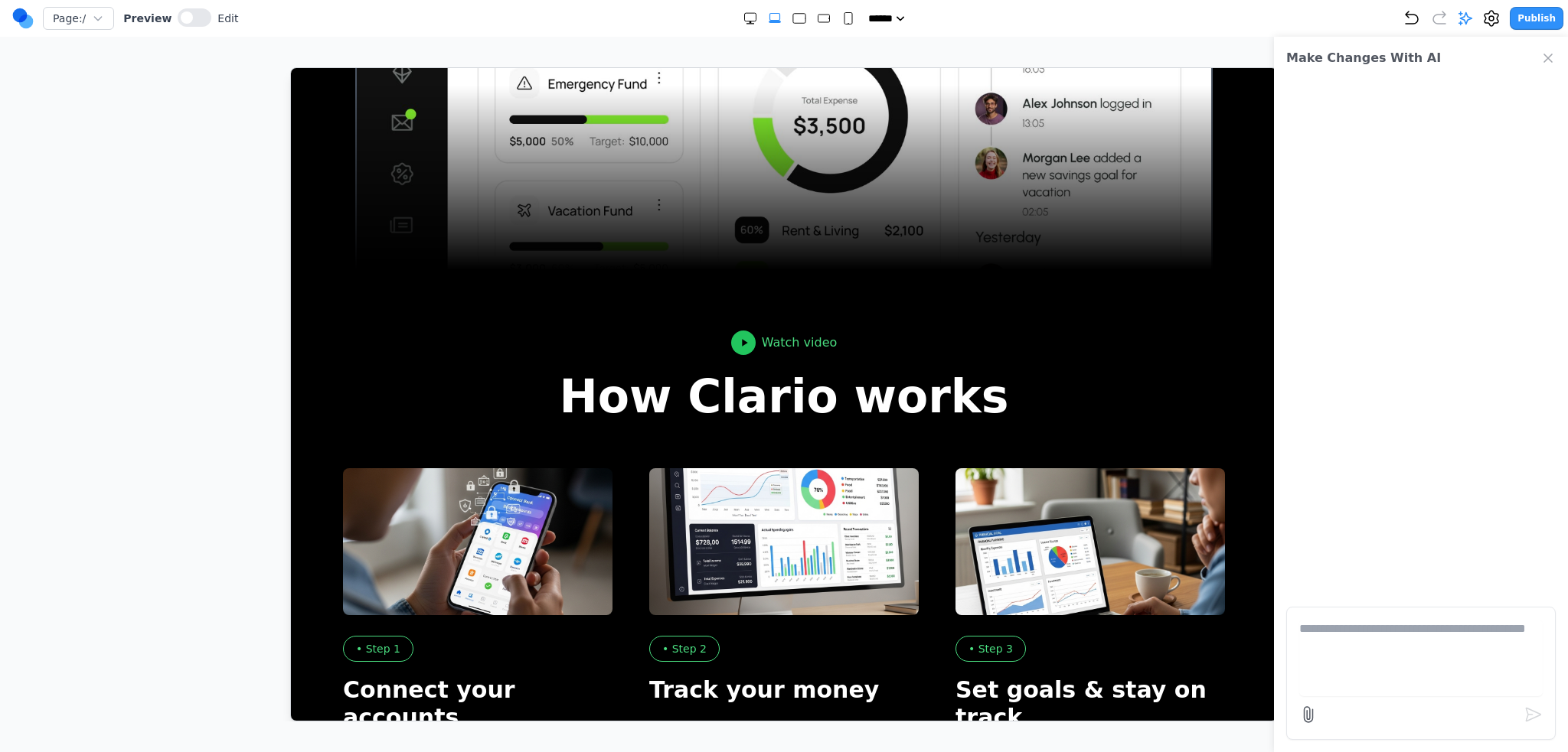
scroll to position [1063, 0]
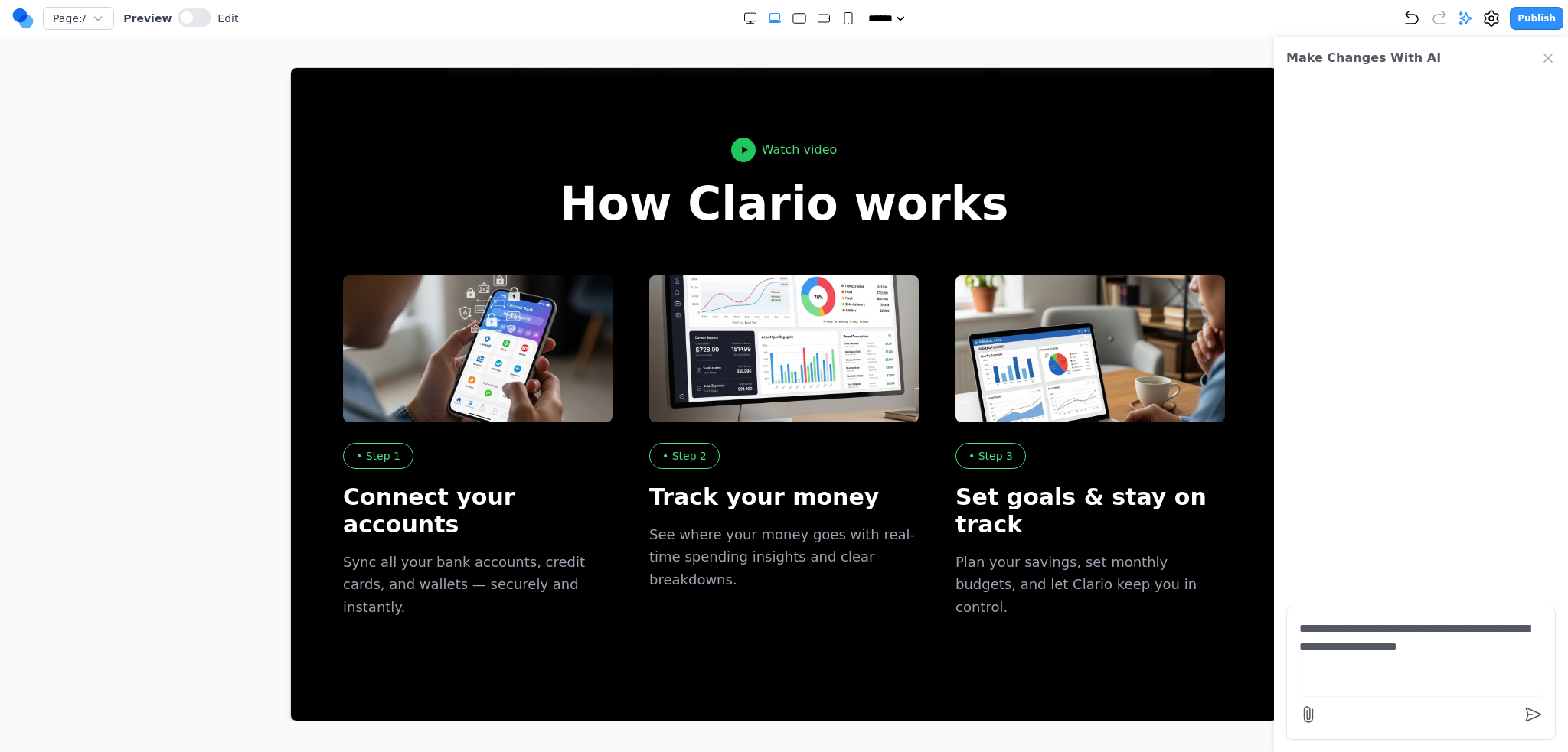
type textarea "**********"
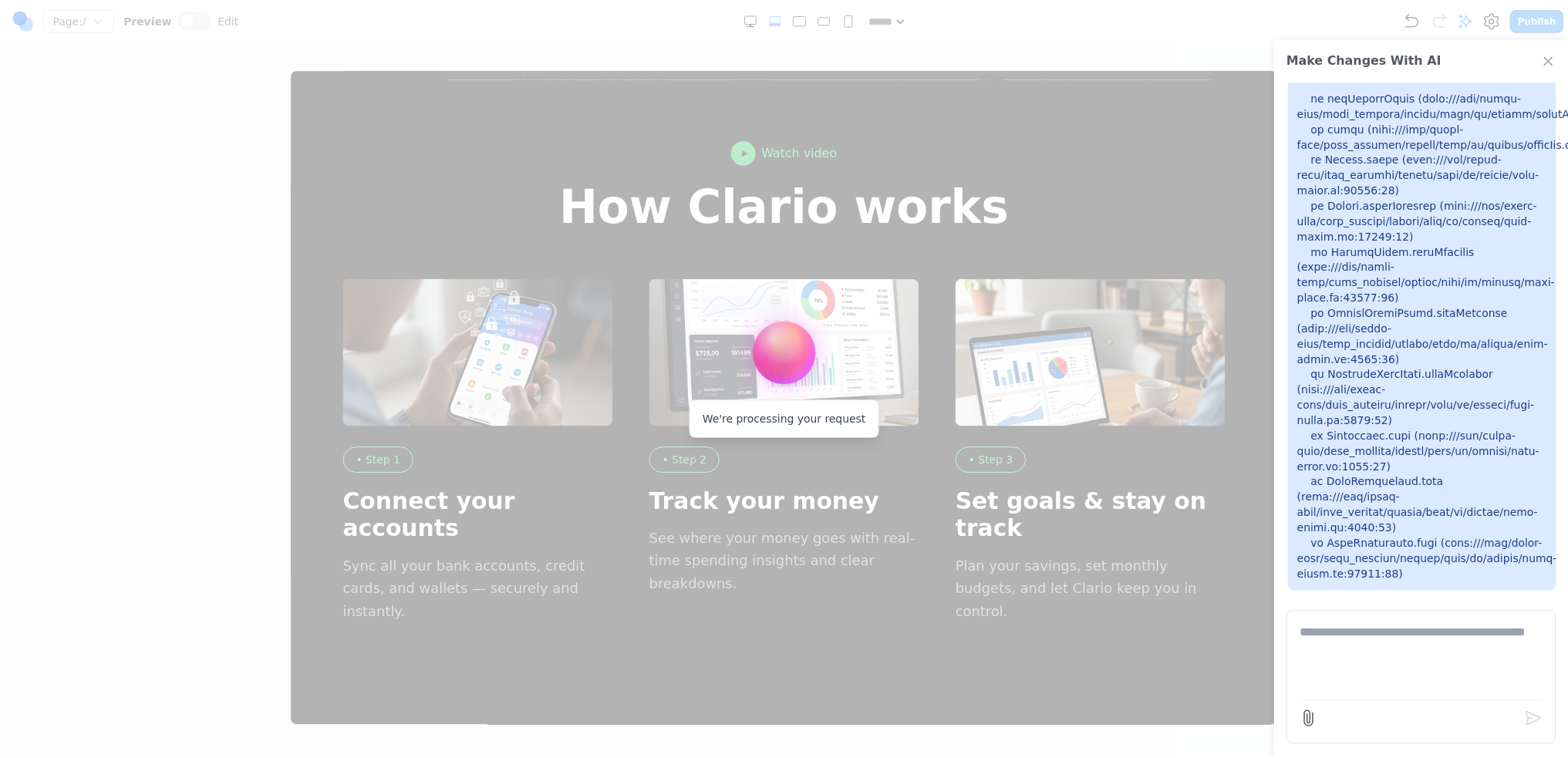
scroll to position [1479, 0]
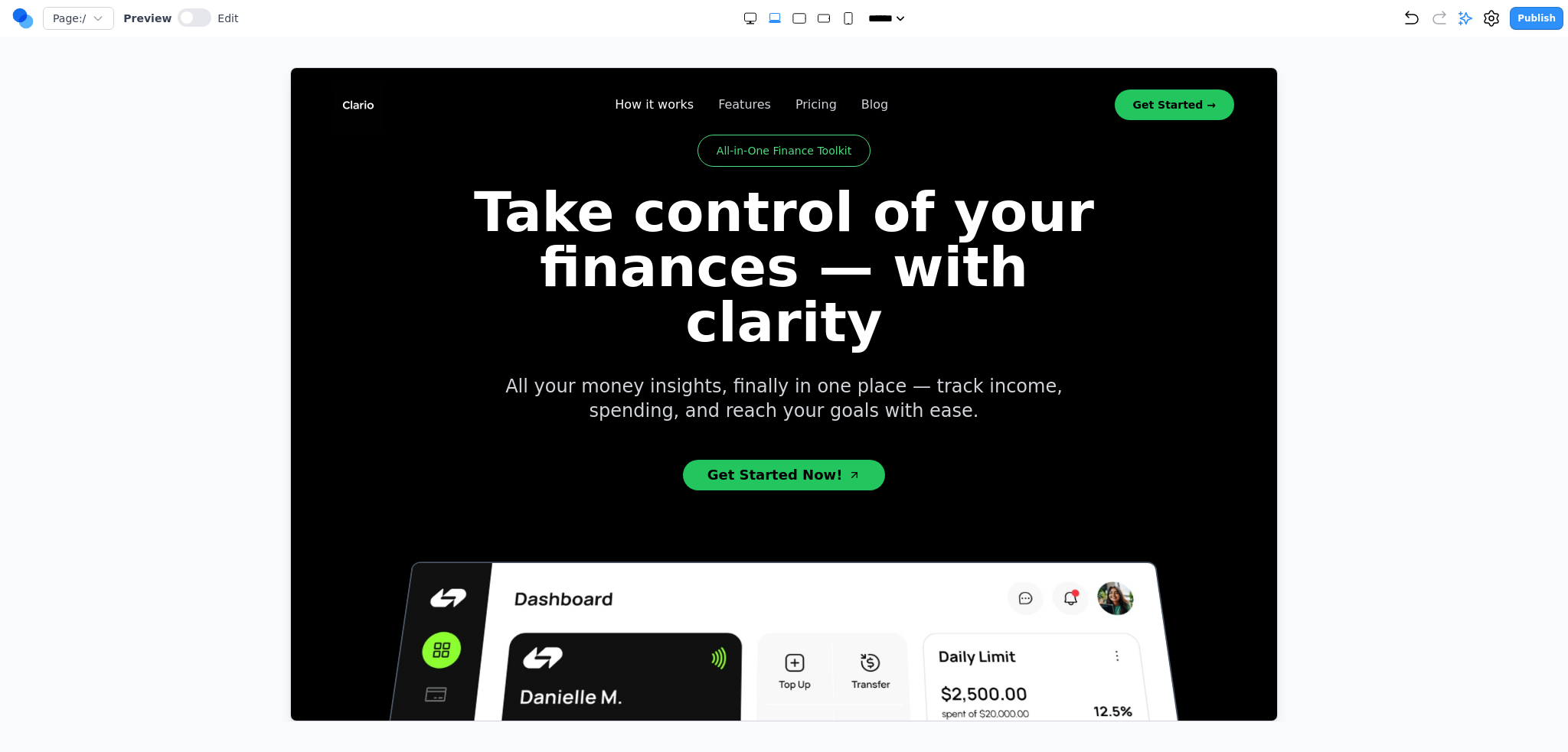
click at [679, 107] on link "How it works" at bounding box center [654, 104] width 79 height 18
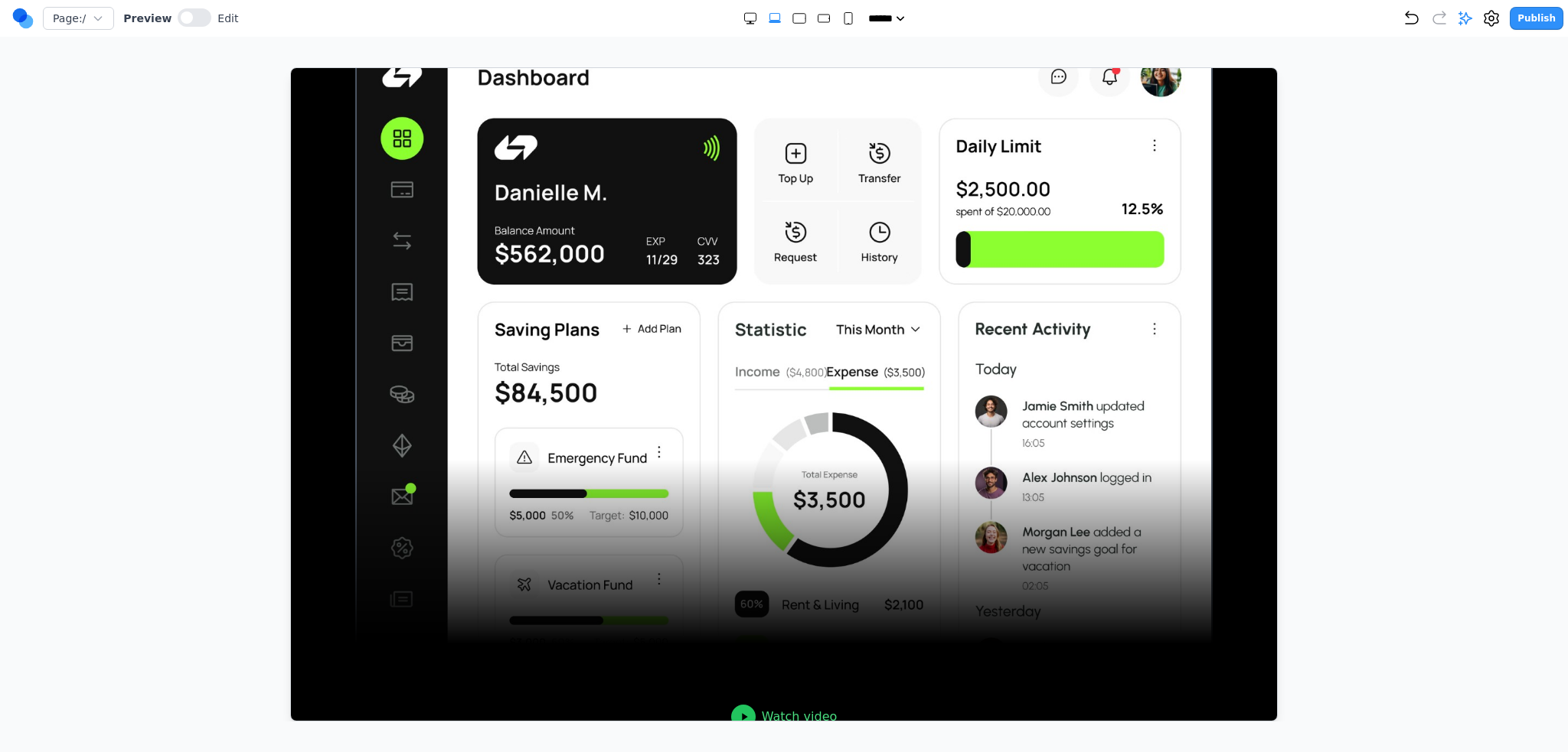
scroll to position [727, 0]
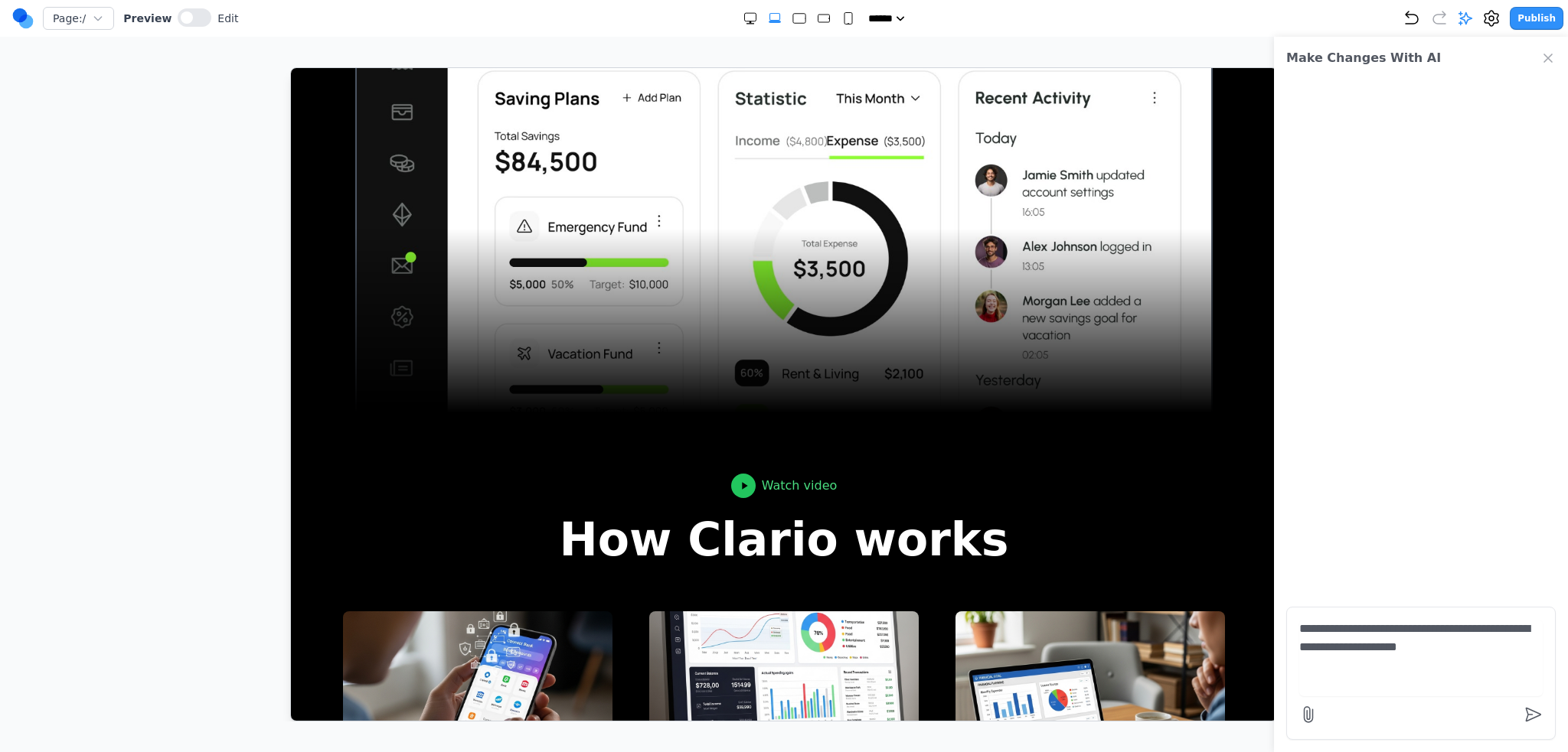
type textarea "**********"
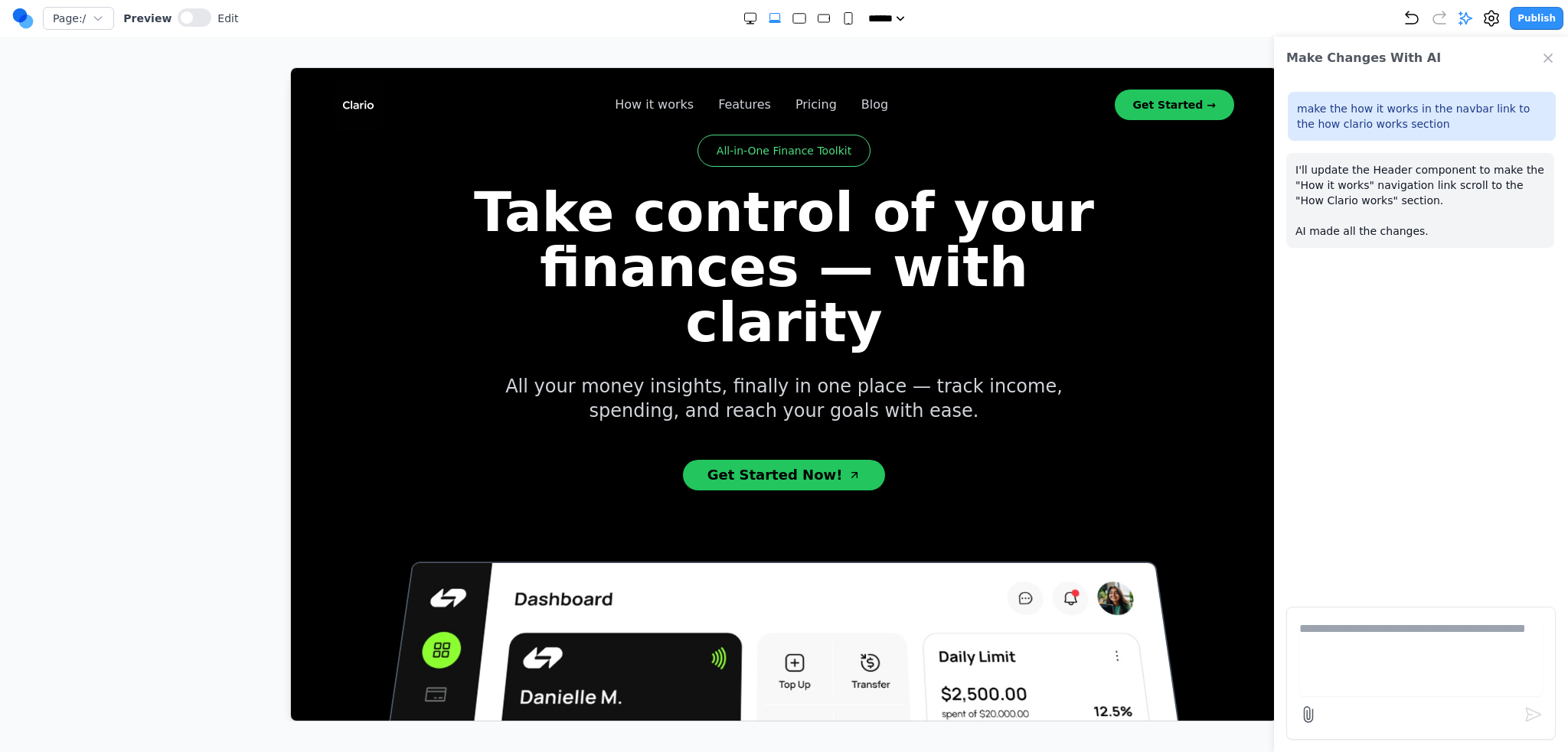
scroll to position [0, 0]
click at [1375, 669] on textarea at bounding box center [1420, 657] width 243 height 76
paste textarea "********"
type textarea "**********"
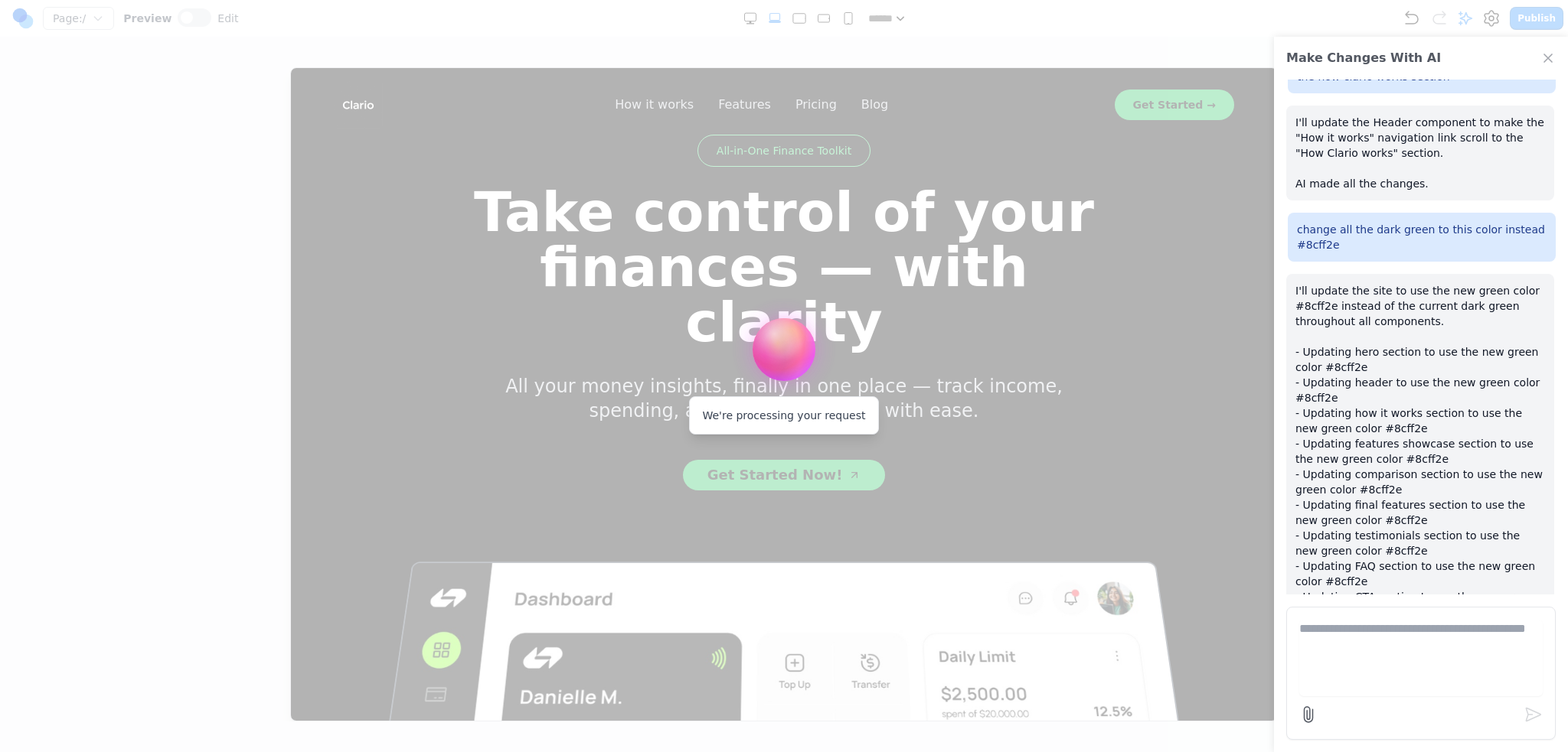
scroll to position [140, 0]
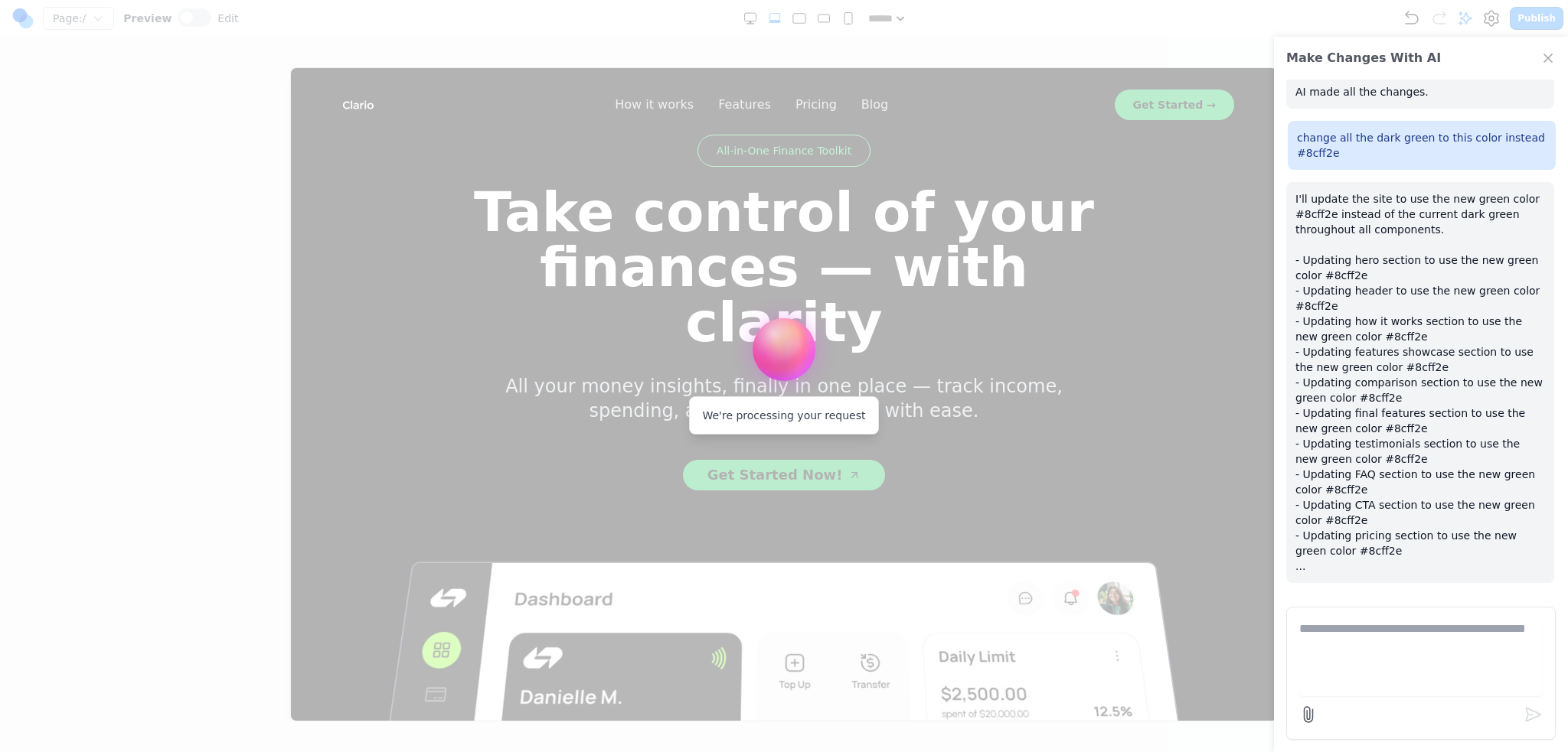
click at [70, 215] on div at bounding box center [784, 376] width 1568 height 752
click at [1448, 407] on p "I'll update the site to use the new green color #8cff2e instead of the current …" at bounding box center [1419, 382] width 250 height 383
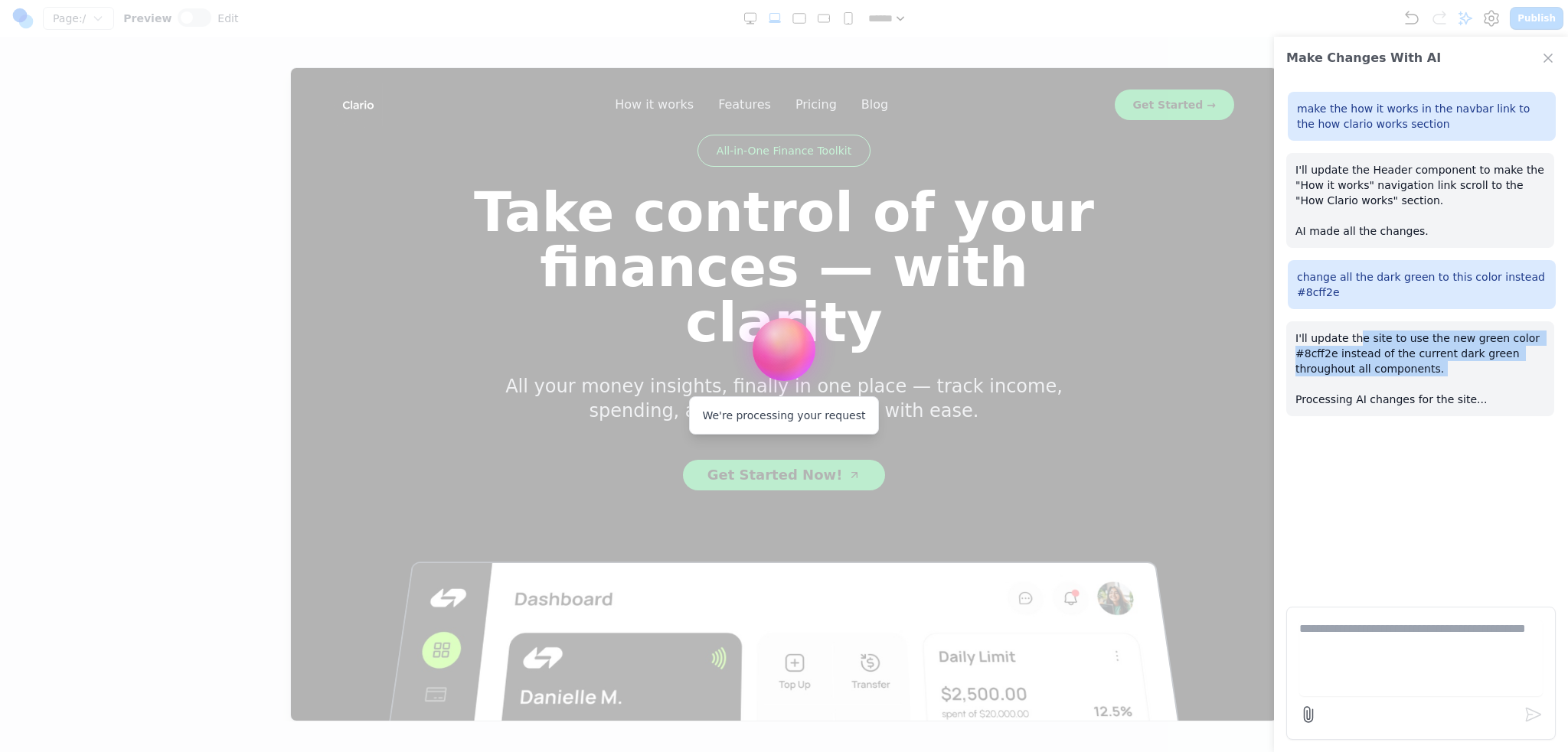
drag, startPoint x: 1486, startPoint y: 383, endPoint x: 1352, endPoint y: 334, distance: 142.7
click at [1352, 335] on p "I'll update the site to use the new green color #8cff2e instead of the current …" at bounding box center [1419, 368] width 250 height 76
click at [1352, 334] on p "I'll update the site to use the new green color #8cff2e instead of the current …" at bounding box center [1419, 368] width 250 height 76
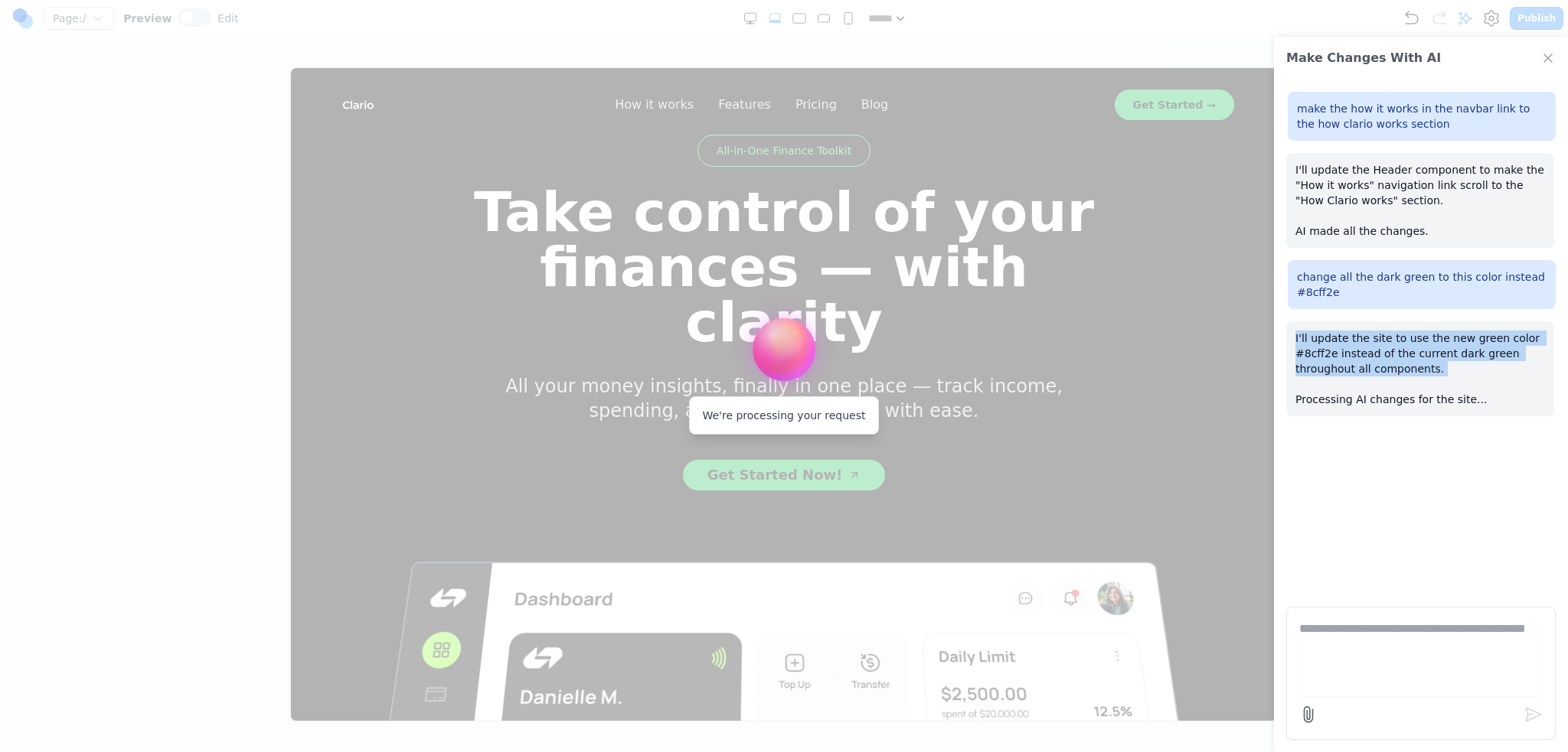
click at [1352, 334] on p "I'll update the site to use the new green color #8cff2e instead of the current …" at bounding box center [1419, 368] width 250 height 76
click at [1531, 359] on p "I'll update the site to use the new green color #8cff2e instead of the current …" at bounding box center [1419, 368] width 250 height 76
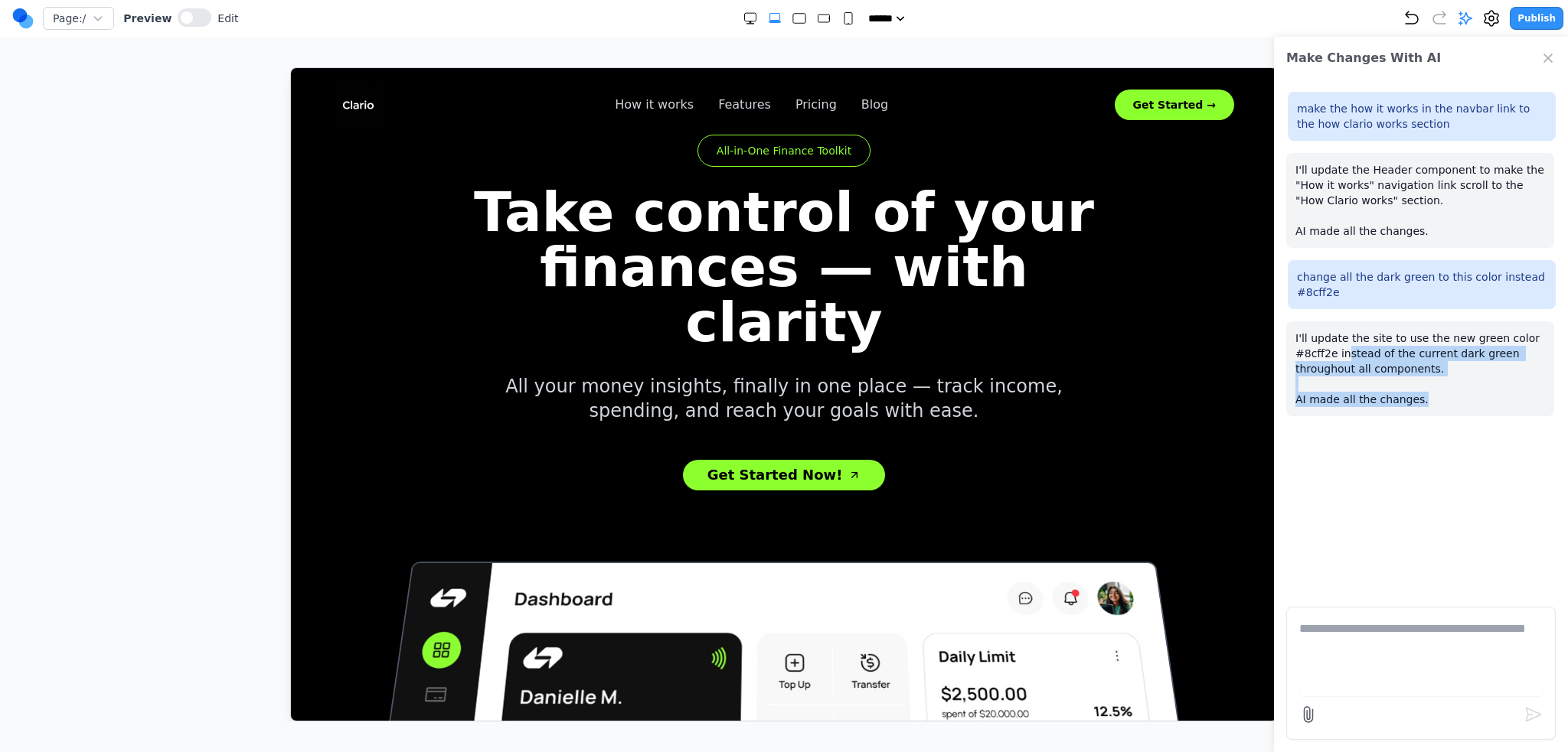
drag, startPoint x: 1464, startPoint y: 395, endPoint x: 1342, endPoint y: 358, distance: 127.5
click at [1342, 358] on p "I'll update the site to use the new green color #8cff2e instead of the current …" at bounding box center [1419, 368] width 250 height 76
click at [654, 104] on link "How it works" at bounding box center [654, 104] width 79 height 18
click at [733, 98] on link "Features" at bounding box center [743, 104] width 53 height 18
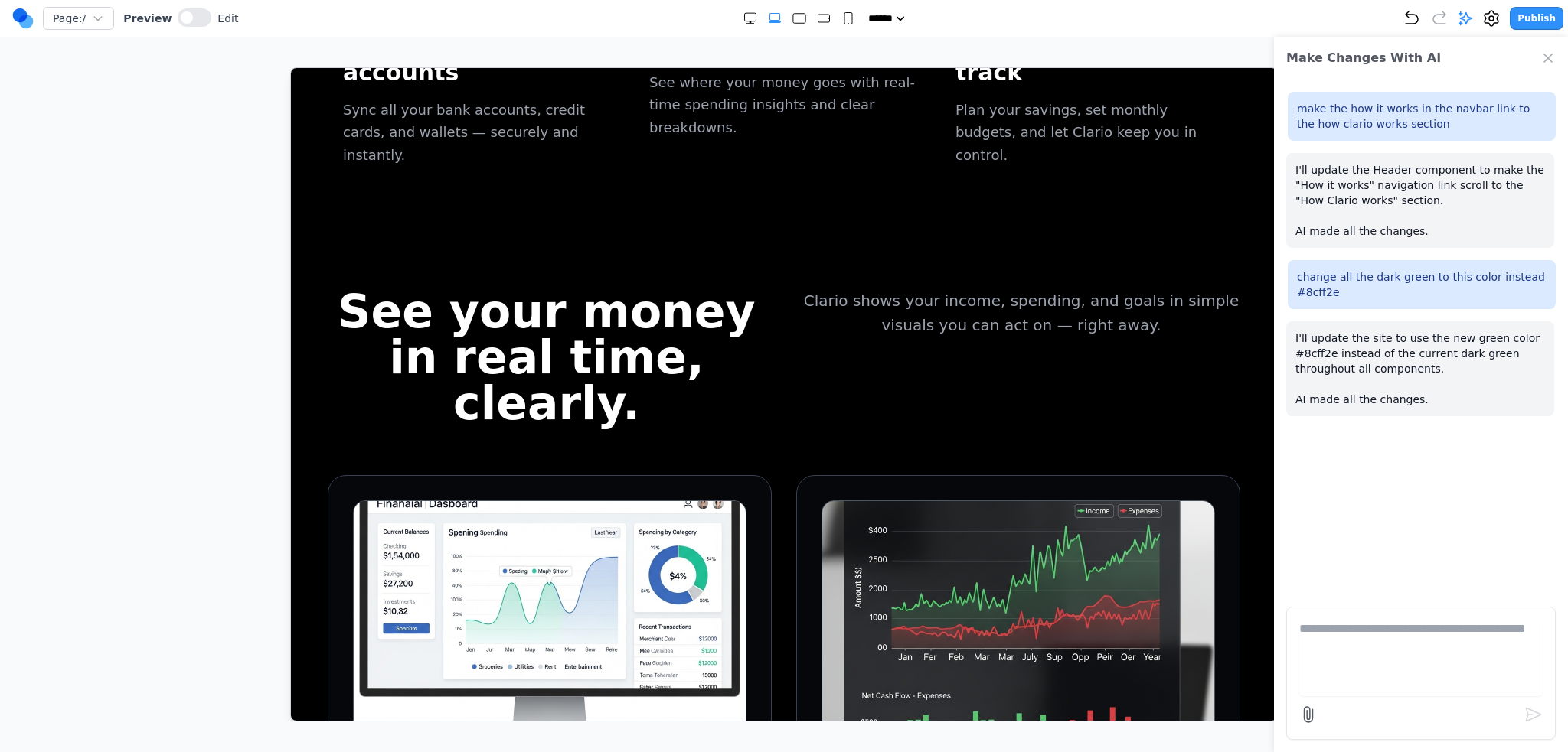
scroll to position [1452, 0]
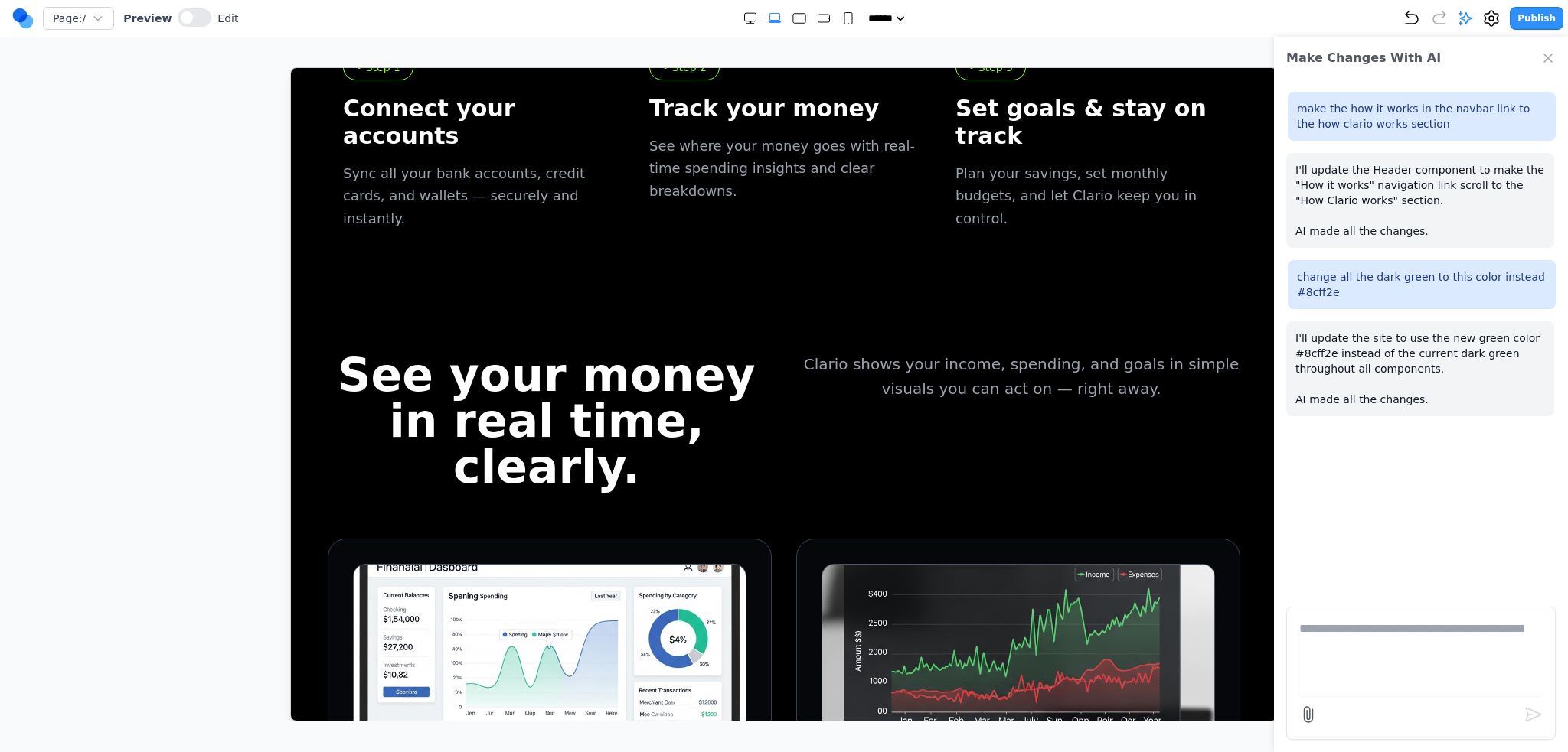
drag, startPoint x: 625, startPoint y: 285, endPoint x: 692, endPoint y: 291, distance: 67.3
click at [626, 352] on h2 "See your money in real time, clearly." at bounding box center [545, 421] width 438 height 138
click at [1507, 699] on form at bounding box center [1421, 673] width 270 height 133
click at [1439, 652] on textarea at bounding box center [1420, 657] width 243 height 76
type textarea "**********"
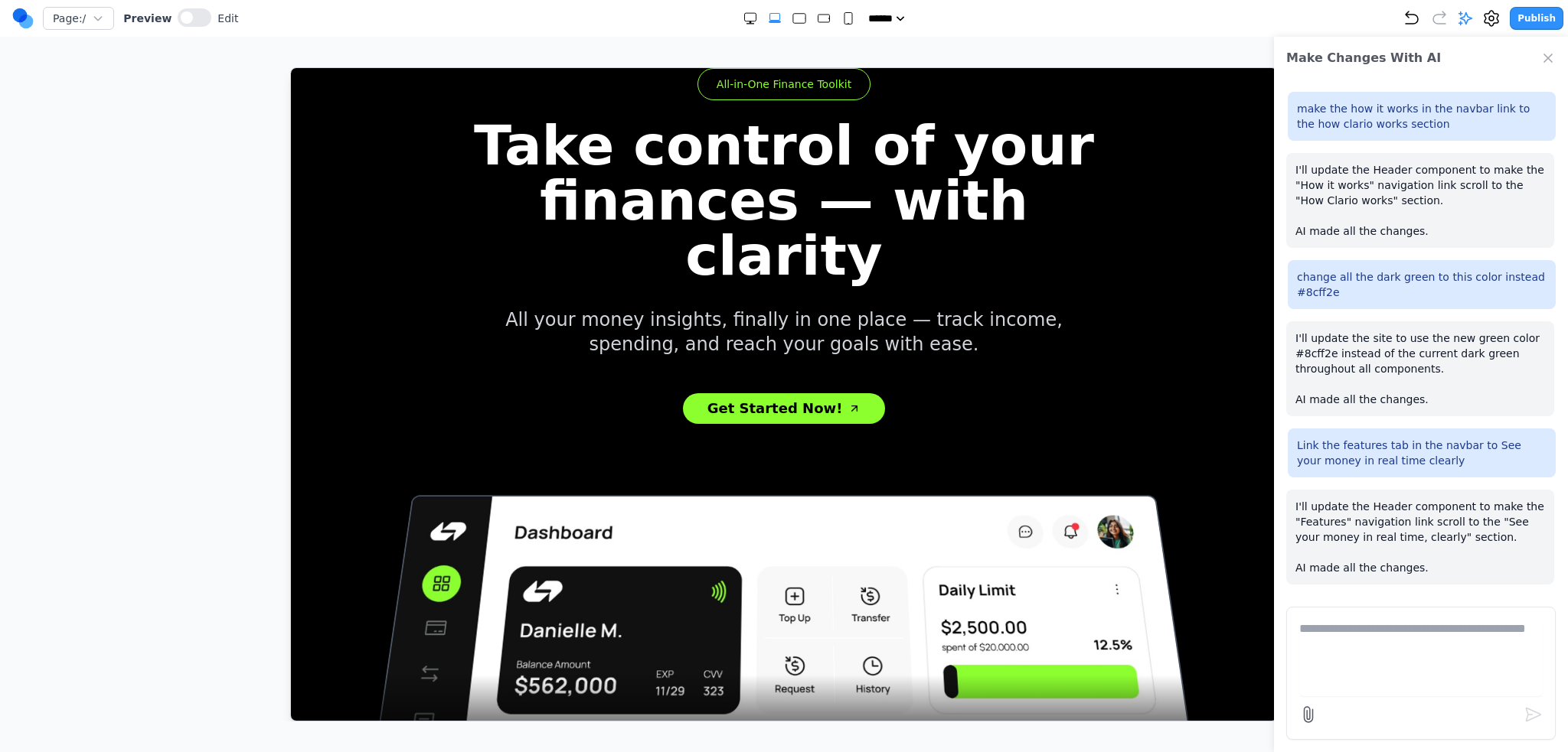
scroll to position [0, 0]
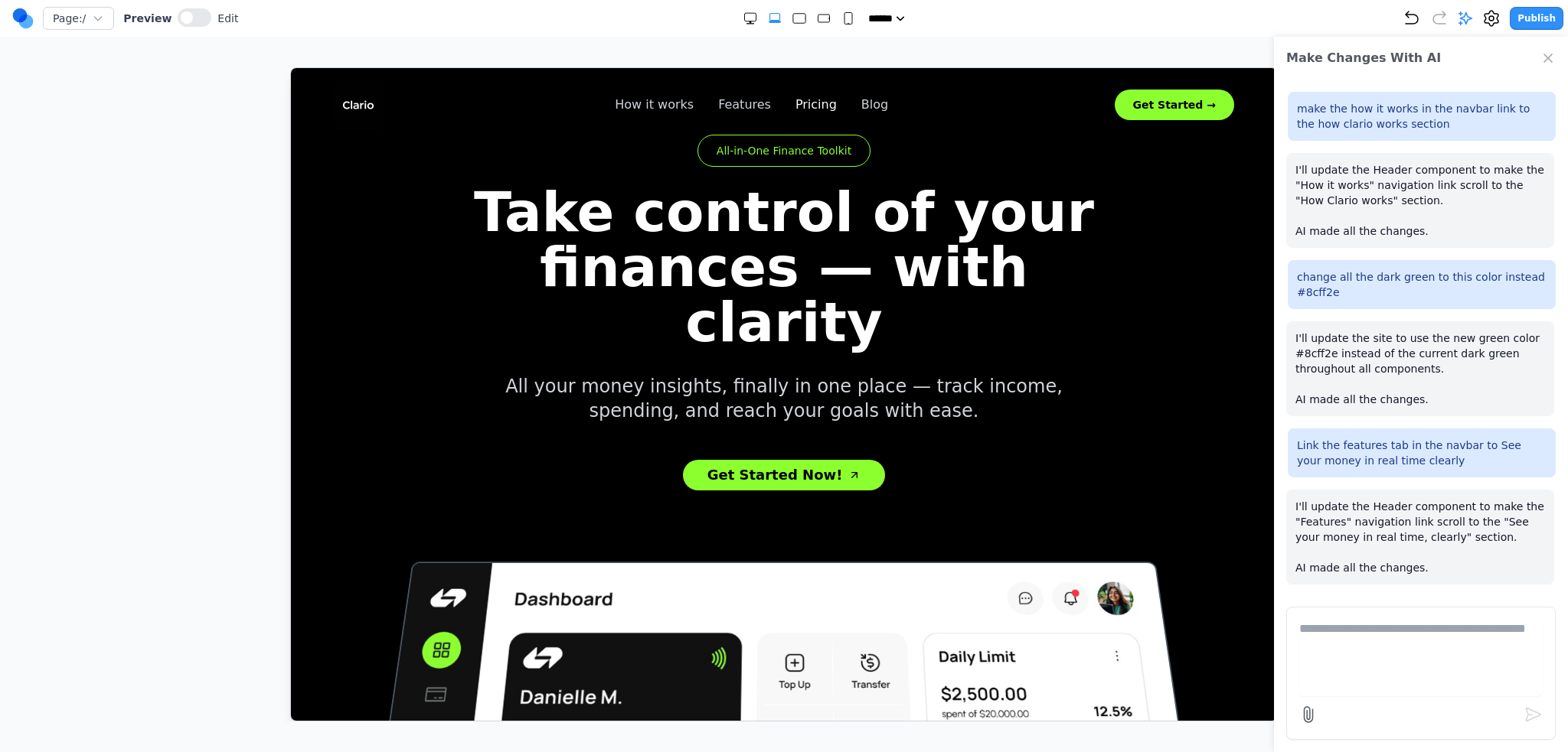
click at [804, 104] on link "Pricing" at bounding box center [815, 104] width 41 height 18
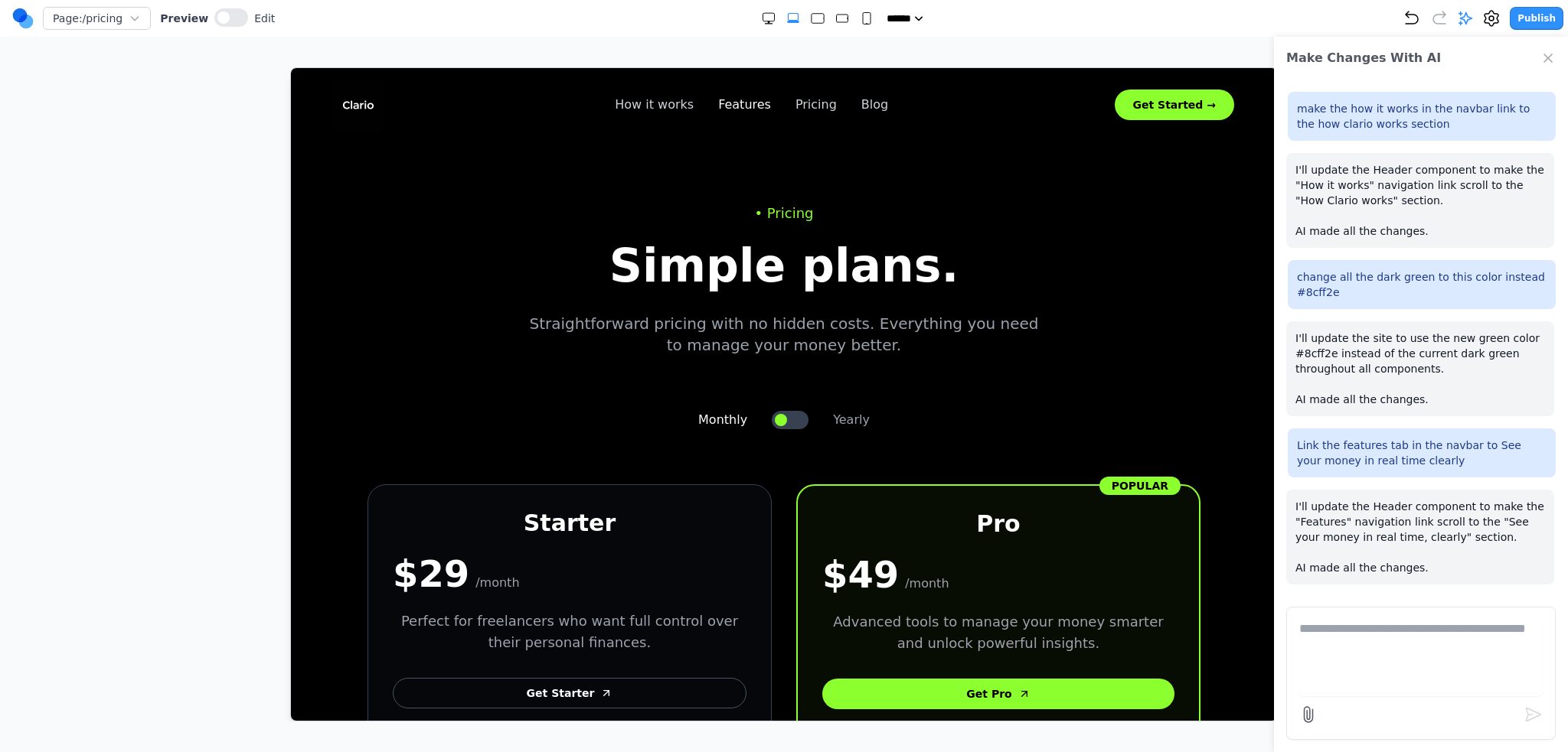
click at [740, 103] on link "Features" at bounding box center [743, 104] width 53 height 18
click at [711, 102] on div "How it works Features Pricing Blog" at bounding box center [751, 104] width 273 height 18
click at [688, 104] on link "How it works" at bounding box center [654, 104] width 79 height 18
click at [769, 107] on div "How it works Features Pricing Blog" at bounding box center [751, 104] width 273 height 18
click at [667, 102] on link "How it works" at bounding box center [654, 104] width 79 height 18
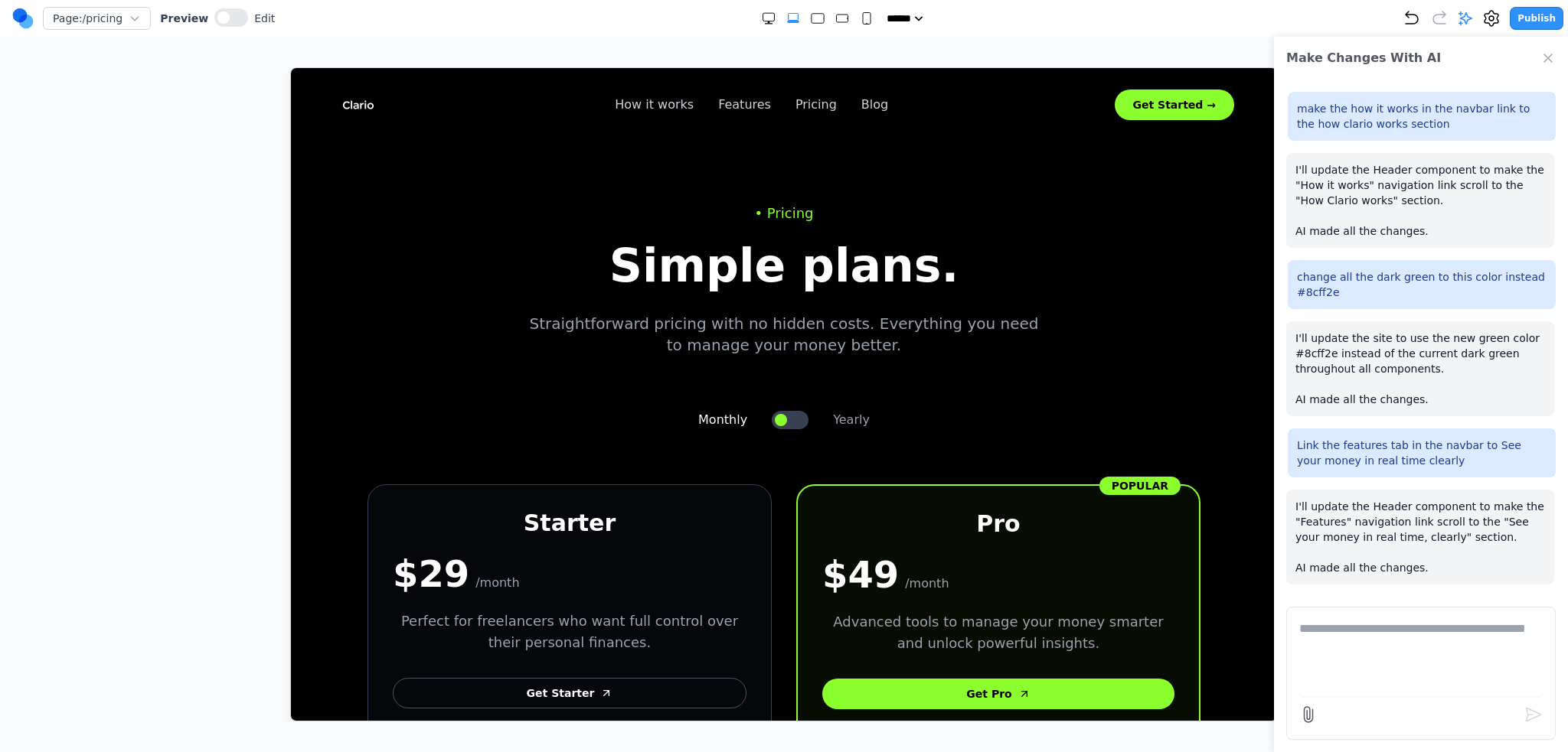
click at [741, 87] on nav "How it works Features Pricing Blog Get Started →" at bounding box center [783, 104] width 949 height 49
click at [749, 106] on link "Features" at bounding box center [743, 104] width 53 height 18
click at [796, 102] on link "Pricing" at bounding box center [815, 104] width 41 height 18
click at [873, 108] on link "Blog" at bounding box center [874, 104] width 26 height 18
click at [704, 100] on div "How it works Features Pricing Blog" at bounding box center [751, 104] width 273 height 18
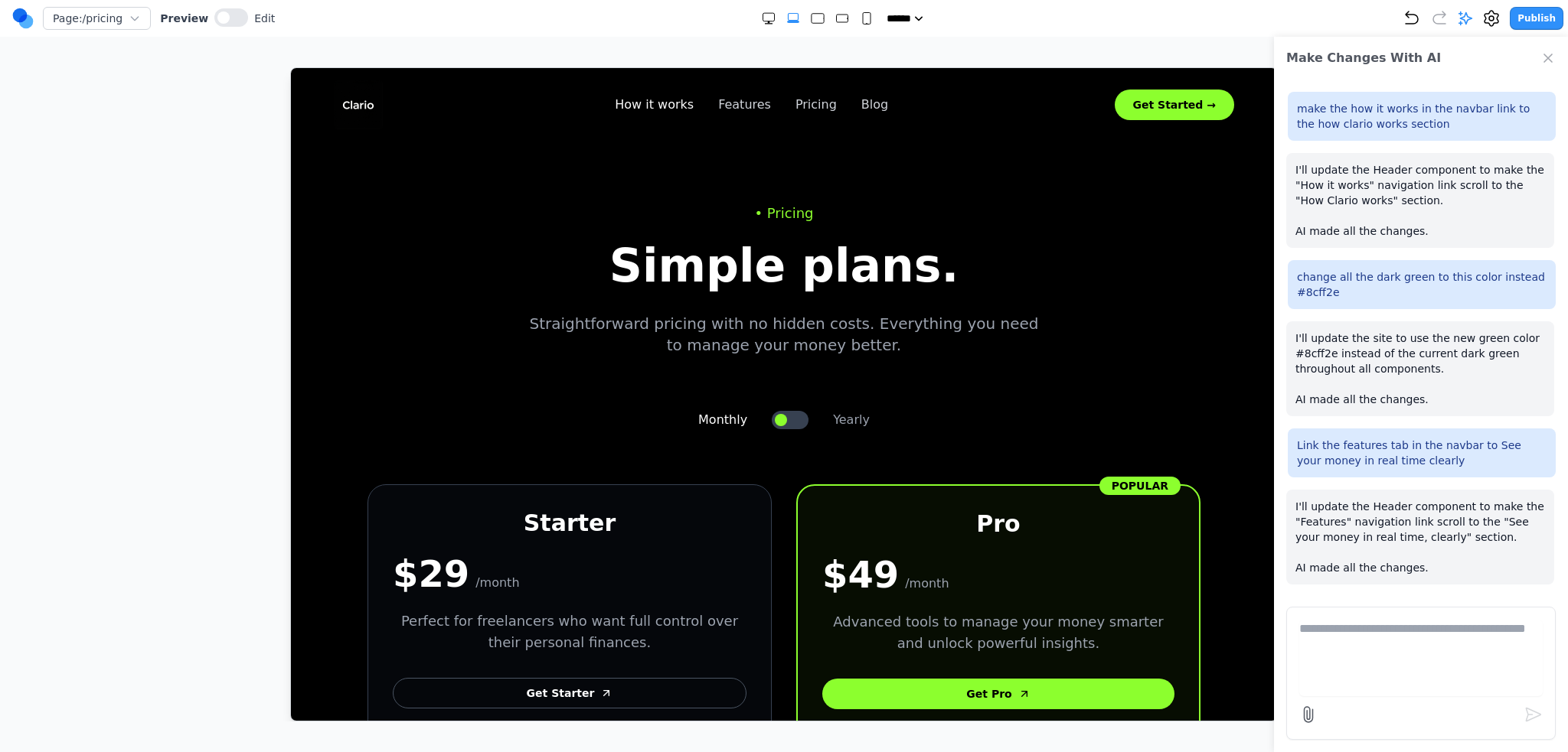
click at [667, 98] on link "How it works" at bounding box center [654, 104] width 79 height 18
click at [352, 97] on img at bounding box center [357, 104] width 49 height 49
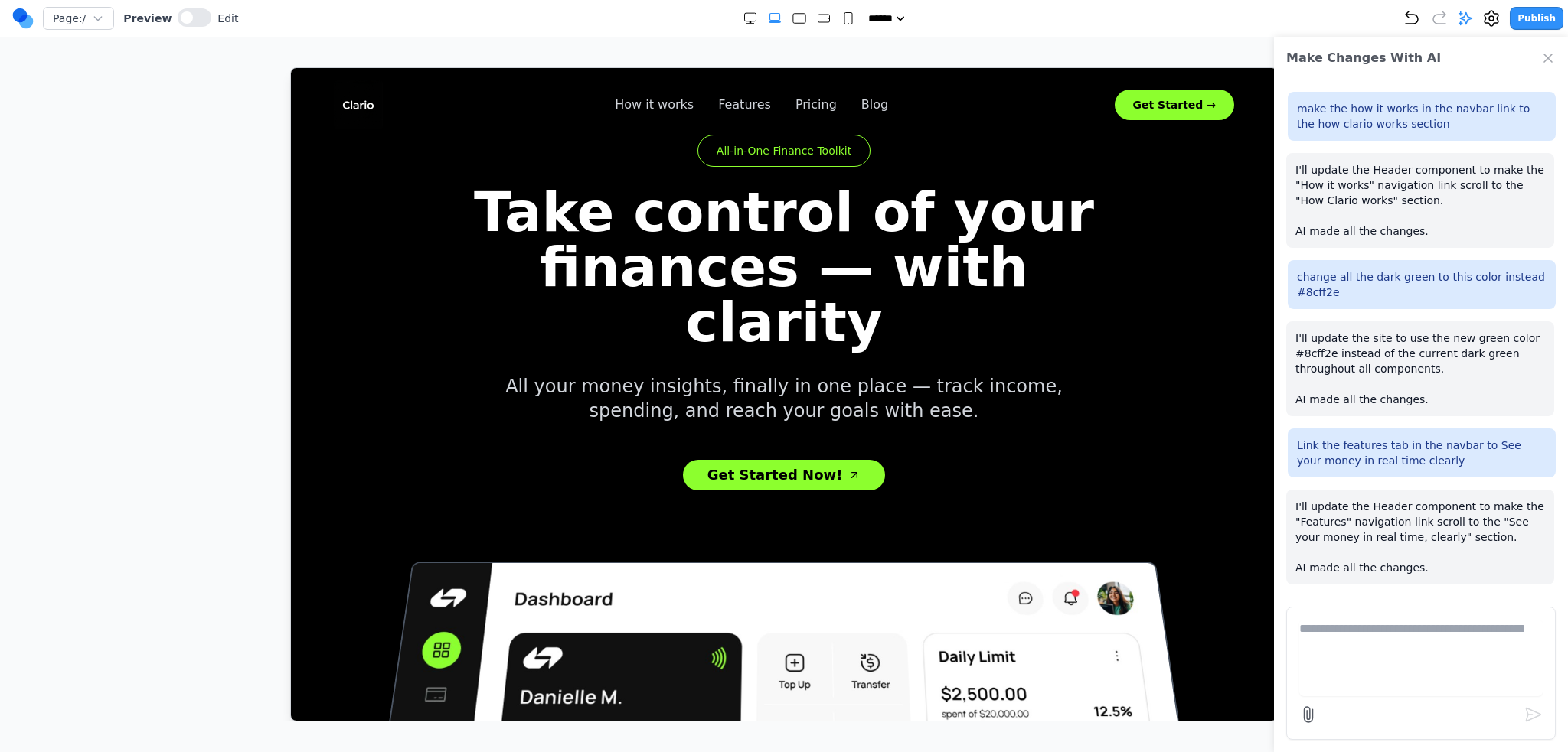
click at [1379, 676] on textarea at bounding box center [1420, 657] width 243 height 76
type textarea "**********"
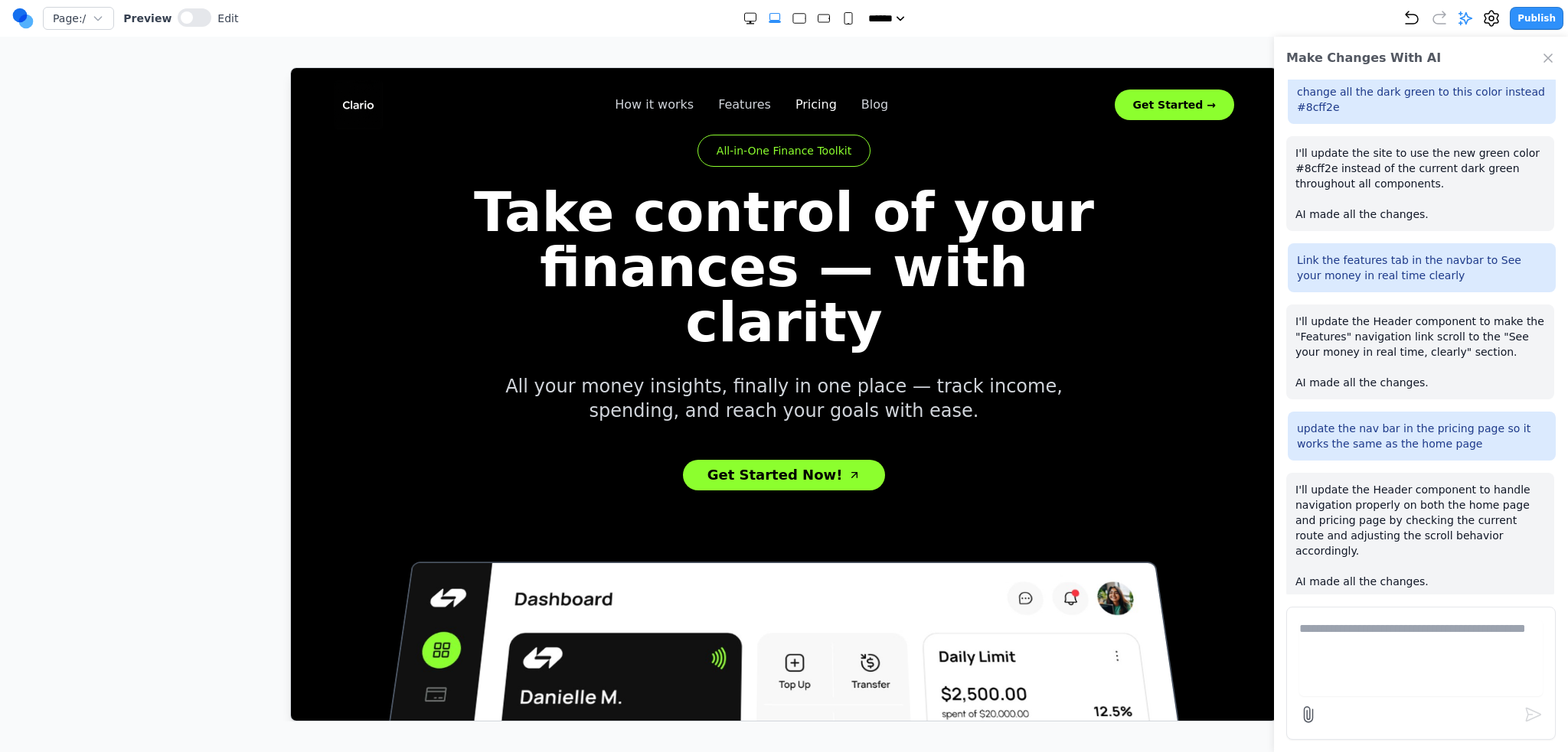
click at [804, 107] on link "Pricing" at bounding box center [815, 104] width 41 height 18
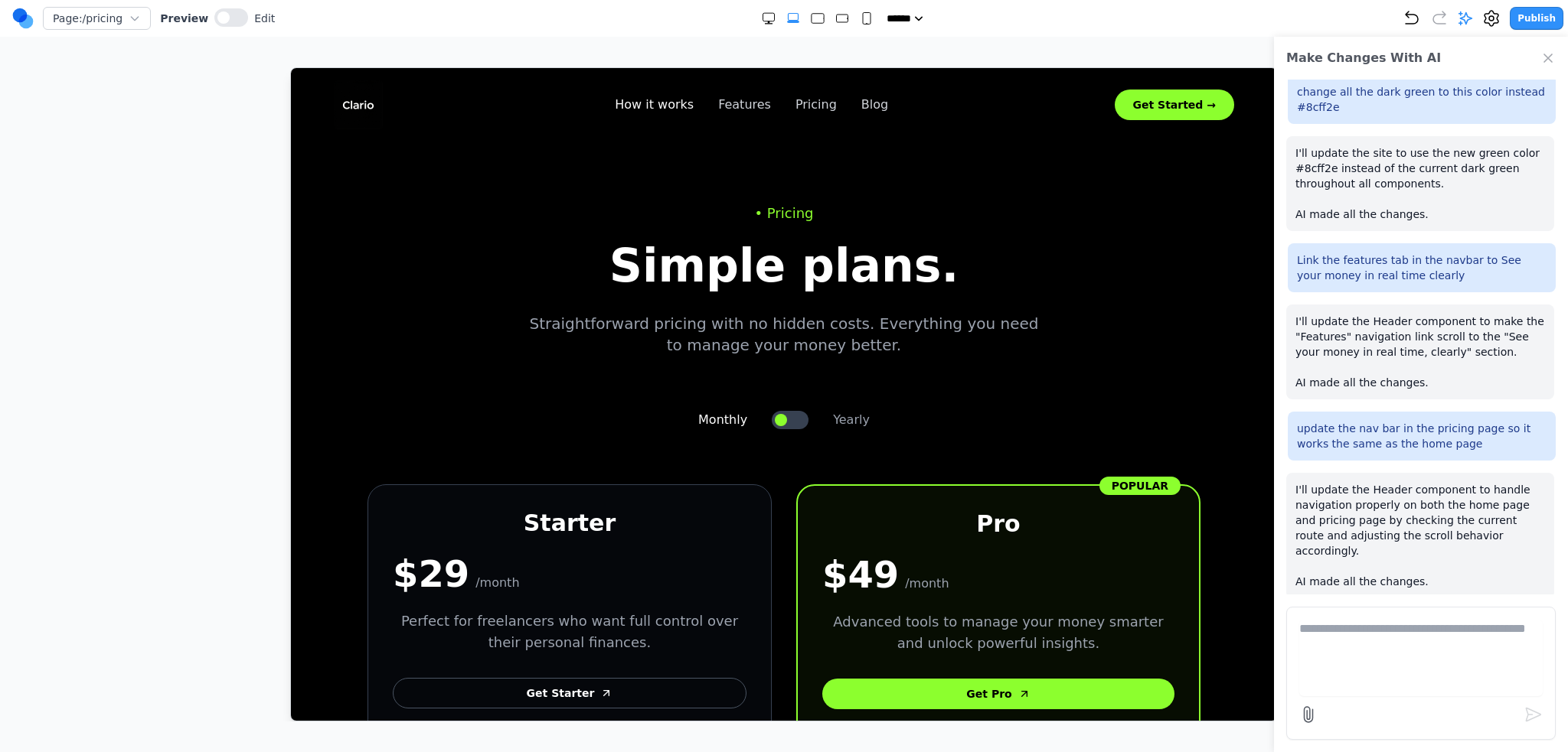
click at [662, 104] on link "How it works" at bounding box center [654, 104] width 79 height 18
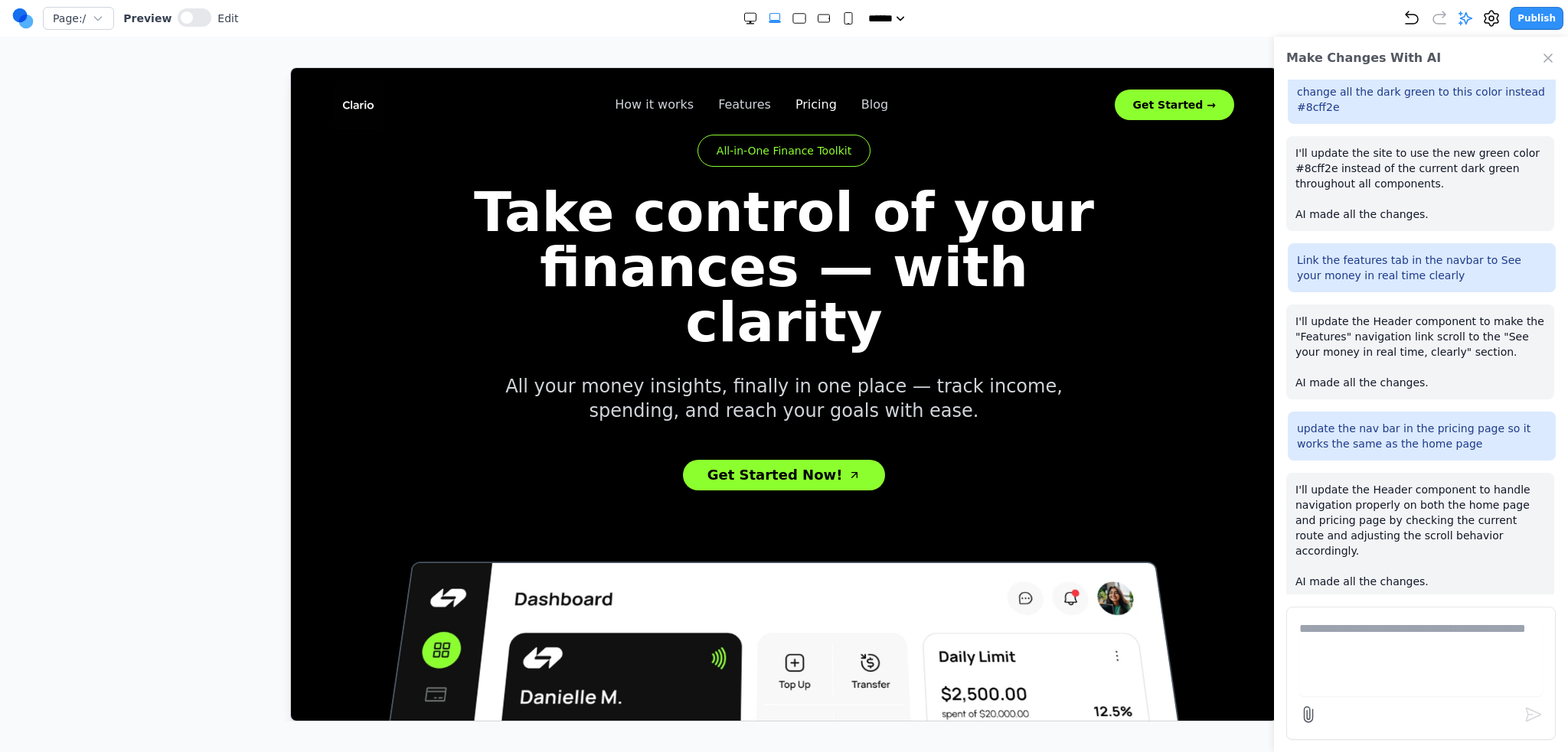
click at [797, 96] on link "Pricing" at bounding box center [815, 104] width 41 height 18
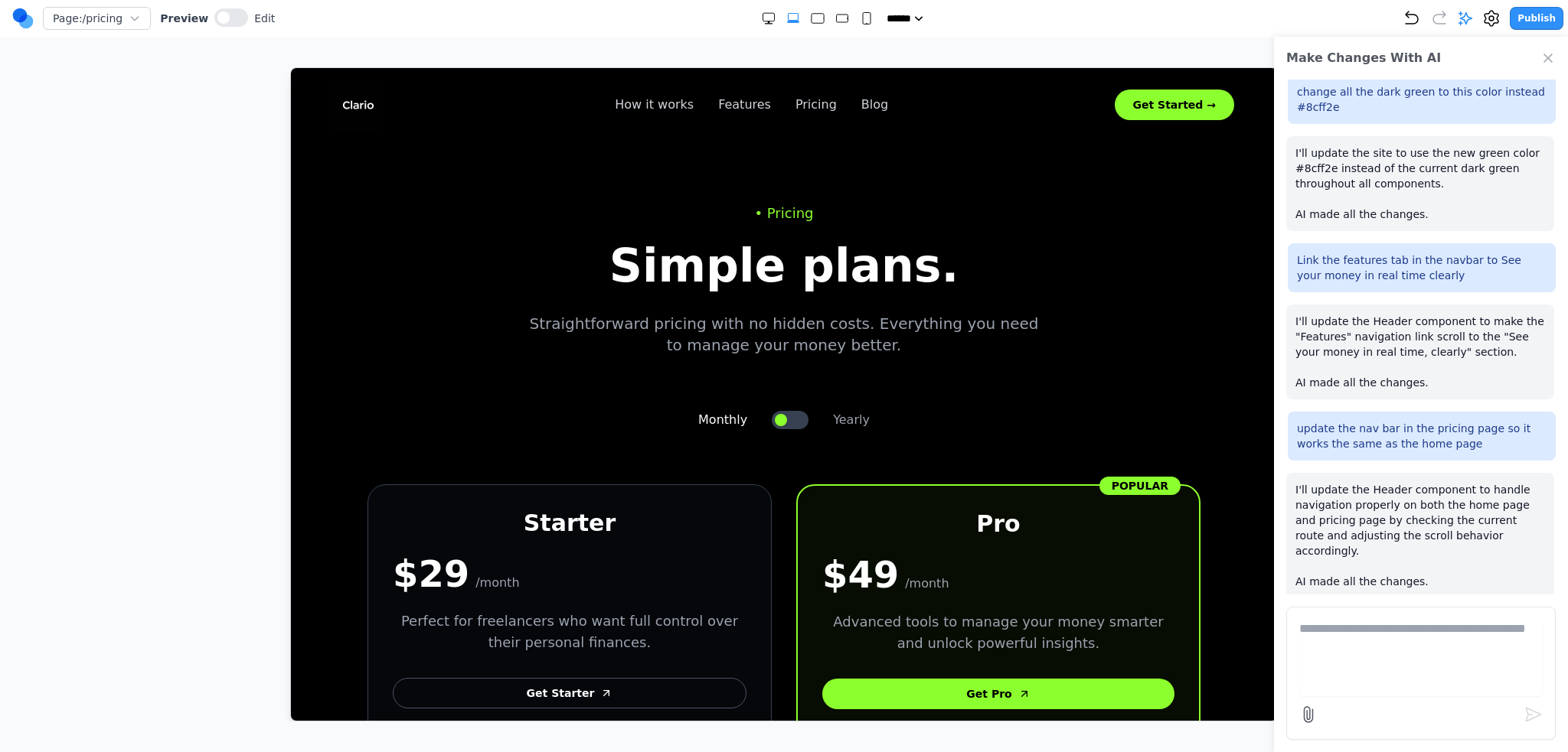
click at [362, 104] on img at bounding box center [357, 104] width 49 height 49
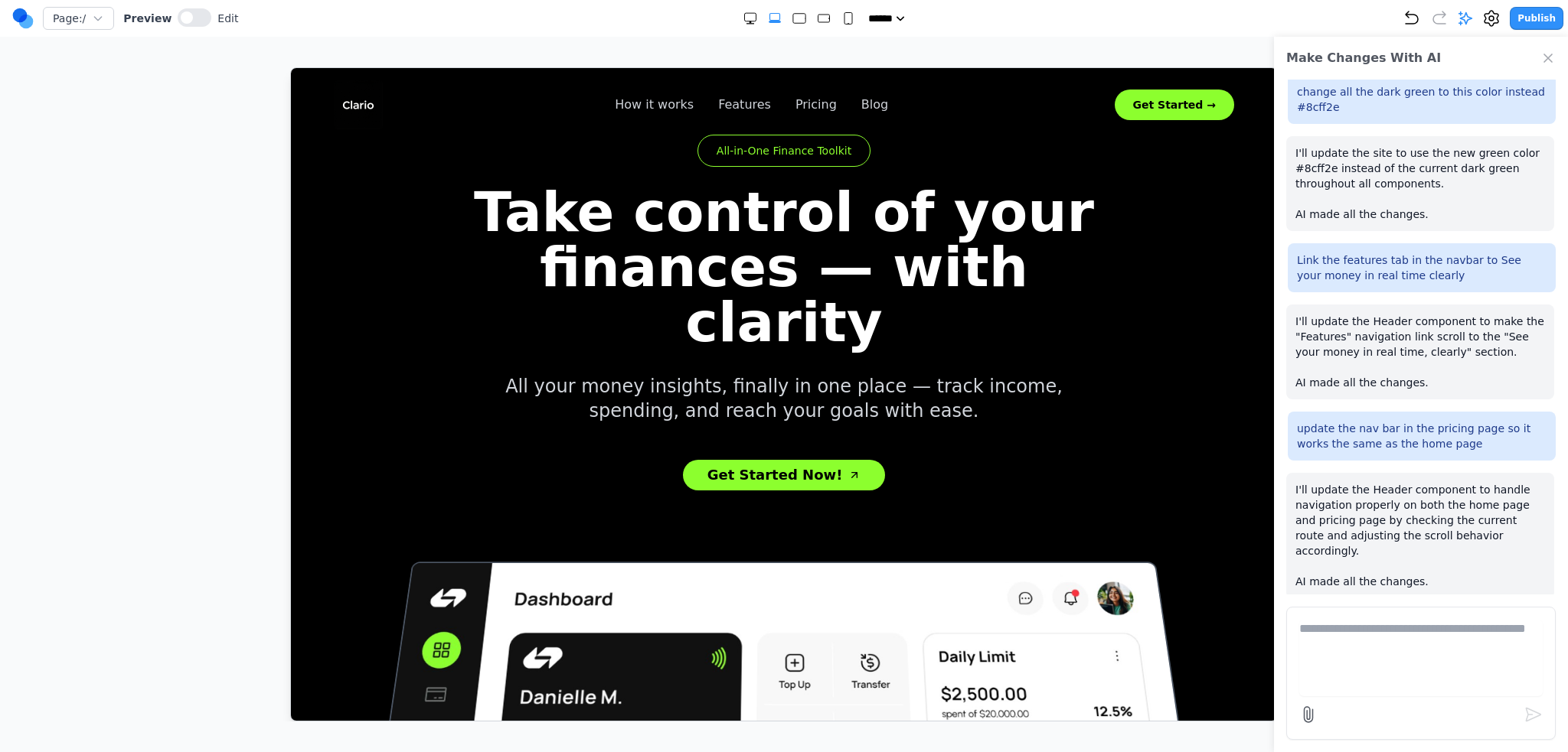
click at [1343, 642] on textarea at bounding box center [1420, 657] width 243 height 76
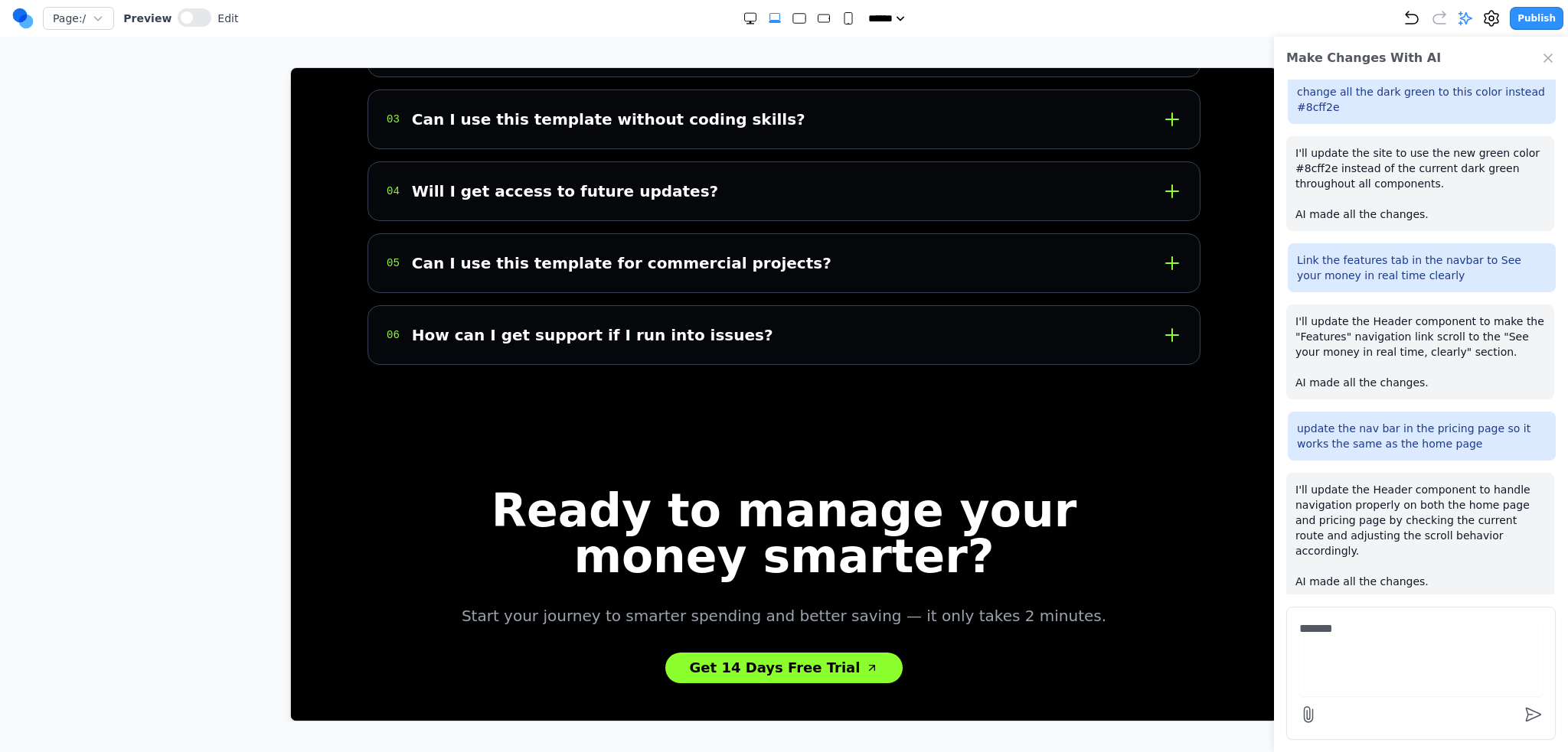
scroll to position [5498, 0]
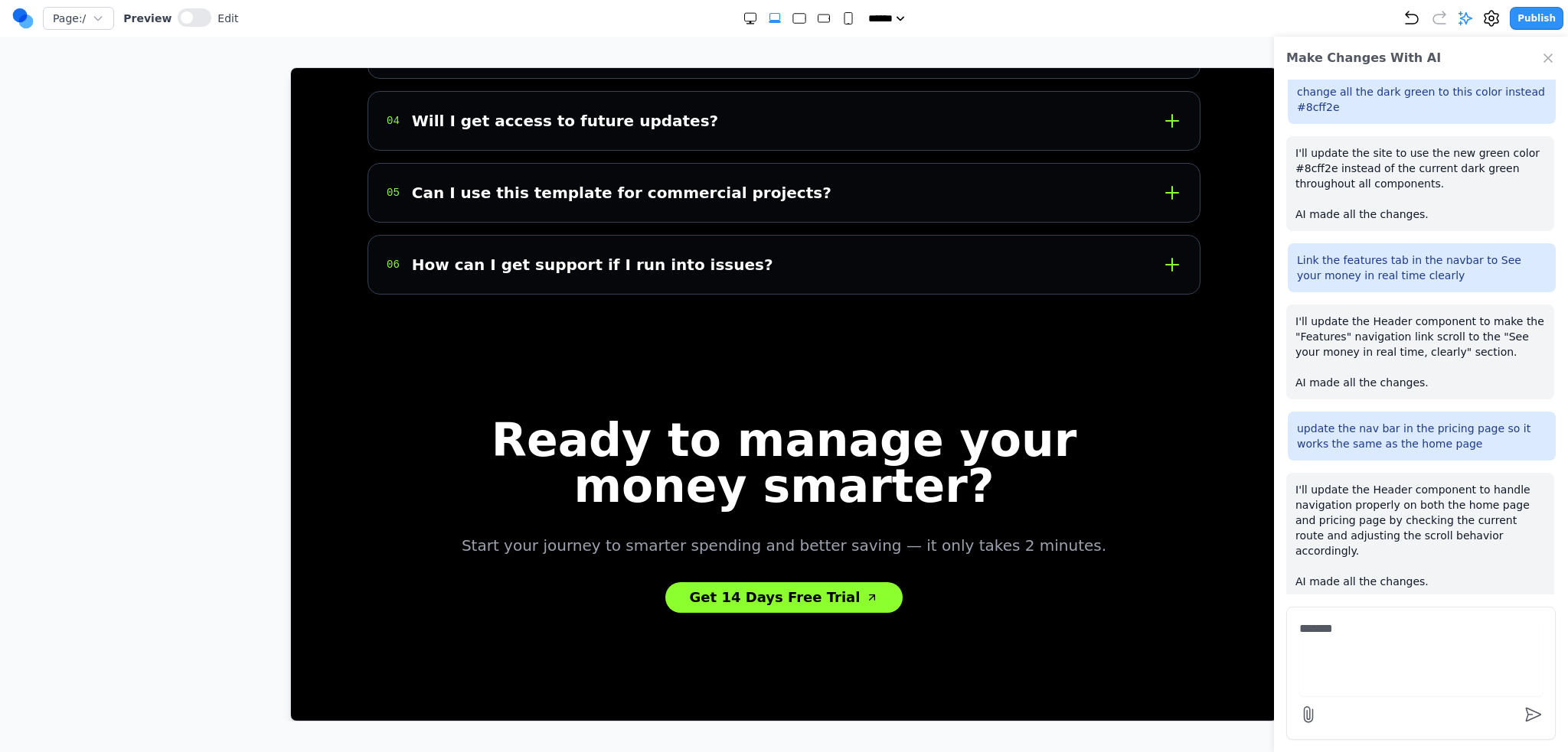
click at [1381, 656] on textarea "******" at bounding box center [1420, 657] width 243 height 76
type textarea "**********"
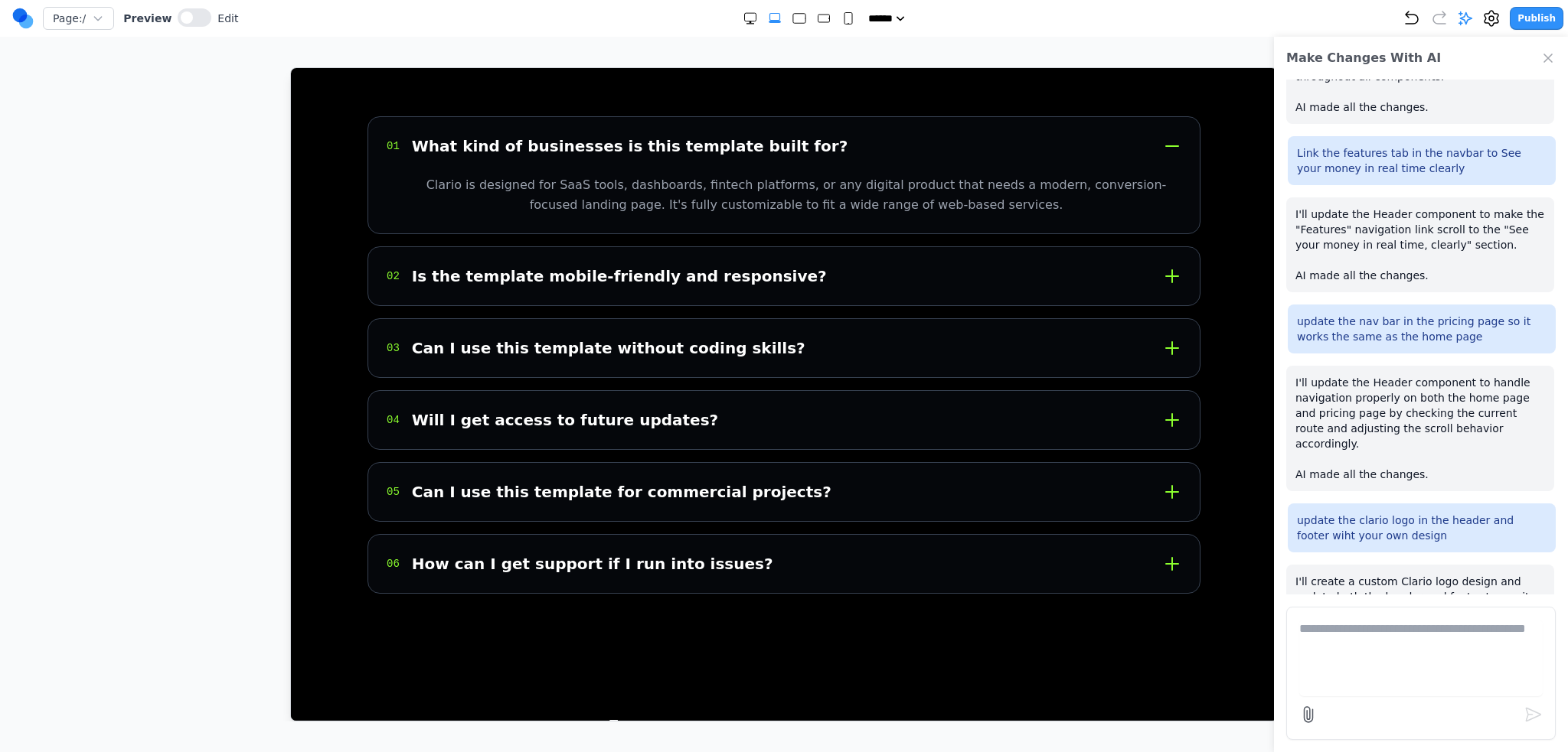
scroll to position [5480, 0]
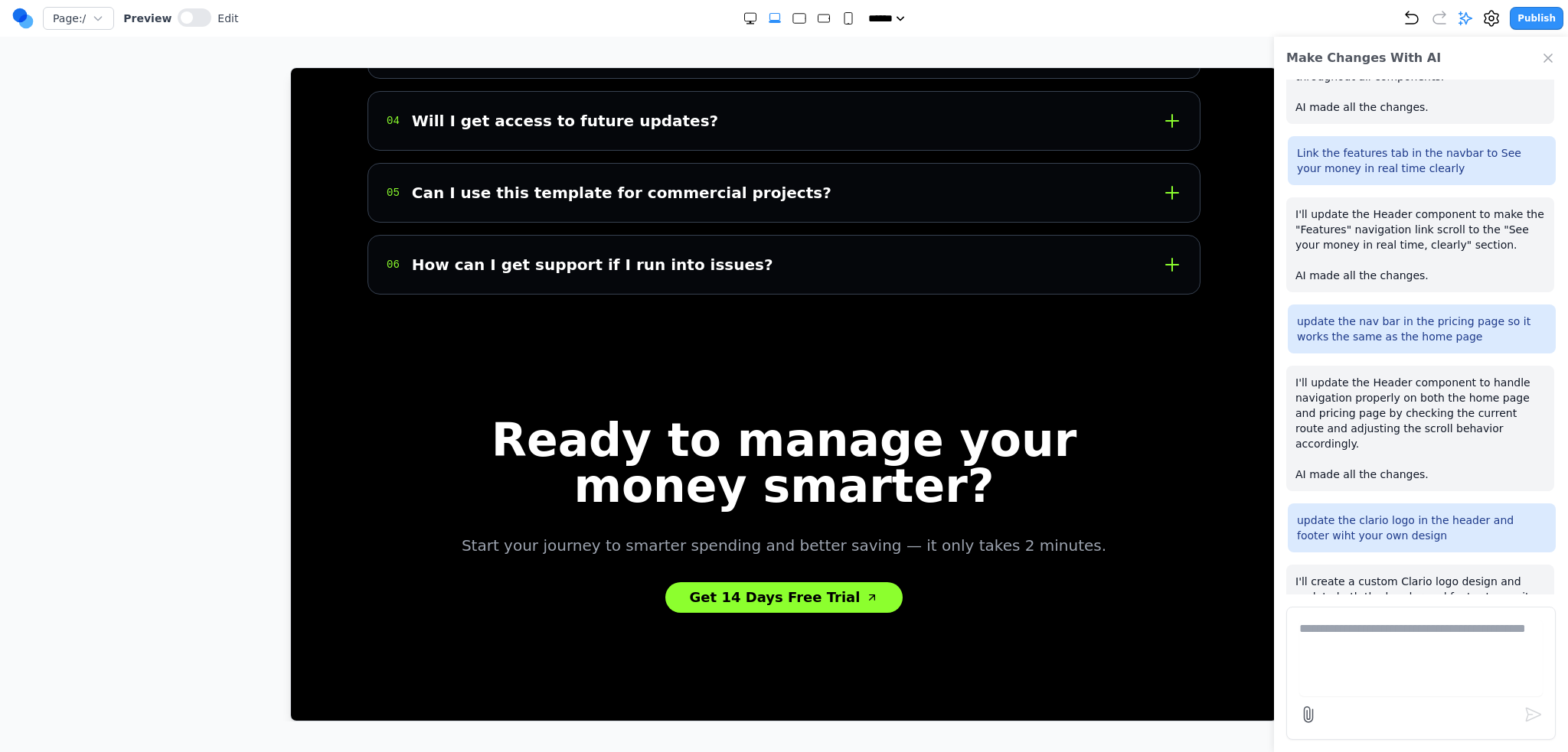
click at [1374, 677] on textarea at bounding box center [1420, 657] width 243 height 76
click at [1451, 344] on div "update the nav bar in the pricing page so it works the same as the home page" at bounding box center [1422, 329] width 268 height 49
click at [1413, 648] on textarea at bounding box center [1420, 657] width 243 height 76
paste textarea
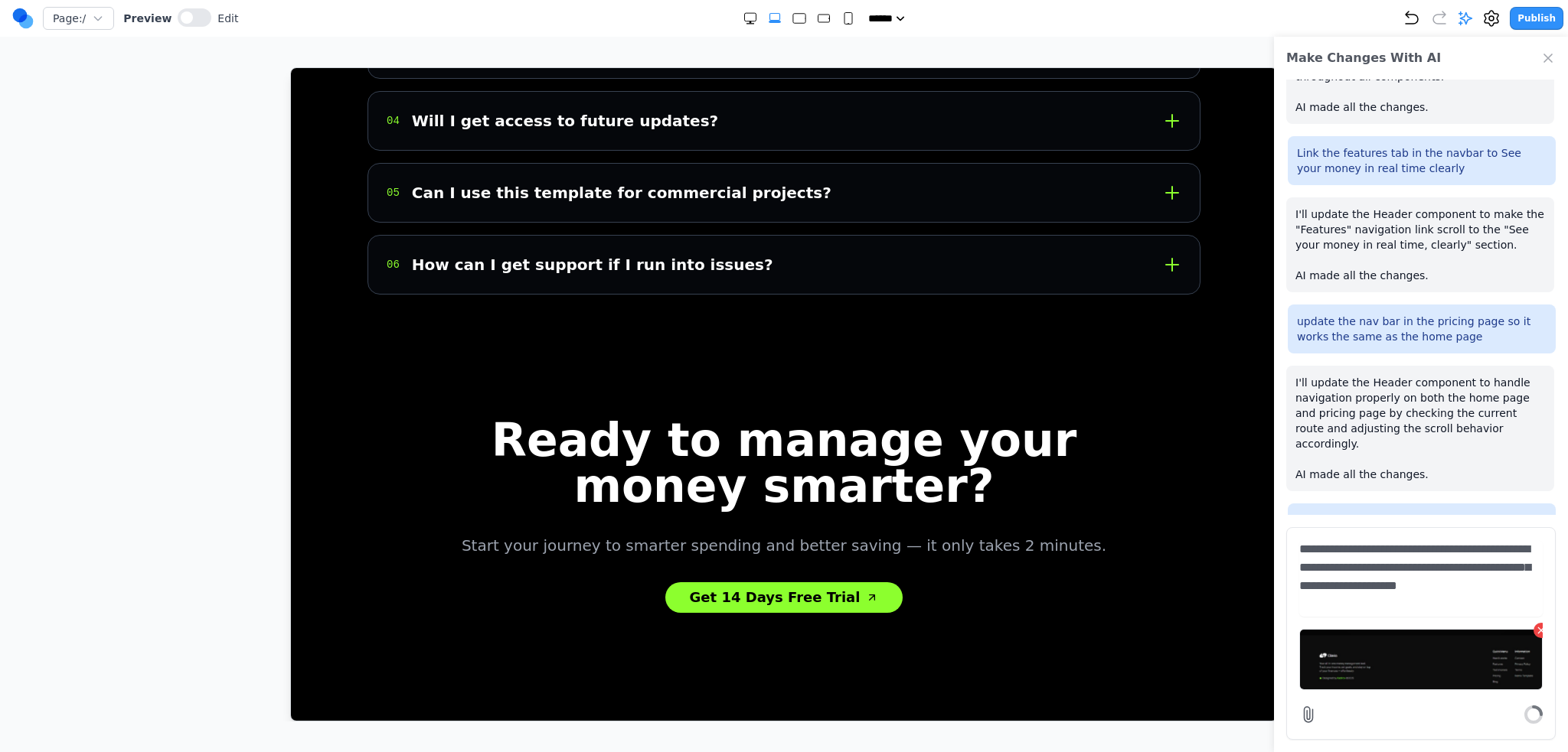
type textarea "**********"
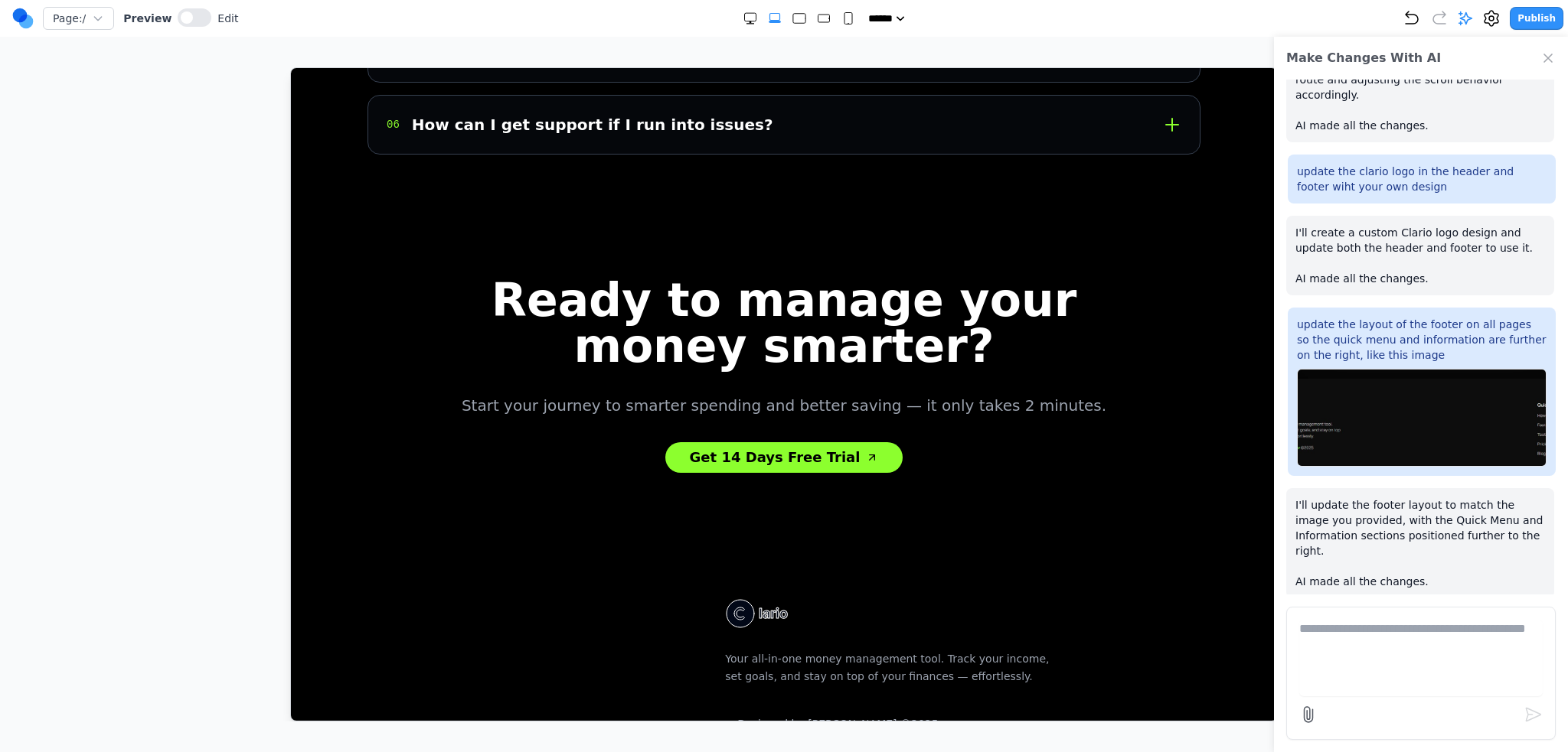
scroll to position [5653, 0]
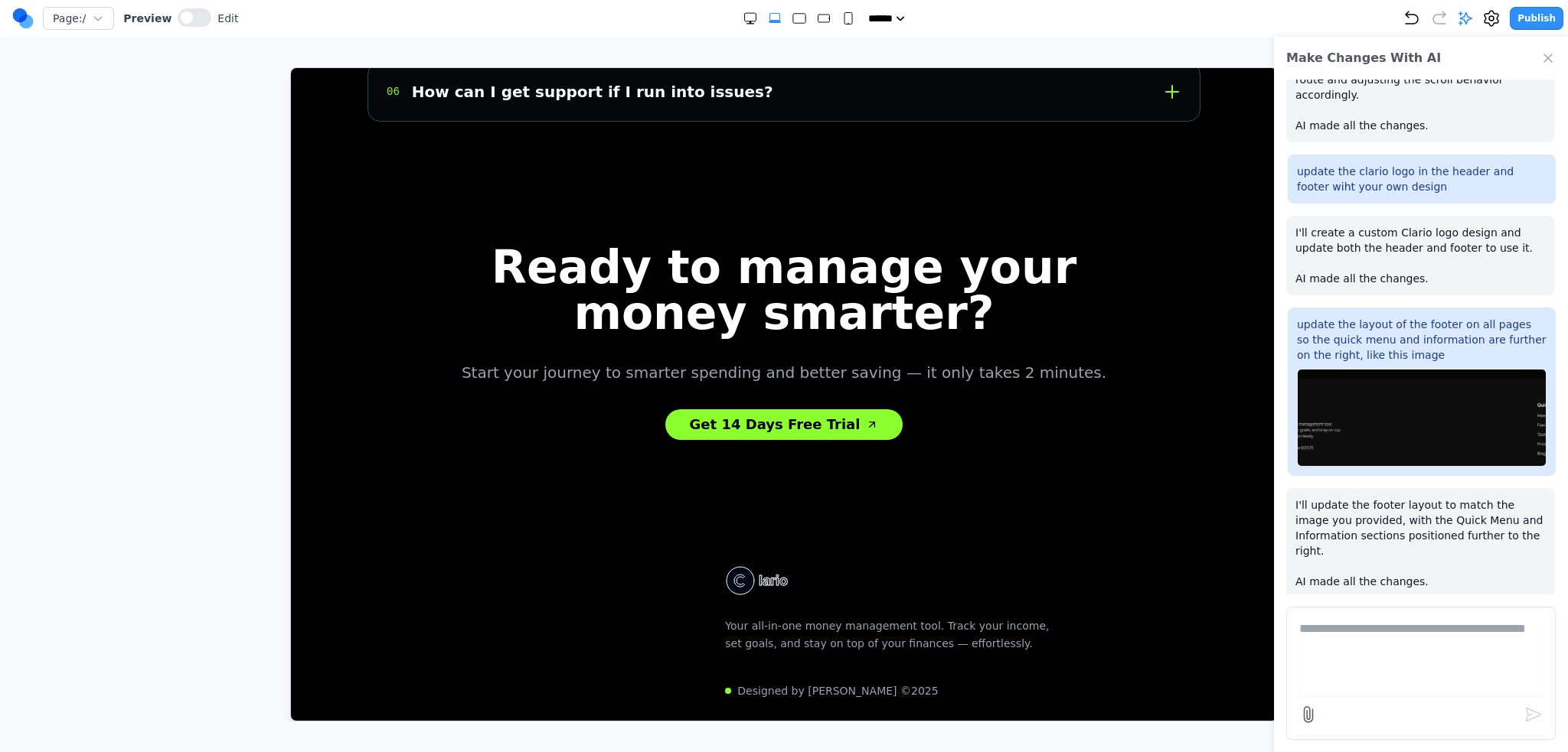
click at [1392, 591] on div "make the how it works in the navbar link to the how clario works section I'll u…" at bounding box center [1421, 337] width 294 height 515
click at [1383, 625] on textarea at bounding box center [1420, 657] width 243 height 76
click at [1384, 630] on textarea at bounding box center [1420, 657] width 243 height 76
type textarea "*"
paste textarea
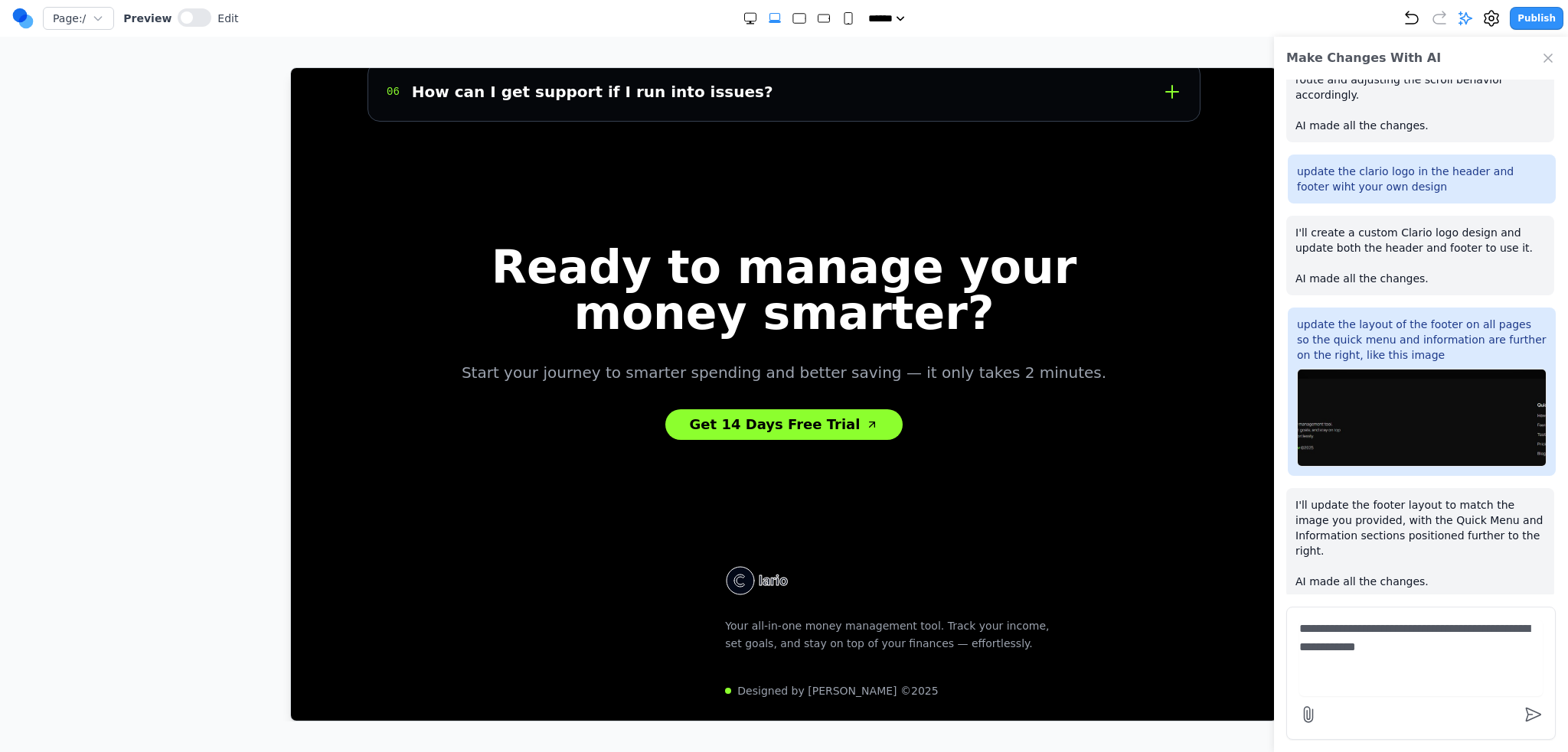
scroll to position [672, 0]
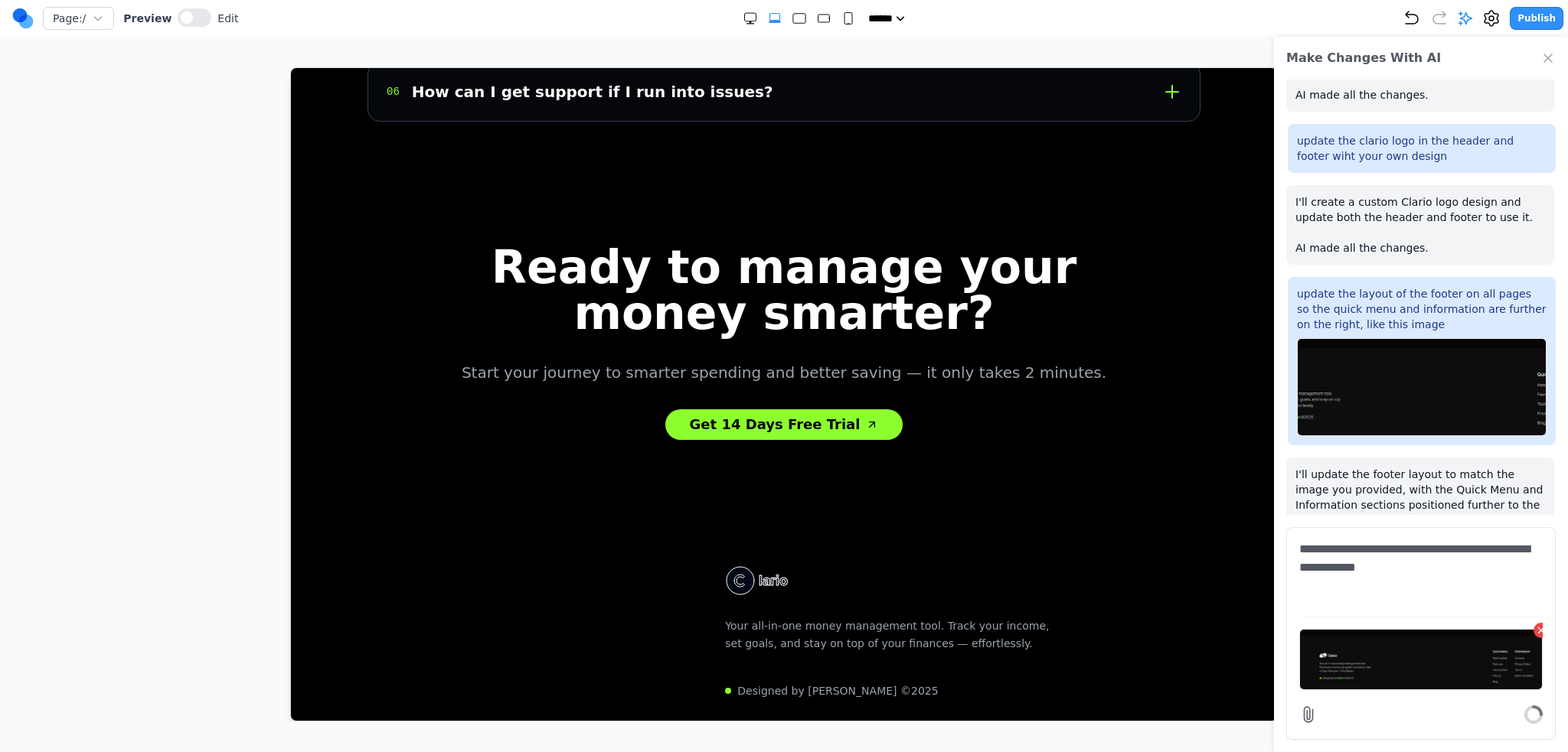
type textarea "**********"
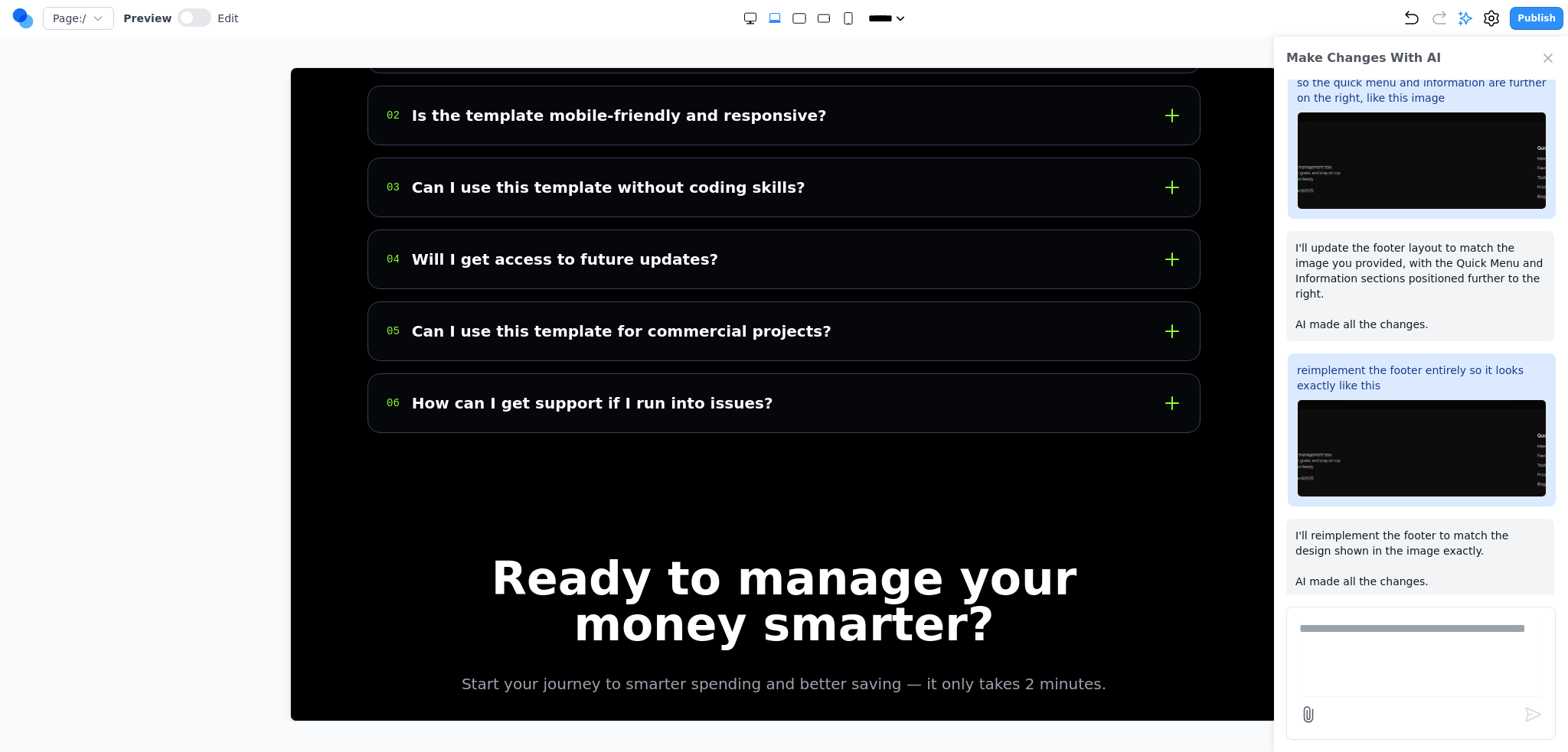
scroll to position [5468, 0]
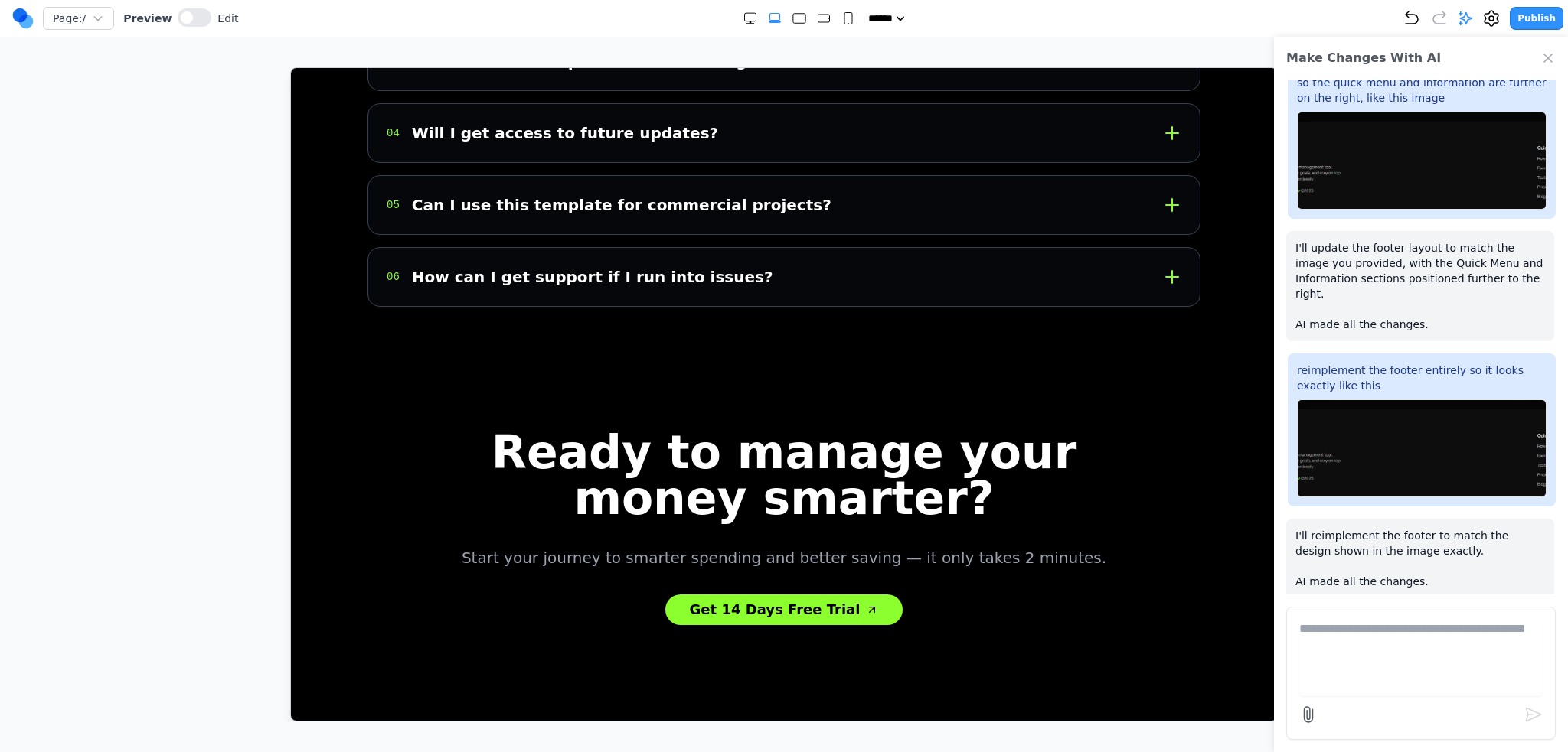
click at [1426, 677] on textarea at bounding box center [1420, 657] width 243 height 76
click at [1394, 657] on textarea at bounding box center [1420, 657] width 243 height 76
click at [1366, 676] on textarea at bounding box center [1420, 657] width 243 height 76
type textarea "**********"
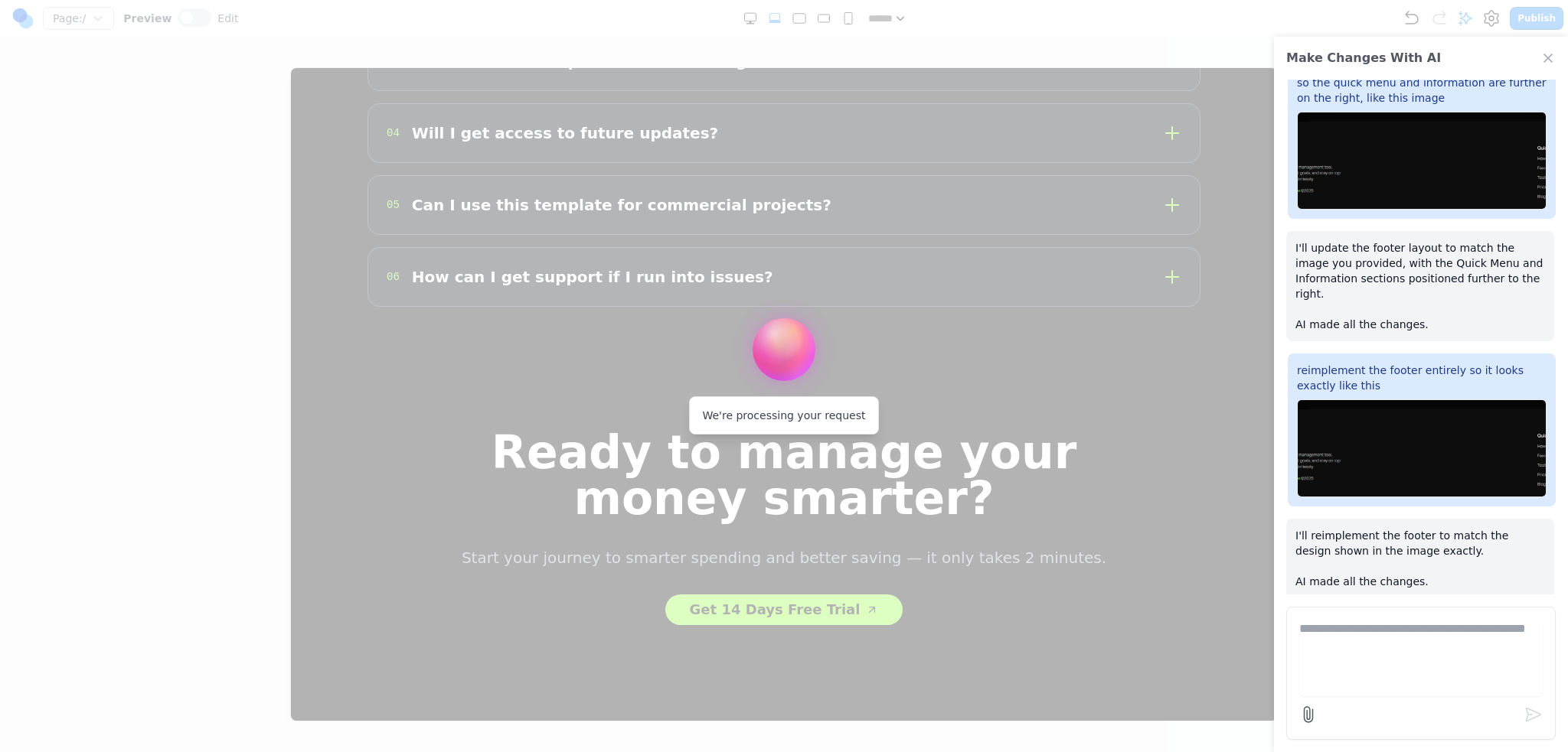
scroll to position [1036, 0]
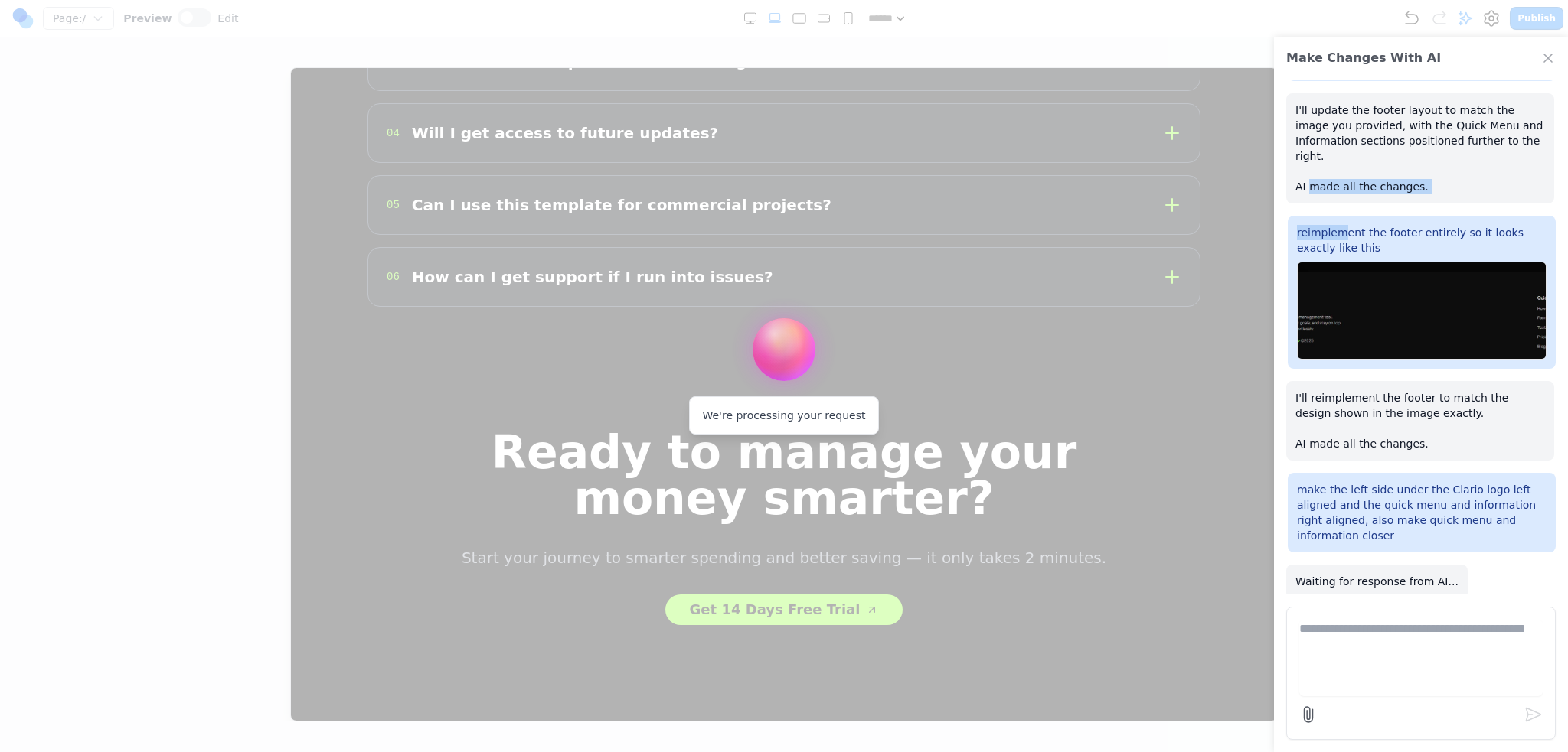
drag, startPoint x: 1322, startPoint y: 180, endPoint x: 1305, endPoint y: 150, distance: 34.5
click at [1305, 152] on div "make the how it works in the navbar link to the how clario works section I'll u…" at bounding box center [1421, 337] width 294 height 515
click at [1304, 147] on p "I'll update the footer layout to match the image you provided, with the Quick M…" at bounding box center [1419, 148] width 250 height 91
drag, startPoint x: 1393, startPoint y: 162, endPoint x: 1437, endPoint y: 186, distance: 50.1
click at [1436, 185] on div "I'll update the footer layout to match the image you provided, with the Quick M…" at bounding box center [1420, 148] width 268 height 110
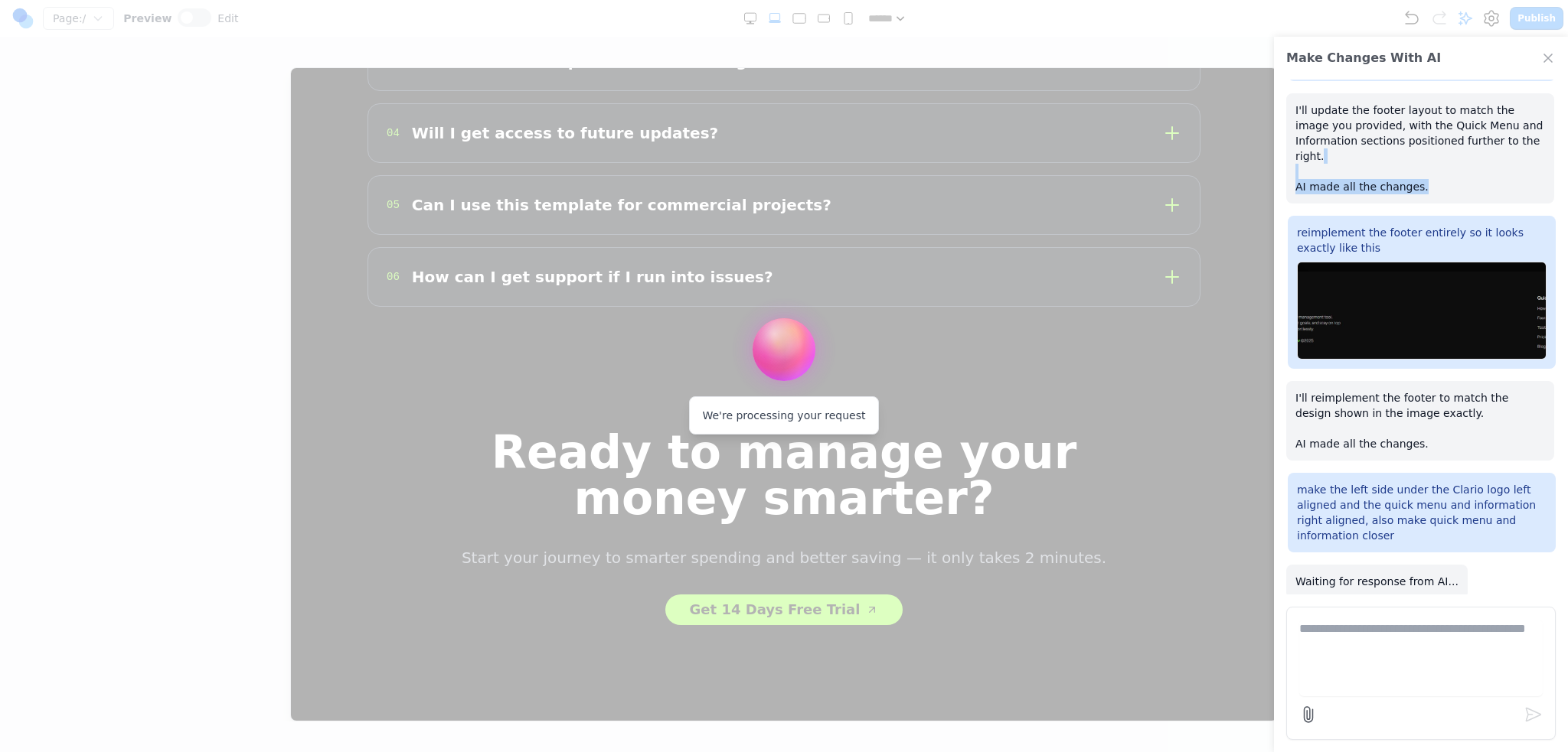
click at [1438, 187] on div "I'll update the footer layout to match the image you provided, with the Quick M…" at bounding box center [1420, 148] width 268 height 110
drag, startPoint x: 1348, startPoint y: 153, endPoint x: 1322, endPoint y: 146, distance: 26.9
click at [1339, 151] on p "I'll update the footer layout to match the image you provided, with the Quick M…" at bounding box center [1419, 148] width 250 height 91
click at [1310, 143] on p "I'll update the footer layout to match the image you provided, with the Quick M…" at bounding box center [1419, 148] width 250 height 91
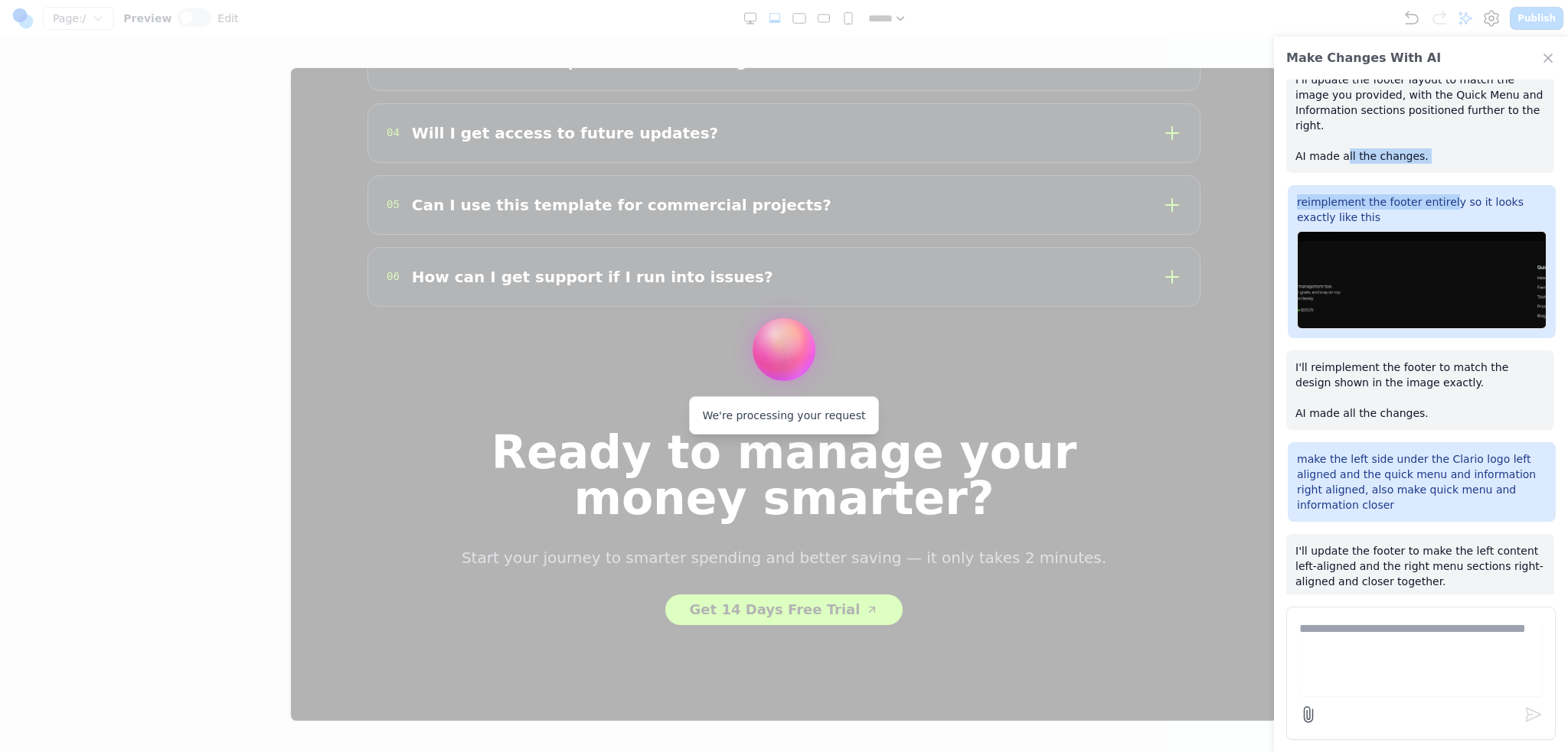
drag, startPoint x: 1412, startPoint y: 166, endPoint x: 1445, endPoint y: 180, distance: 35.8
click at [1445, 180] on div "make the how it works in the navbar link to the how clario works section I'll u…" at bounding box center [1421, 337] width 294 height 515
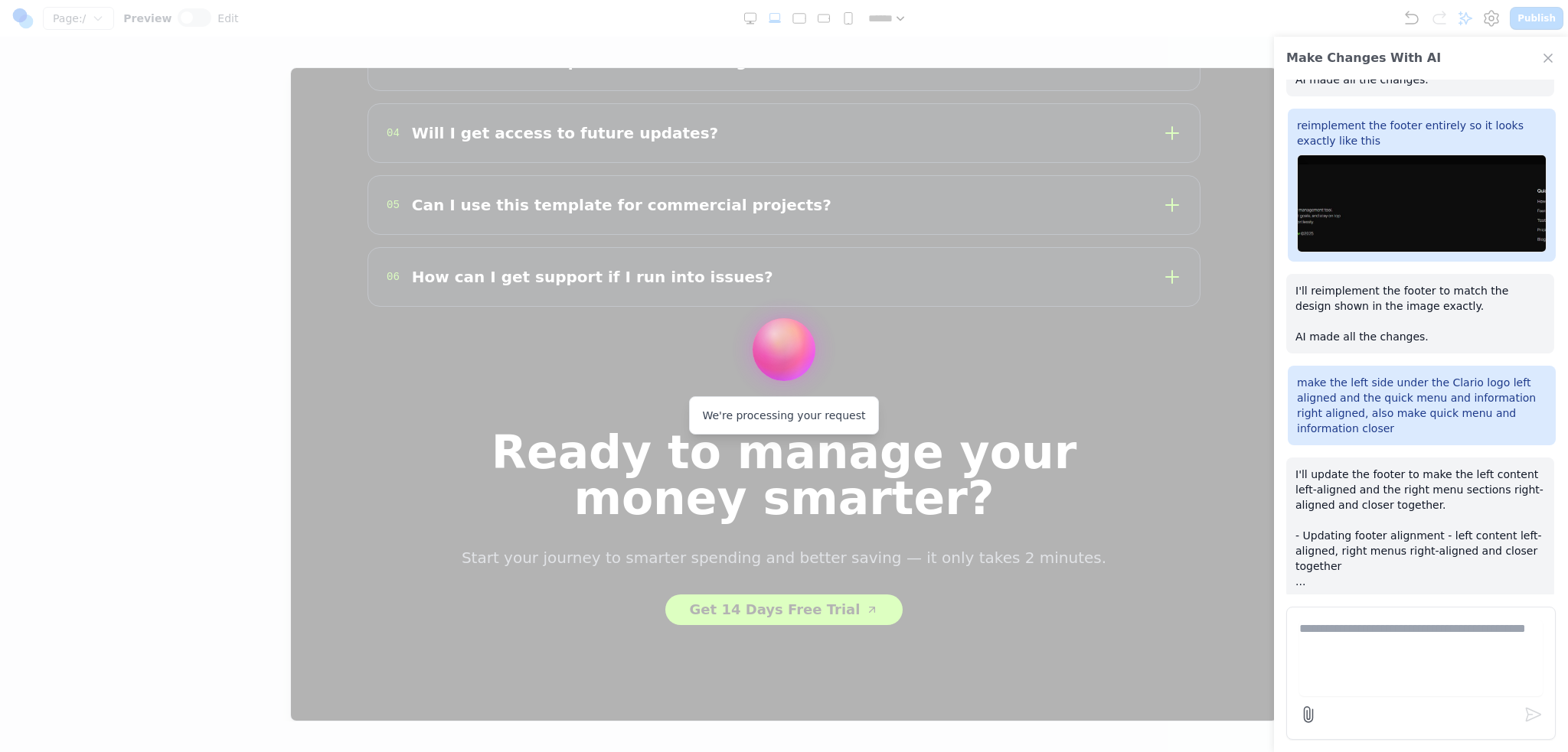
click at [1421, 538] on p "I'll update the footer to make the left content left-aligned and the right menu…" at bounding box center [1419, 528] width 250 height 123
drag, startPoint x: 1404, startPoint y: 554, endPoint x: 1380, endPoint y: 570, distance: 28.8
click at [1380, 570] on p "I'll update the footer to make the left content left-aligned and the right menu…" at bounding box center [1419, 528] width 250 height 123
click at [1383, 491] on p "I'll update the footer to make the left content left-aligned and the right menu…" at bounding box center [1419, 528] width 250 height 123
click at [1448, 567] on p "I'll update the footer to make the left content left-aligned and the right menu…" at bounding box center [1419, 528] width 250 height 123
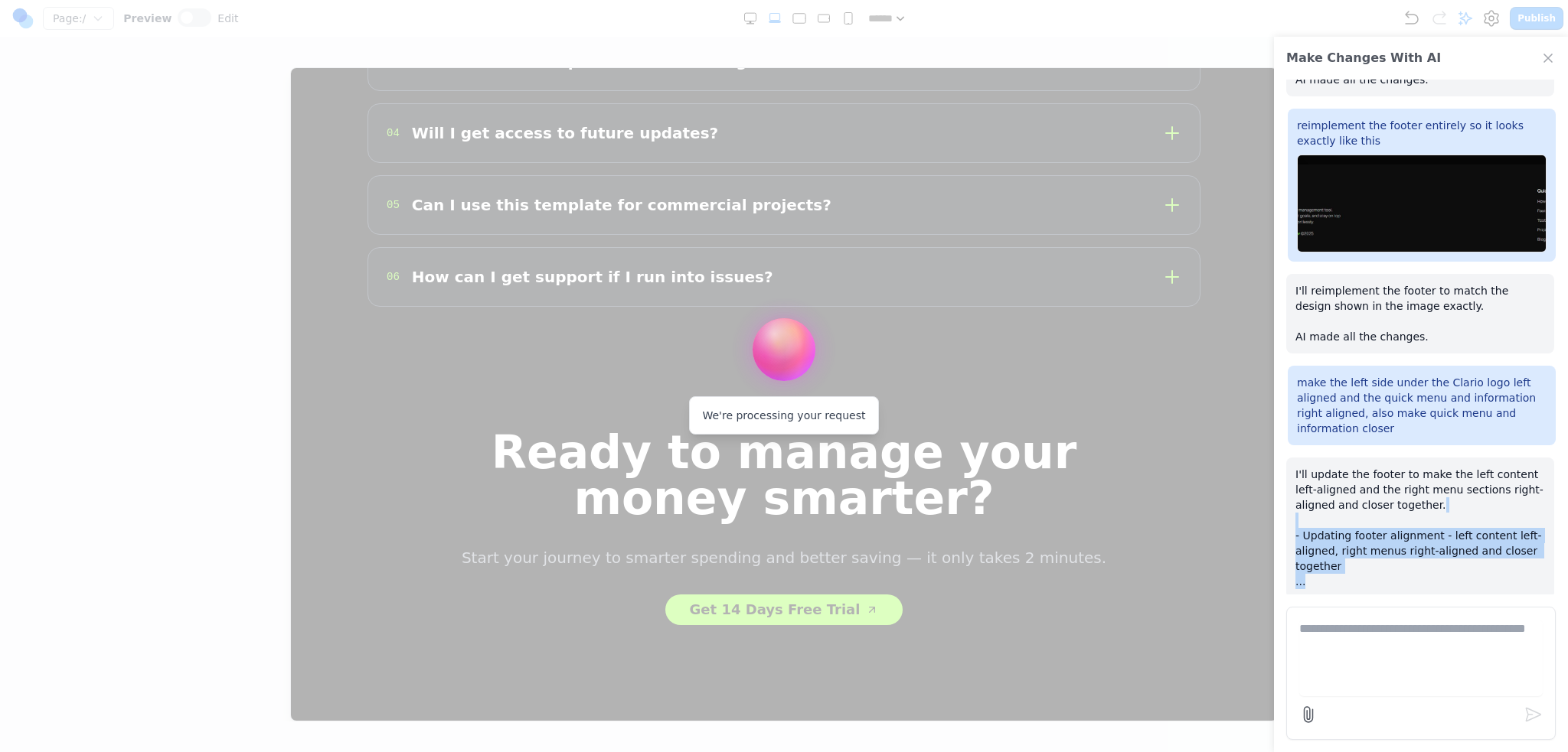
click at [1448, 567] on p "I'll update the footer to make the left content left-aligned and the right menu…" at bounding box center [1419, 528] width 250 height 123
drag, startPoint x: 1456, startPoint y: 562, endPoint x: 1341, endPoint y: 524, distance: 121.1
click at [1341, 524] on p "I'll update the footer to make the left content left-aligned and the right menu…" at bounding box center [1419, 528] width 250 height 123
click at [1341, 523] on p "I'll update the footer to make the left content left-aligned and the right menu…" at bounding box center [1419, 528] width 250 height 123
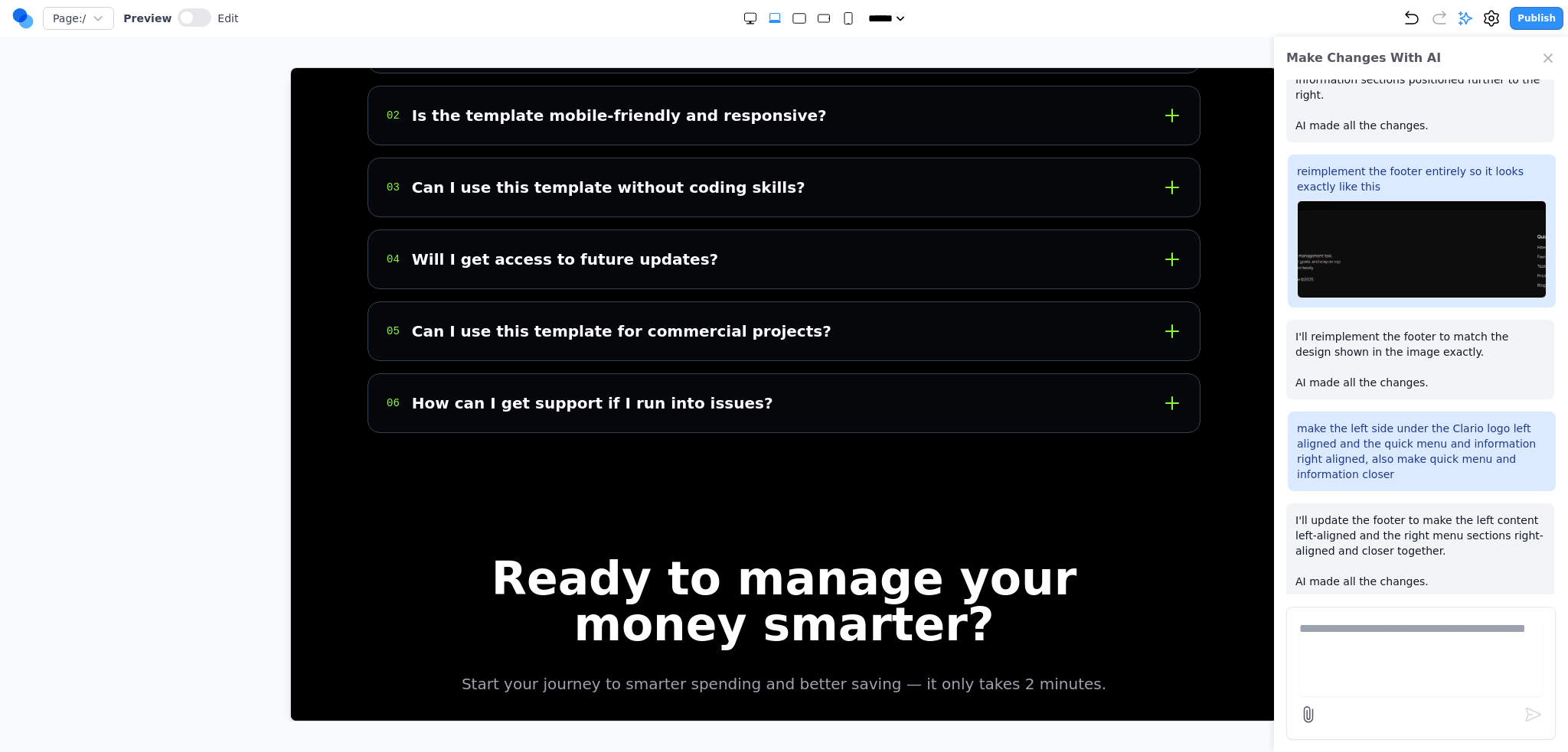
scroll to position [5468, 0]
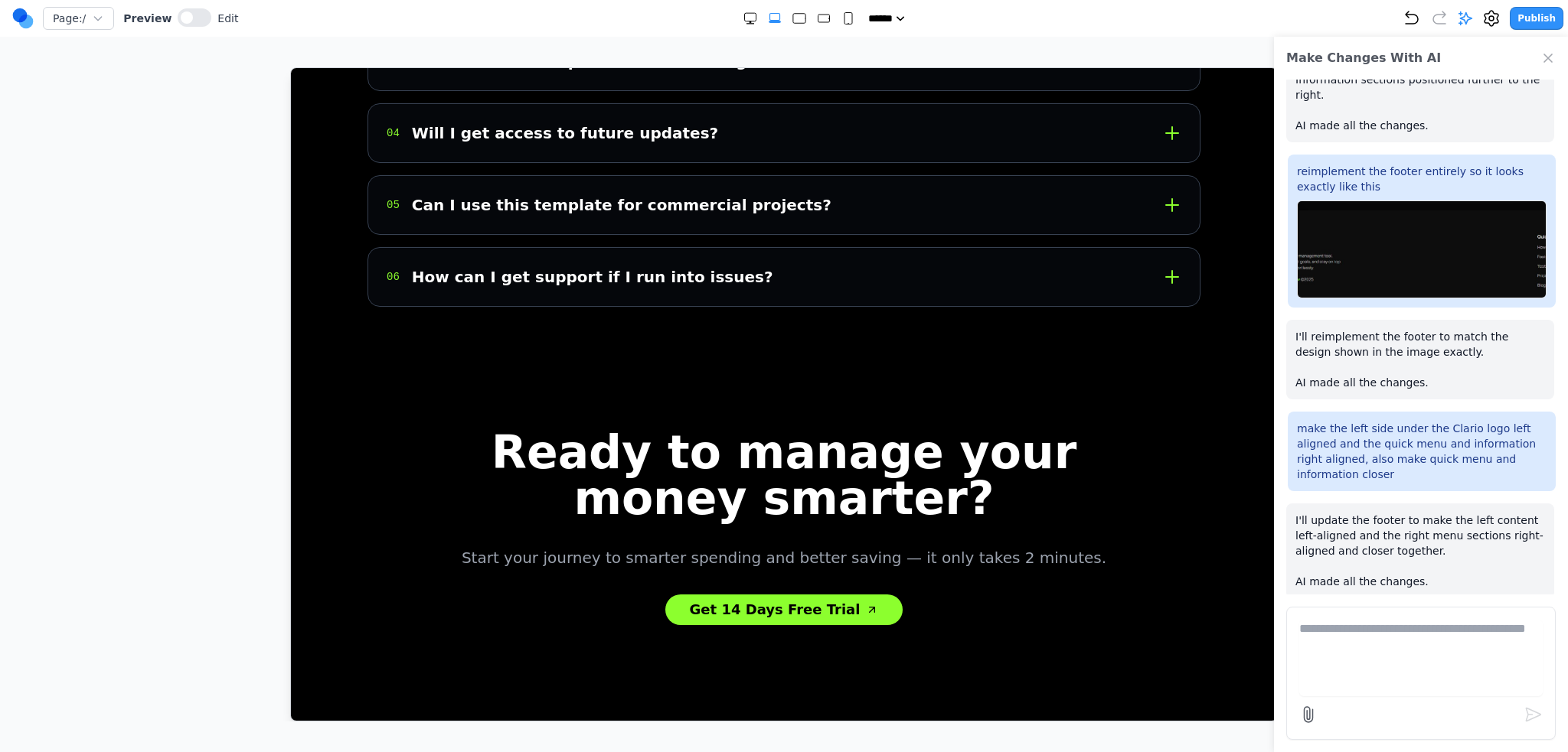
click at [363, 740] on text "lario" at bounding box center [375, 746] width 24 height 13
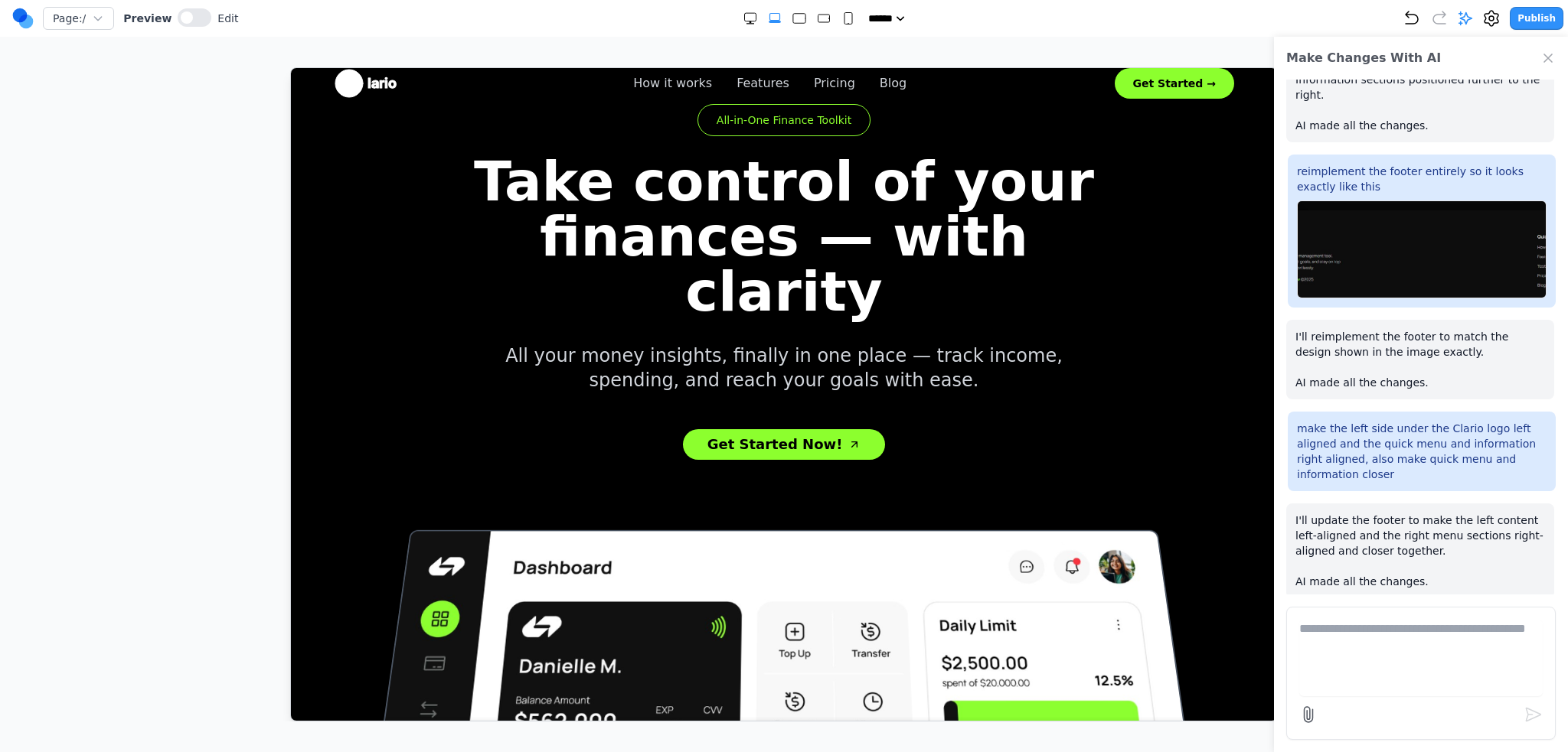
scroll to position [0, 0]
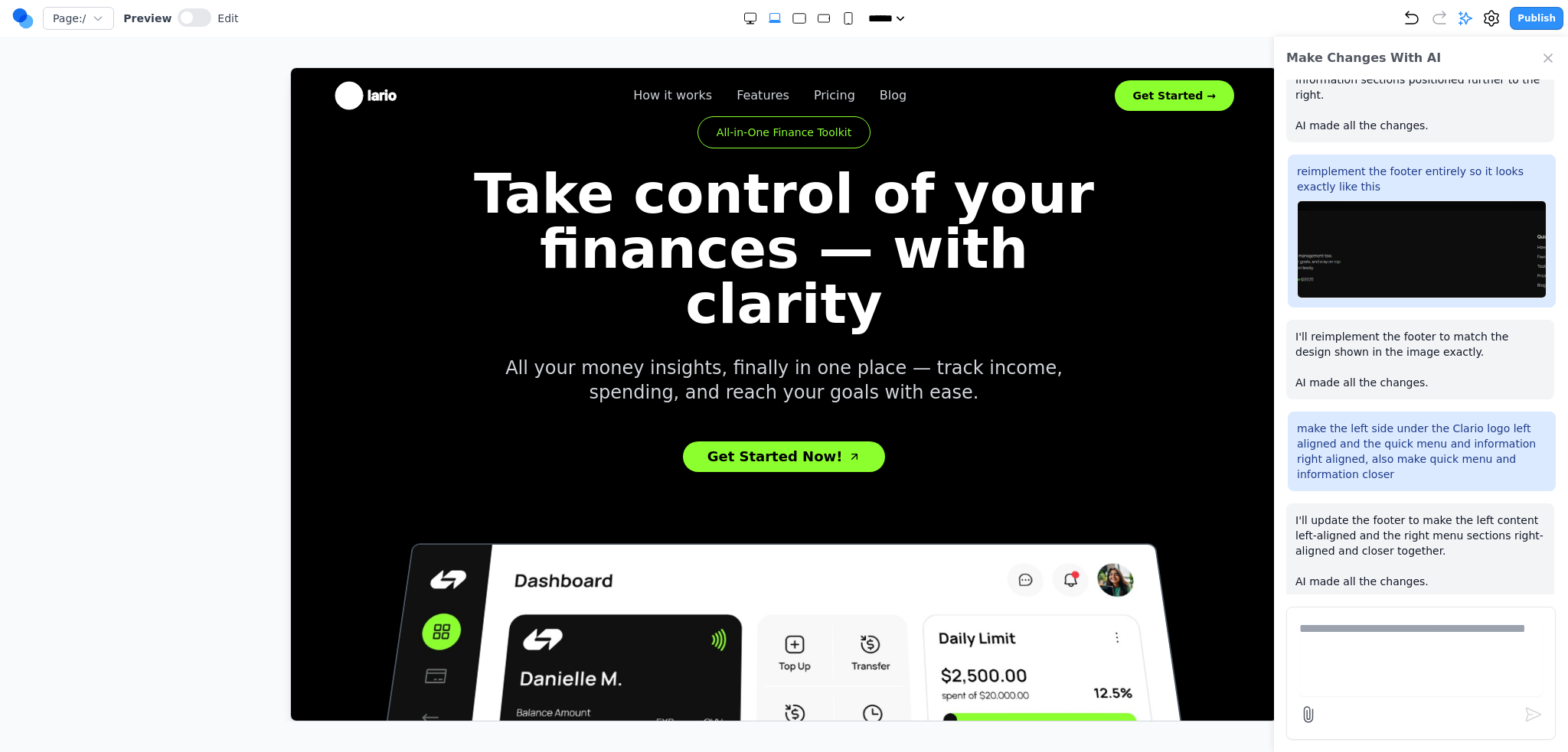
click at [1311, 677] on textarea at bounding box center [1420, 657] width 243 height 76
type textarea "**********"
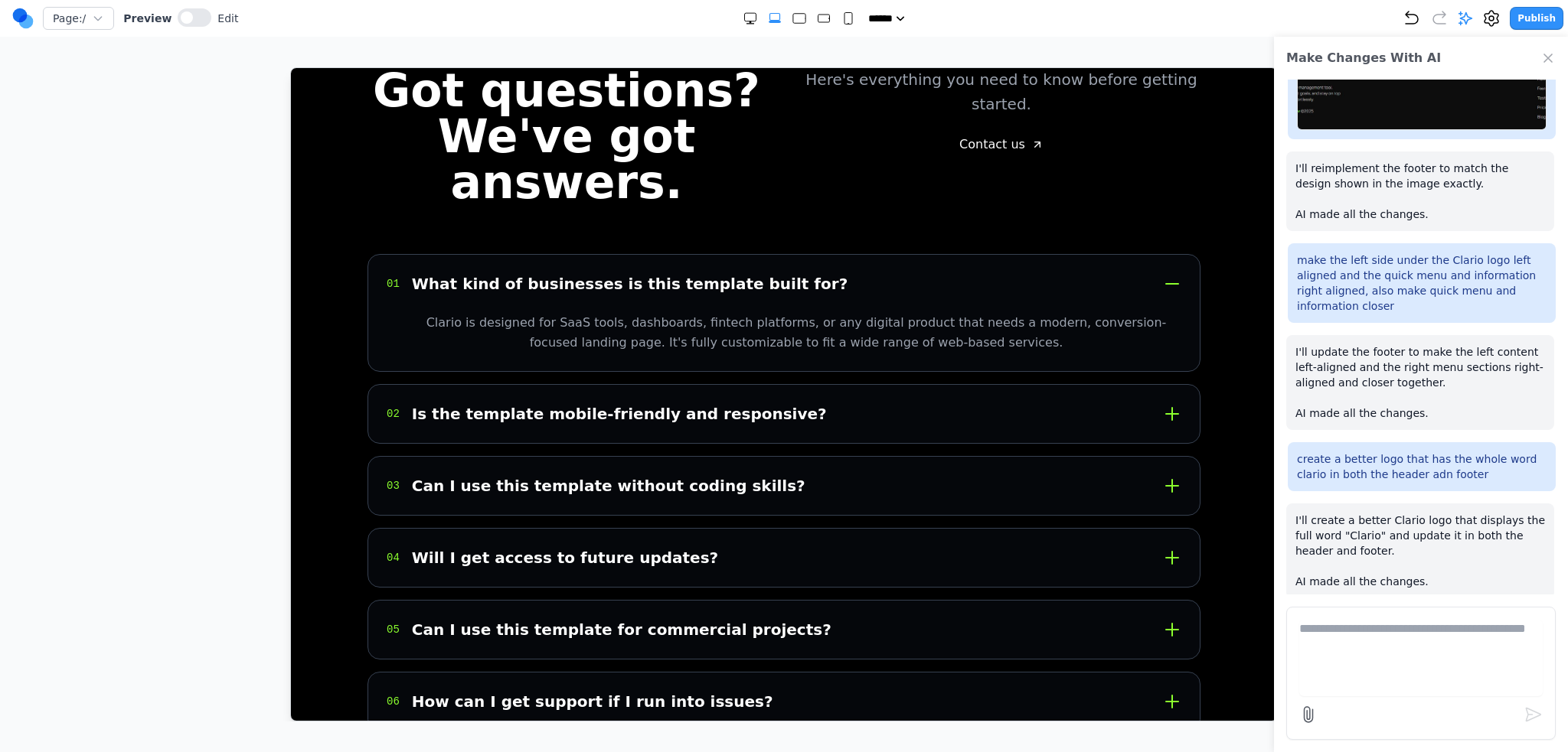
scroll to position [5468, 0]
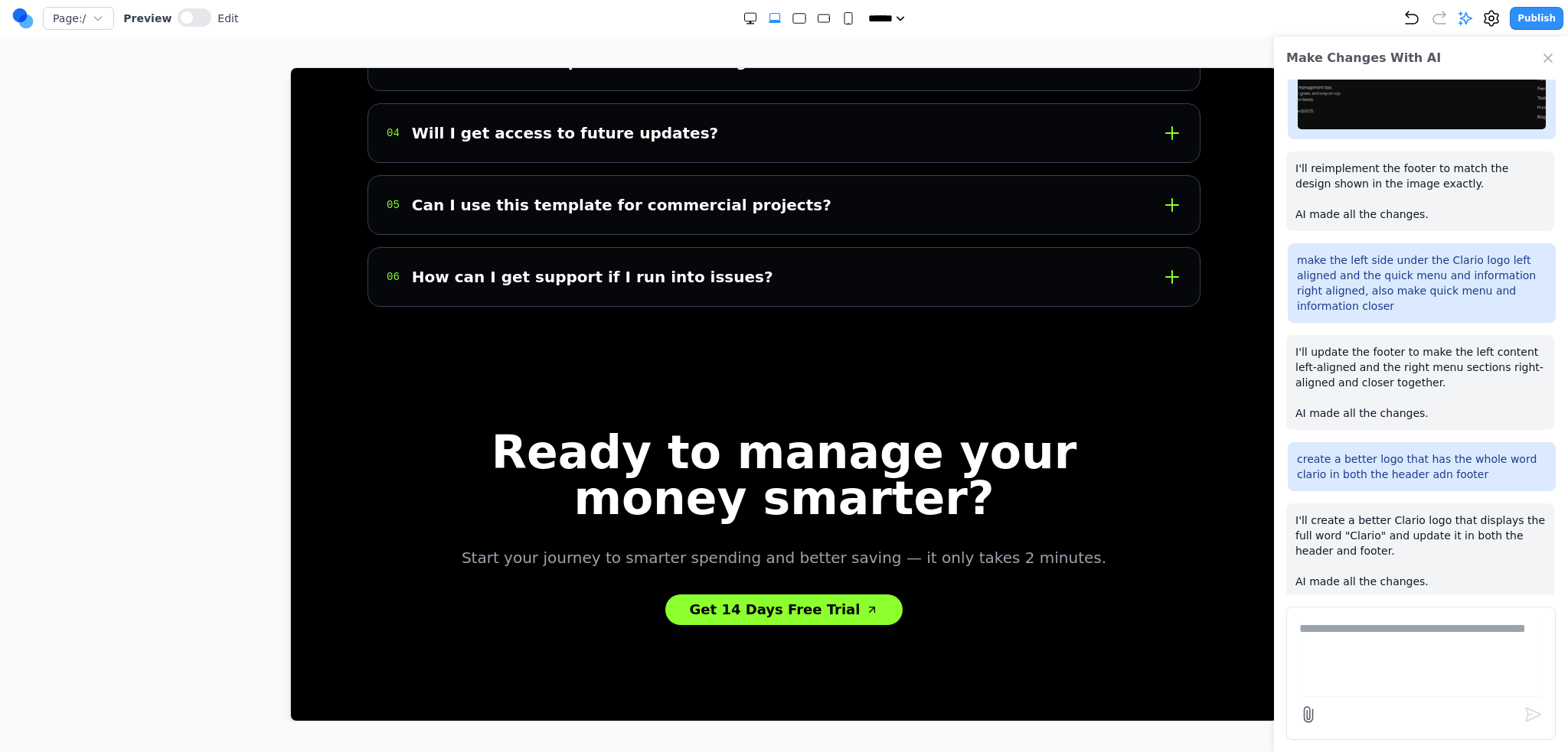
click at [331, 734] on icon at bounding box center [339, 746] width 25 height 25
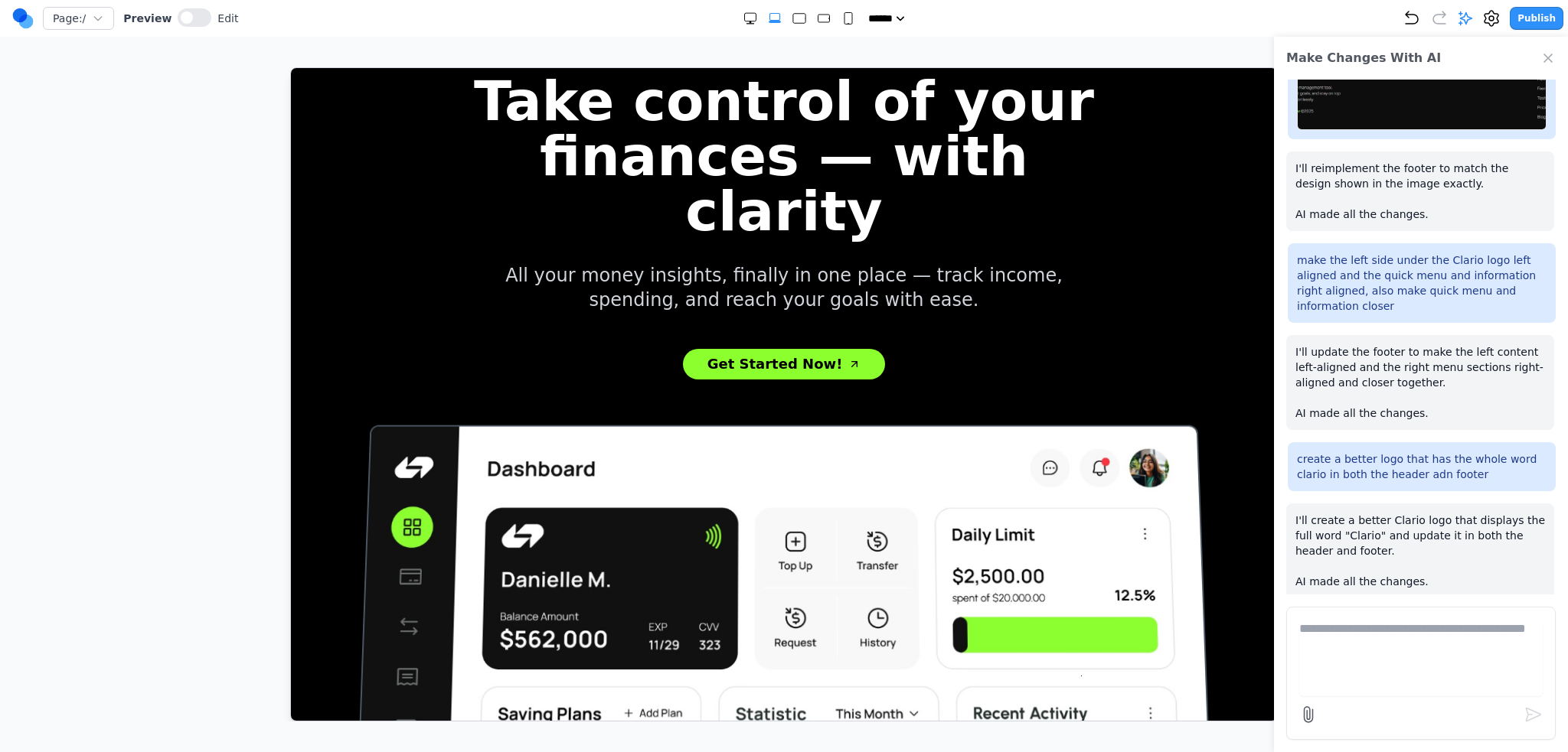
scroll to position [0, 0]
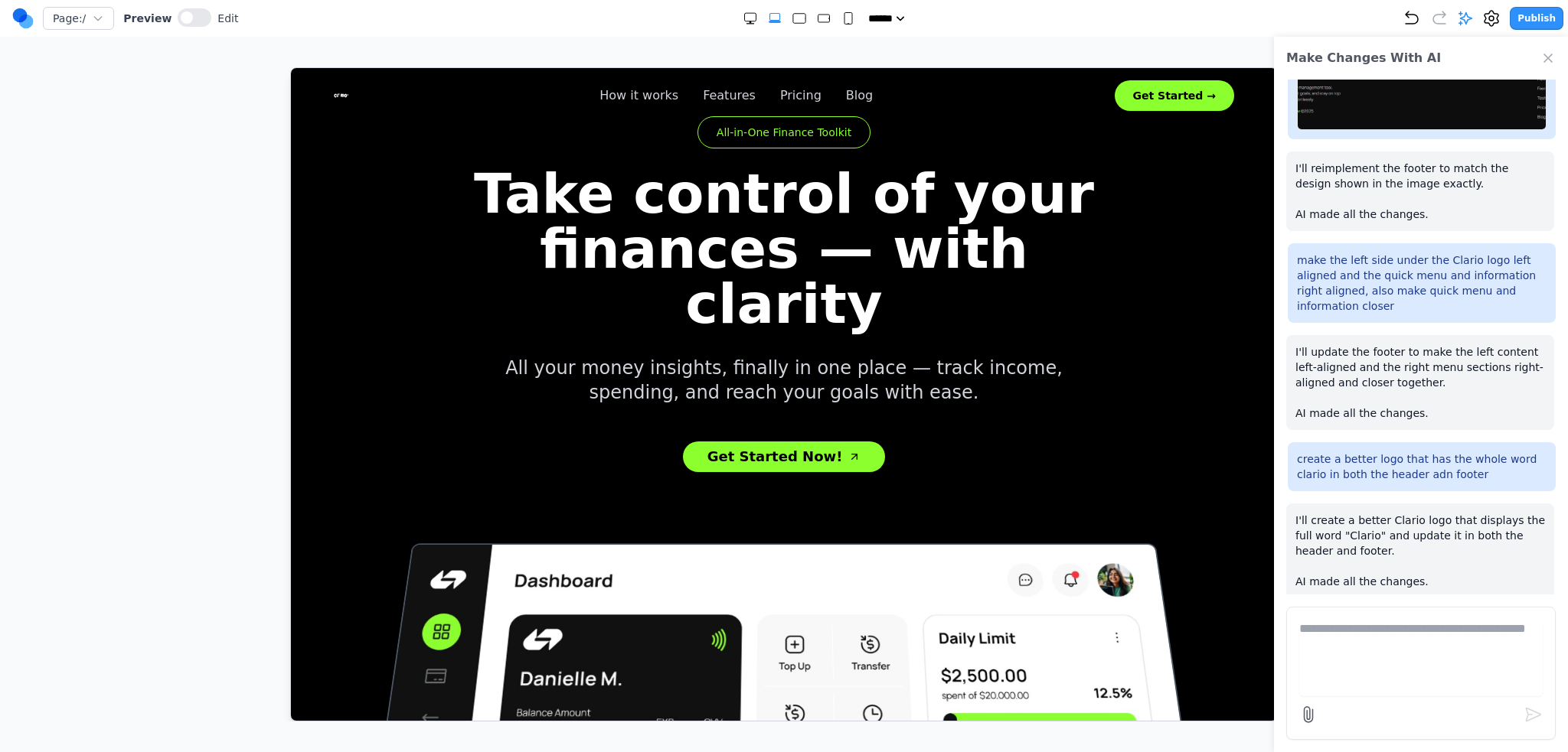
click at [350, 103] on icon at bounding box center [345, 95] width 25 height 25
click at [340, 94] on icon at bounding box center [340, 94] width 13 height 4
click at [1399, 662] on textarea at bounding box center [1420, 657] width 243 height 76
click at [165, 15] on div "Preview Edit" at bounding box center [181, 18] width 115 height 21
click at [200, 22] on button at bounding box center [194, 17] width 34 height 18
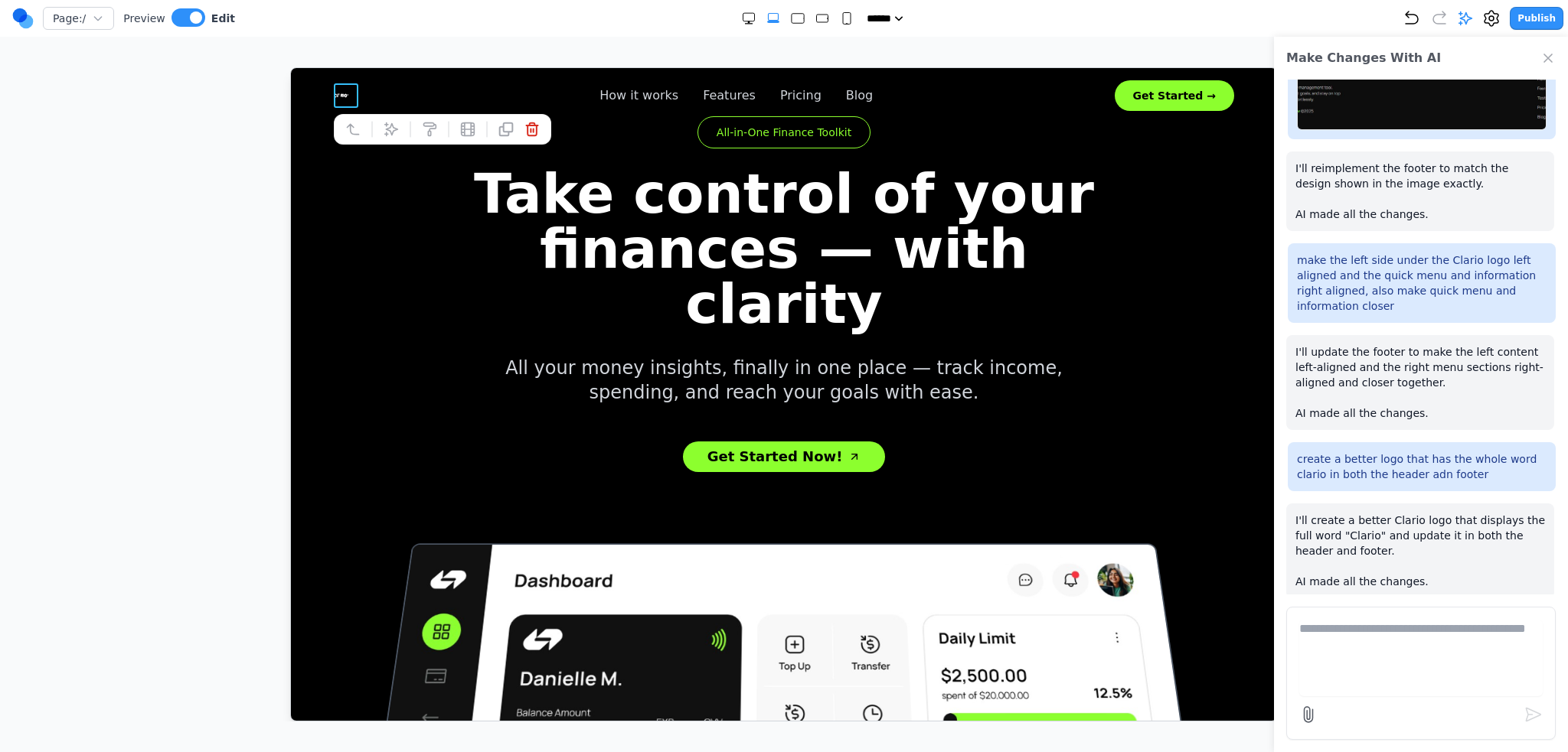
click at [337, 97] on icon at bounding box center [345, 95] width 25 height 25
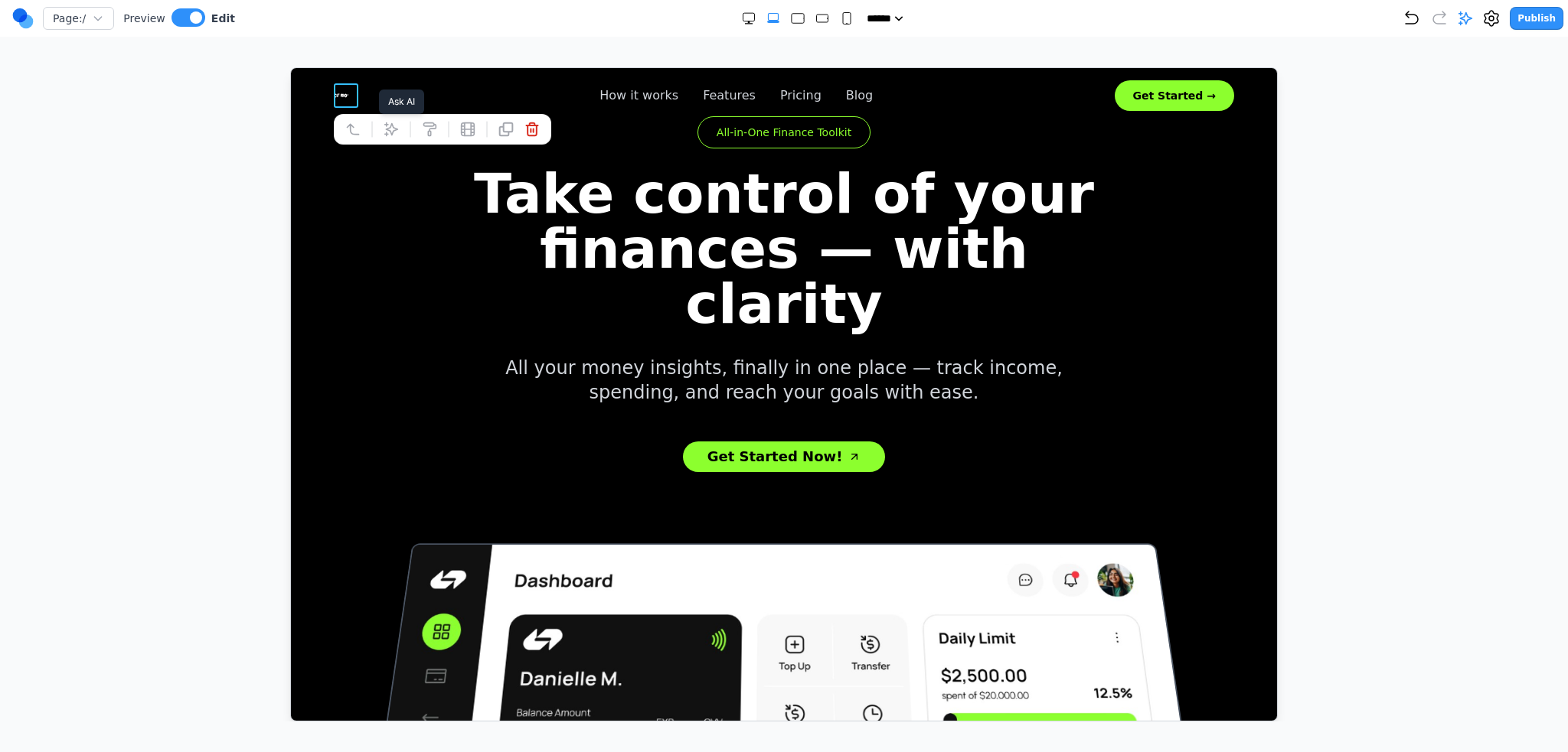
click at [386, 127] on icon at bounding box center [390, 128] width 15 height 15
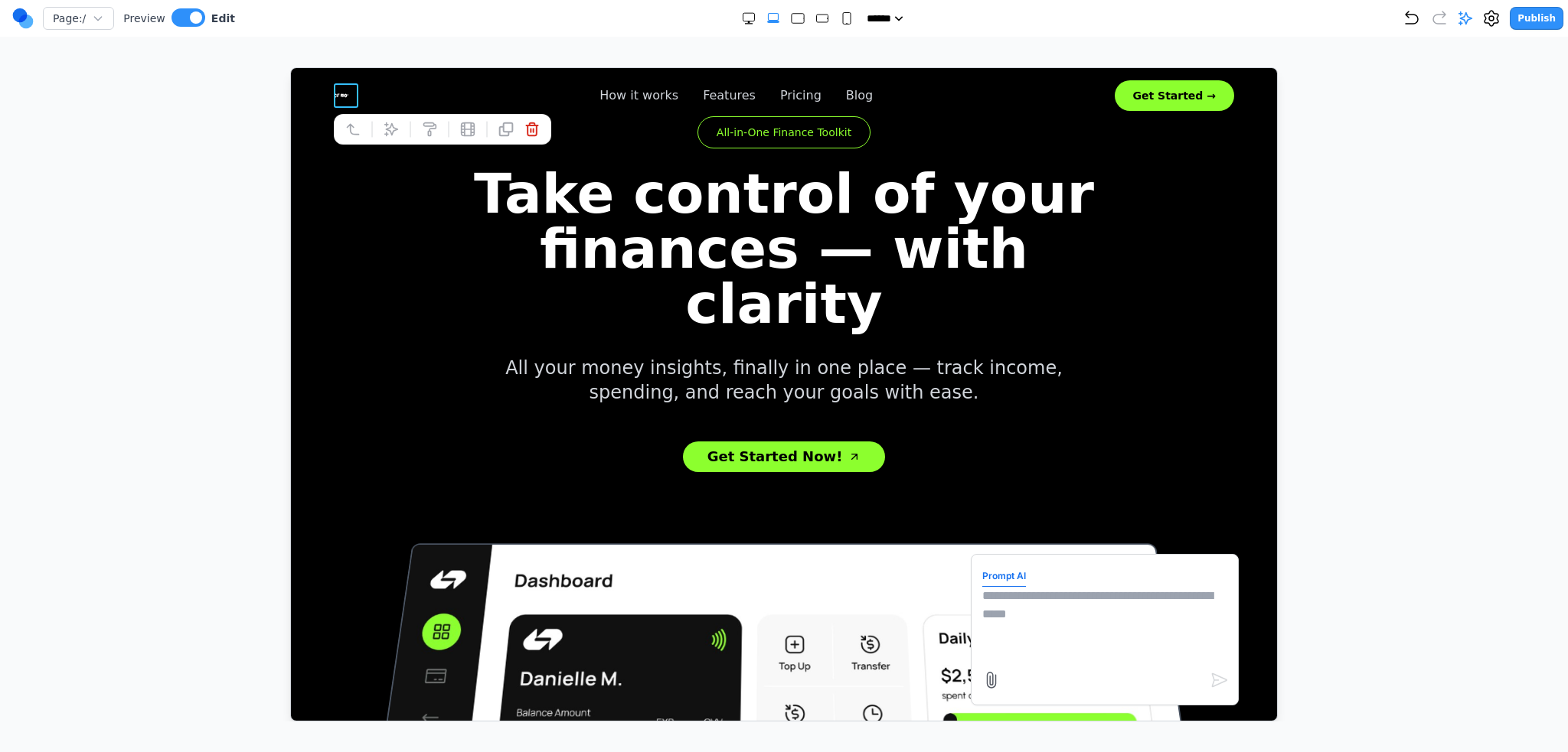
click at [550, 226] on h1 "Take control of your finances — with clarity" at bounding box center [783, 248] width 686 height 165
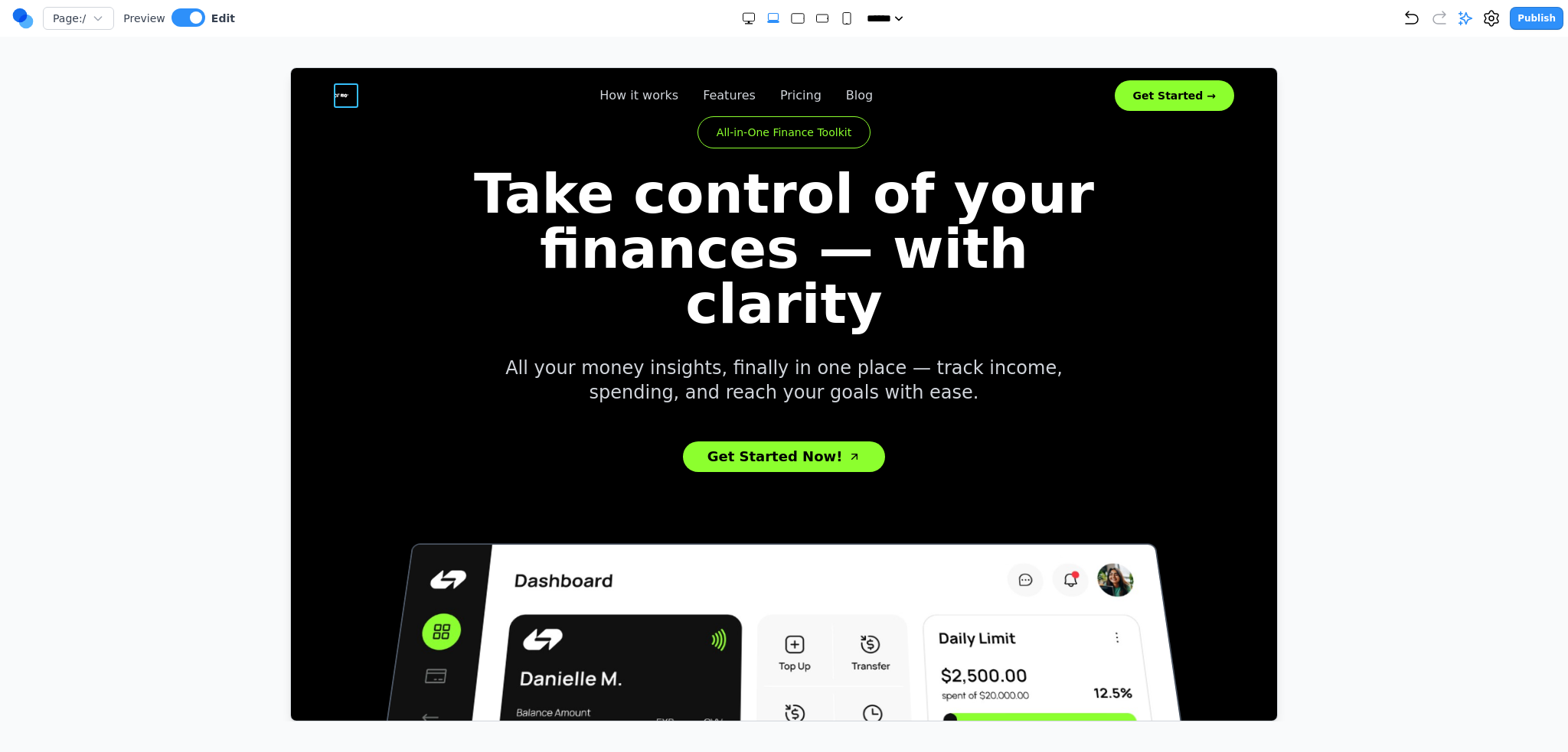
click at [337, 91] on icon at bounding box center [345, 95] width 25 height 25
click at [216, 82] on div at bounding box center [784, 394] width 1507 height 654
click at [1462, 22] on div "Publish" at bounding box center [1483, 18] width 161 height 23
click at [1467, 18] on div "Publish" at bounding box center [1483, 18] width 161 height 23
click at [1469, 16] on icon at bounding box center [1465, 18] width 15 height 15
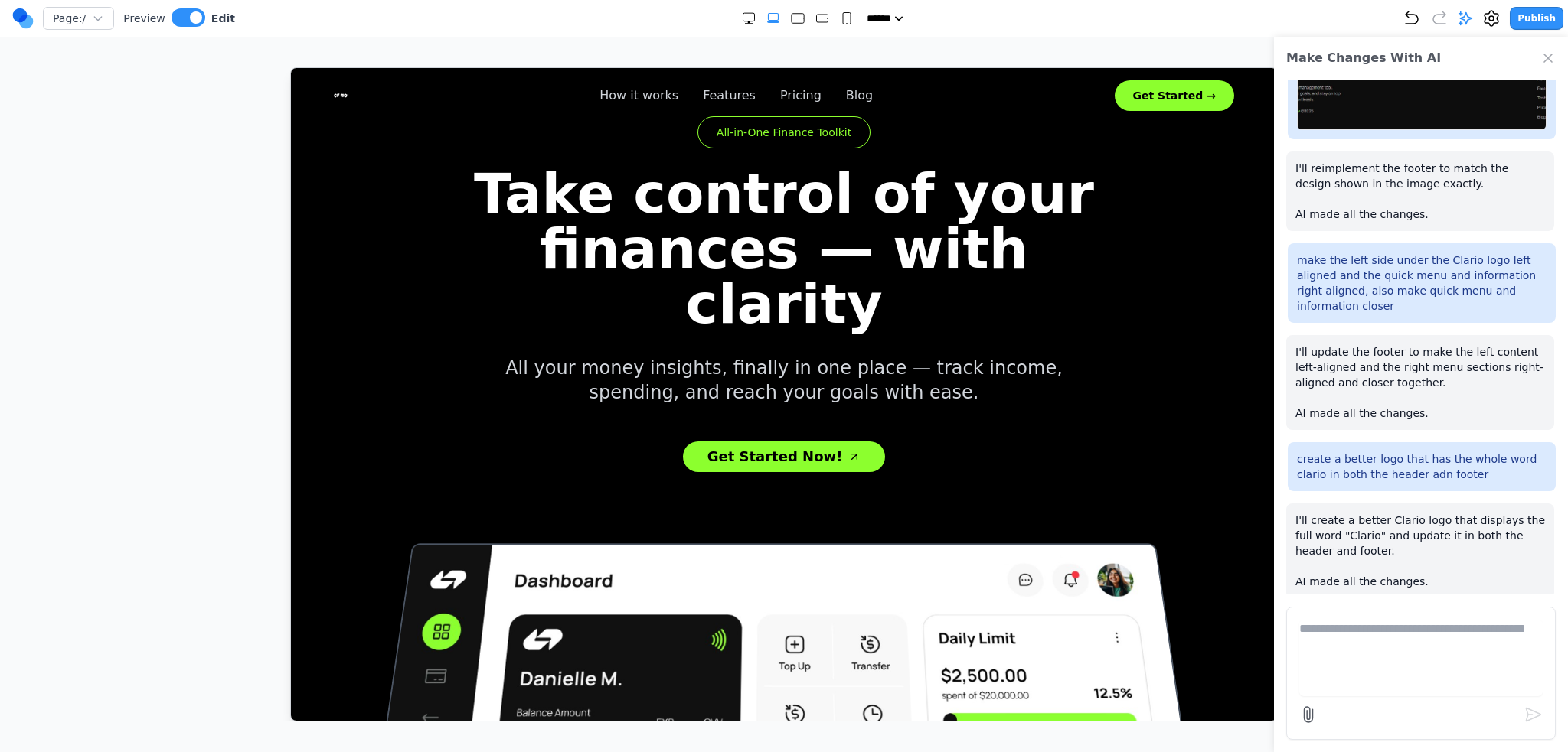
click at [1401, 650] on textarea at bounding box center [1420, 657] width 243 height 76
type textarea "**********"
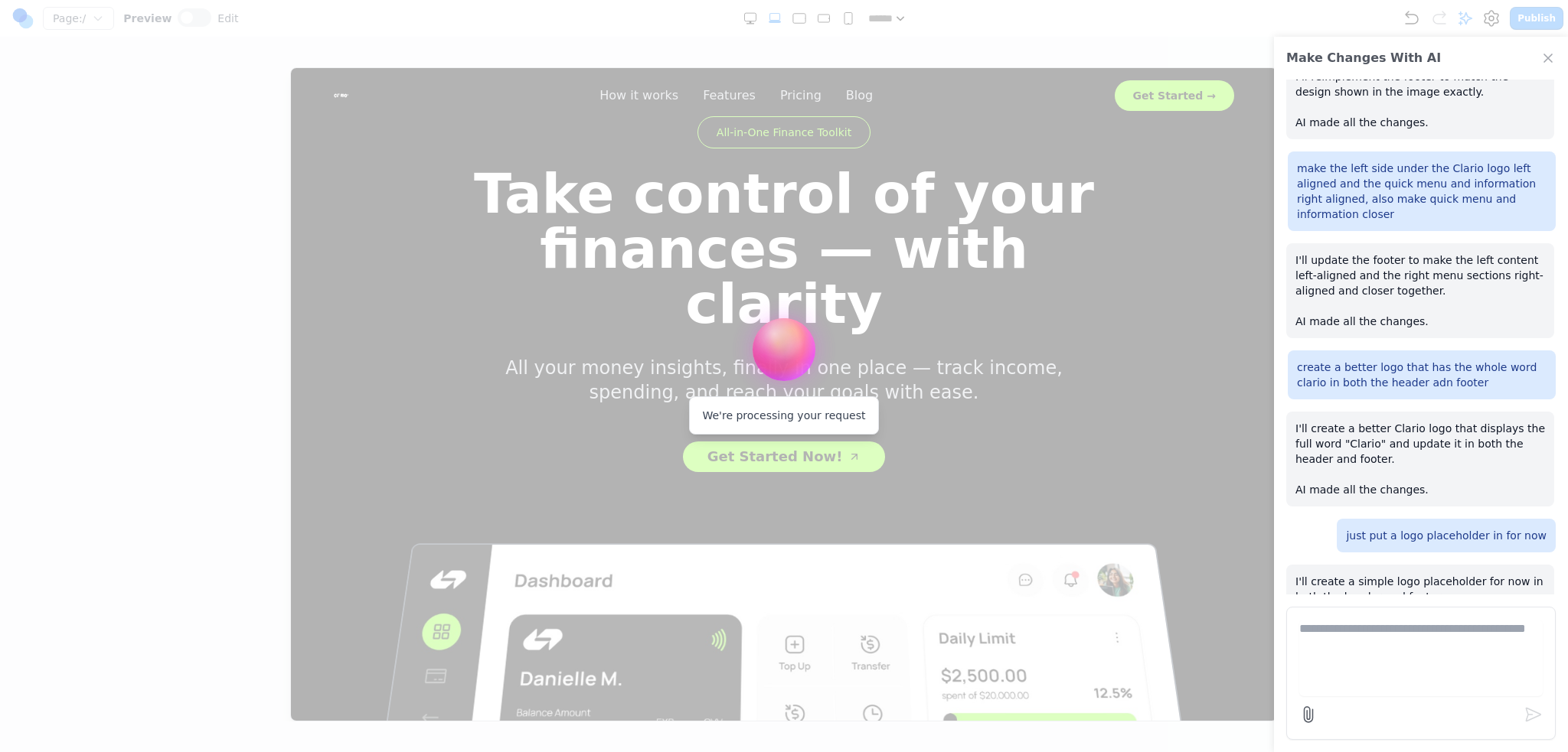
scroll to position [1465, 0]
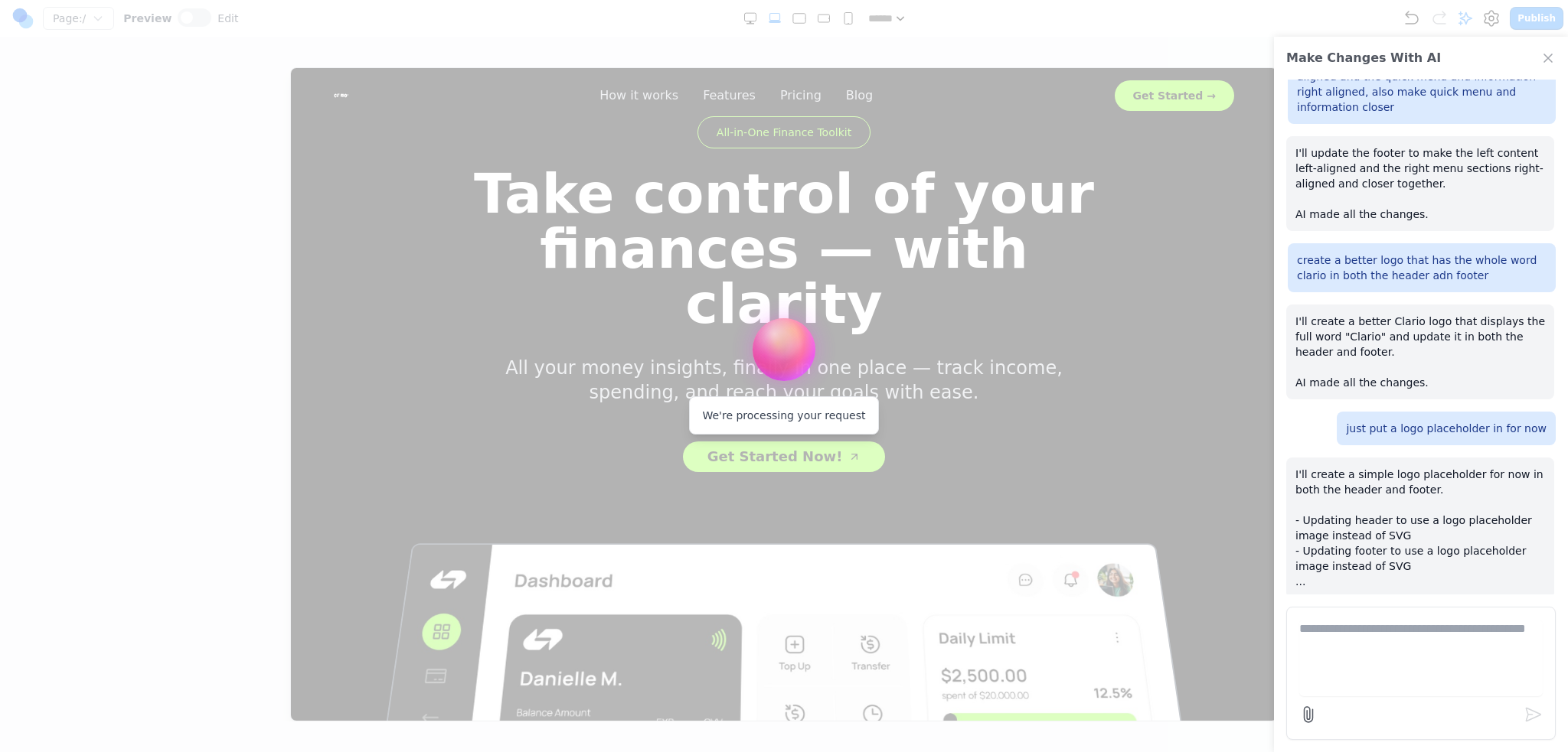
drag, startPoint x: 1543, startPoint y: 646, endPoint x: 1497, endPoint y: 642, distance: 46.2
click at [1541, 645] on form at bounding box center [1421, 673] width 270 height 133
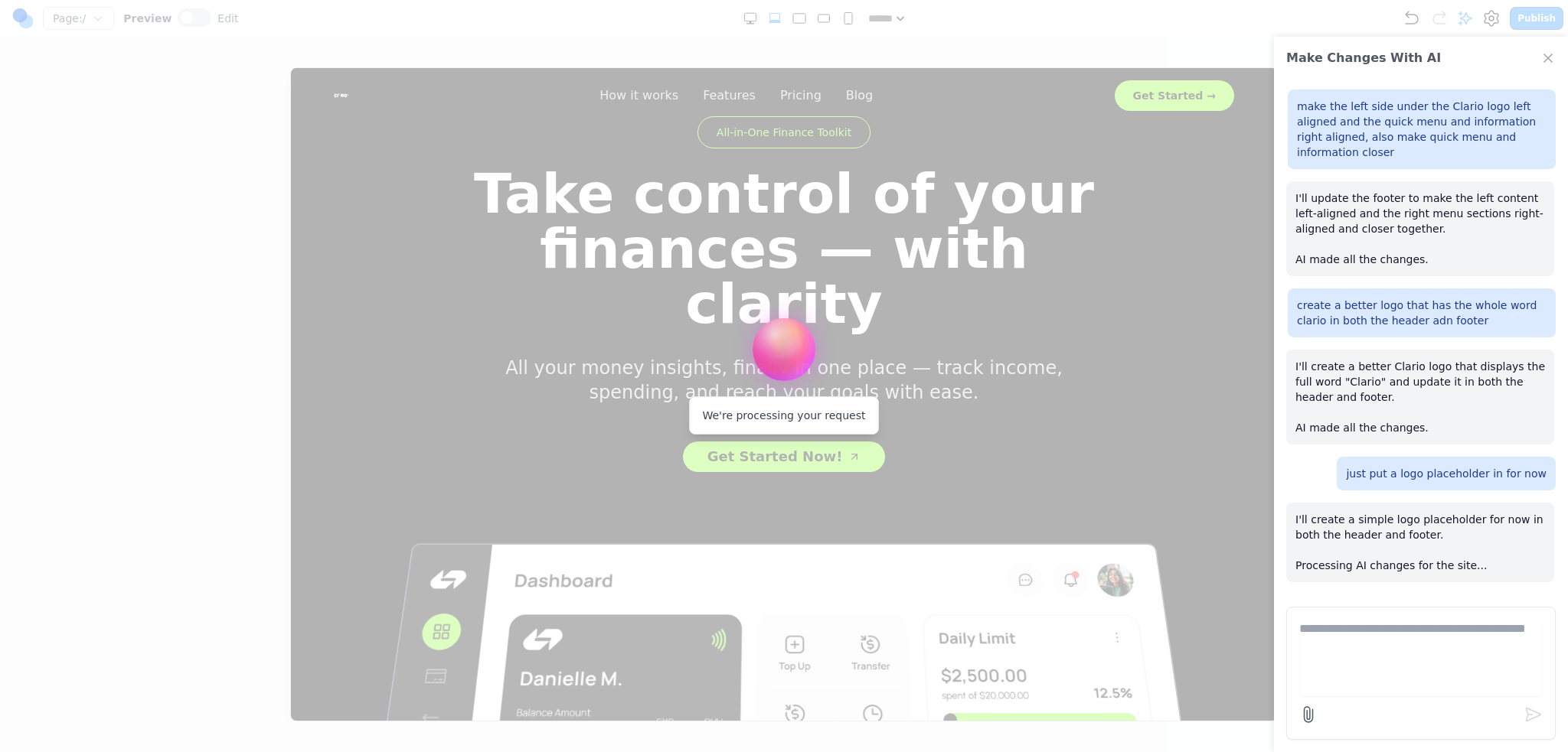
scroll to position [1404, 0]
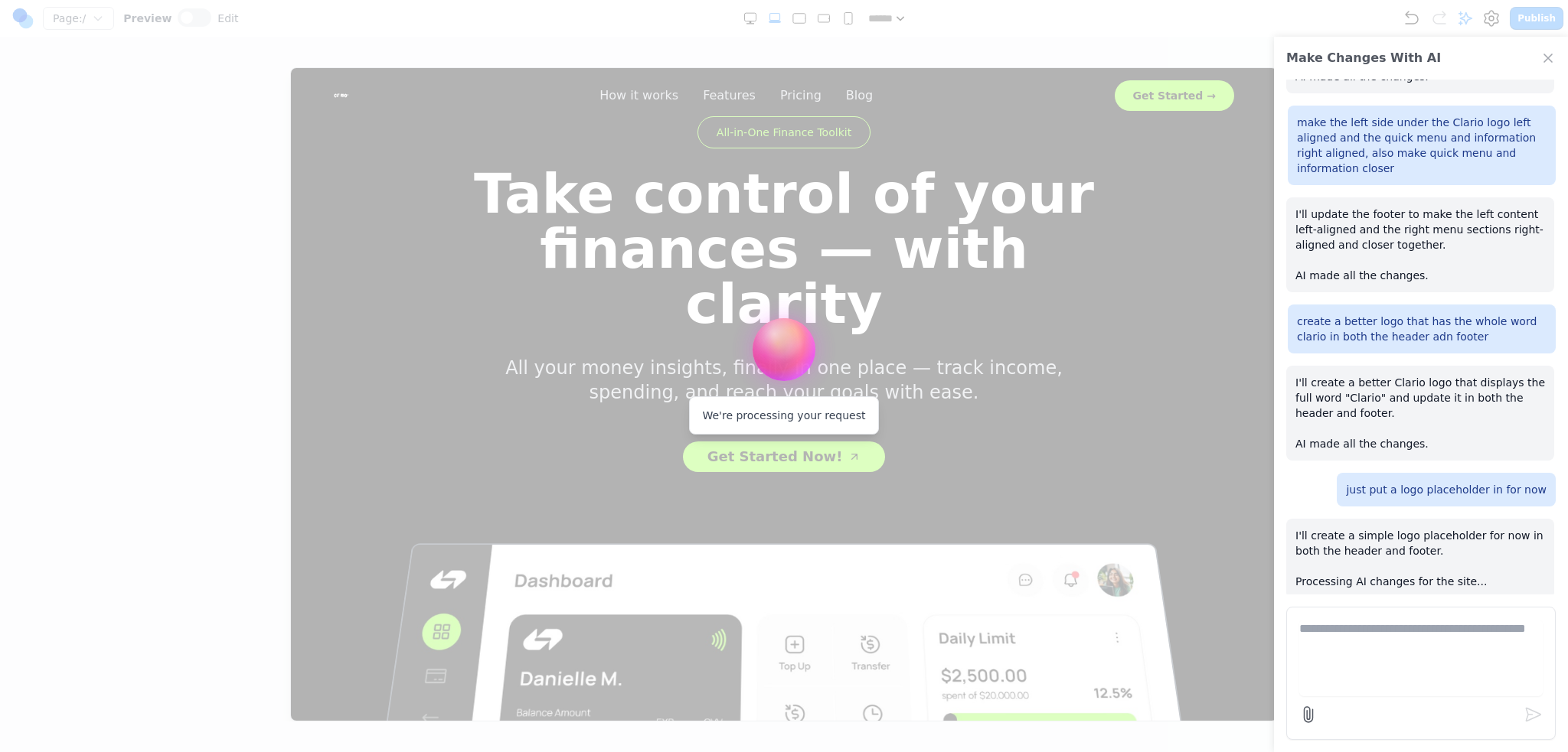
click at [1471, 630] on textarea at bounding box center [1420, 657] width 243 height 76
click at [1457, 605] on div "Make Changes With AI make the how it works in the navbar link to the how clario…" at bounding box center [1421, 395] width 294 height 716
click at [1403, 609] on form at bounding box center [1421, 673] width 270 height 133
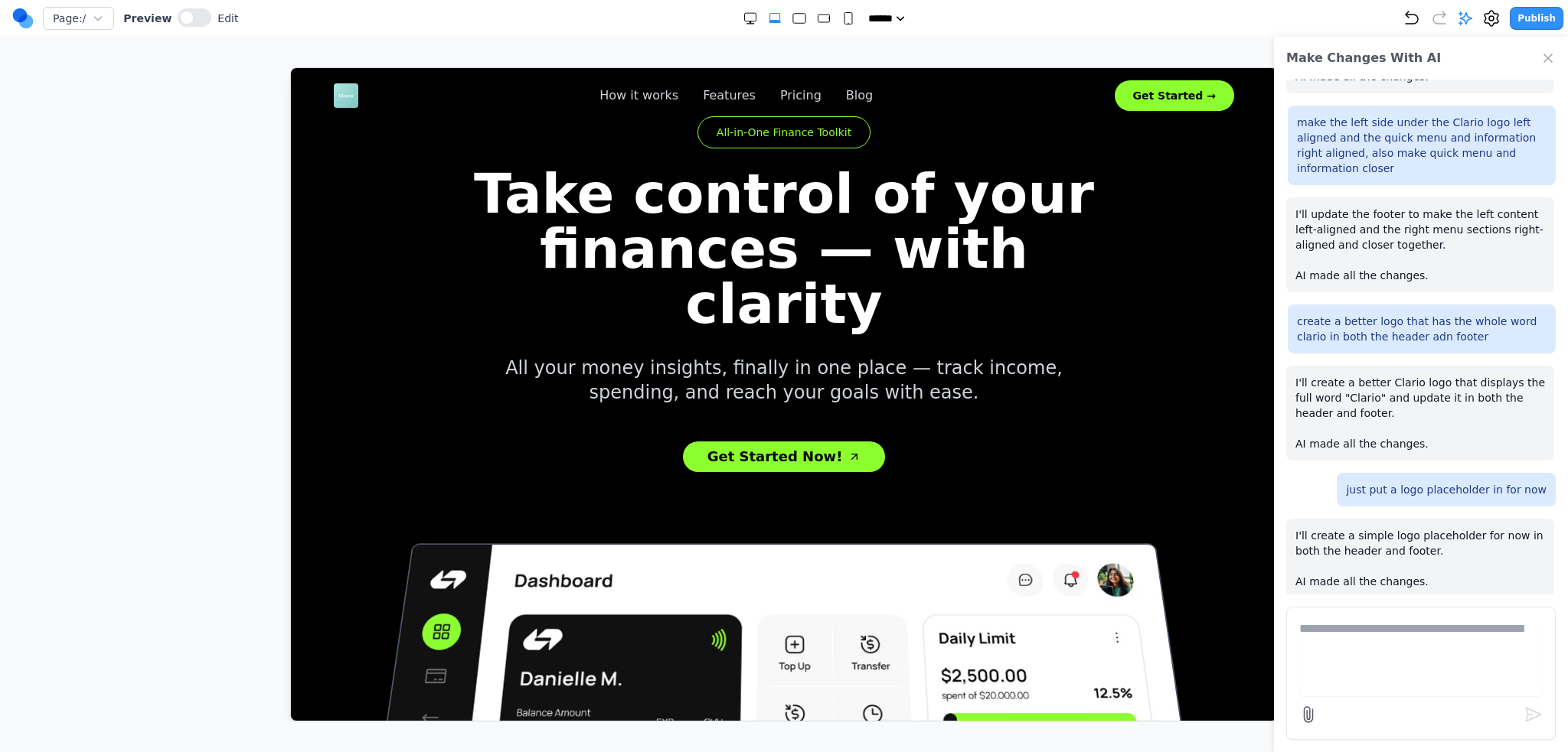
click at [1415, 670] on textarea at bounding box center [1420, 657] width 243 height 76
click at [354, 95] on img at bounding box center [345, 95] width 25 height 25
click at [189, 16] on button at bounding box center [194, 17] width 34 height 18
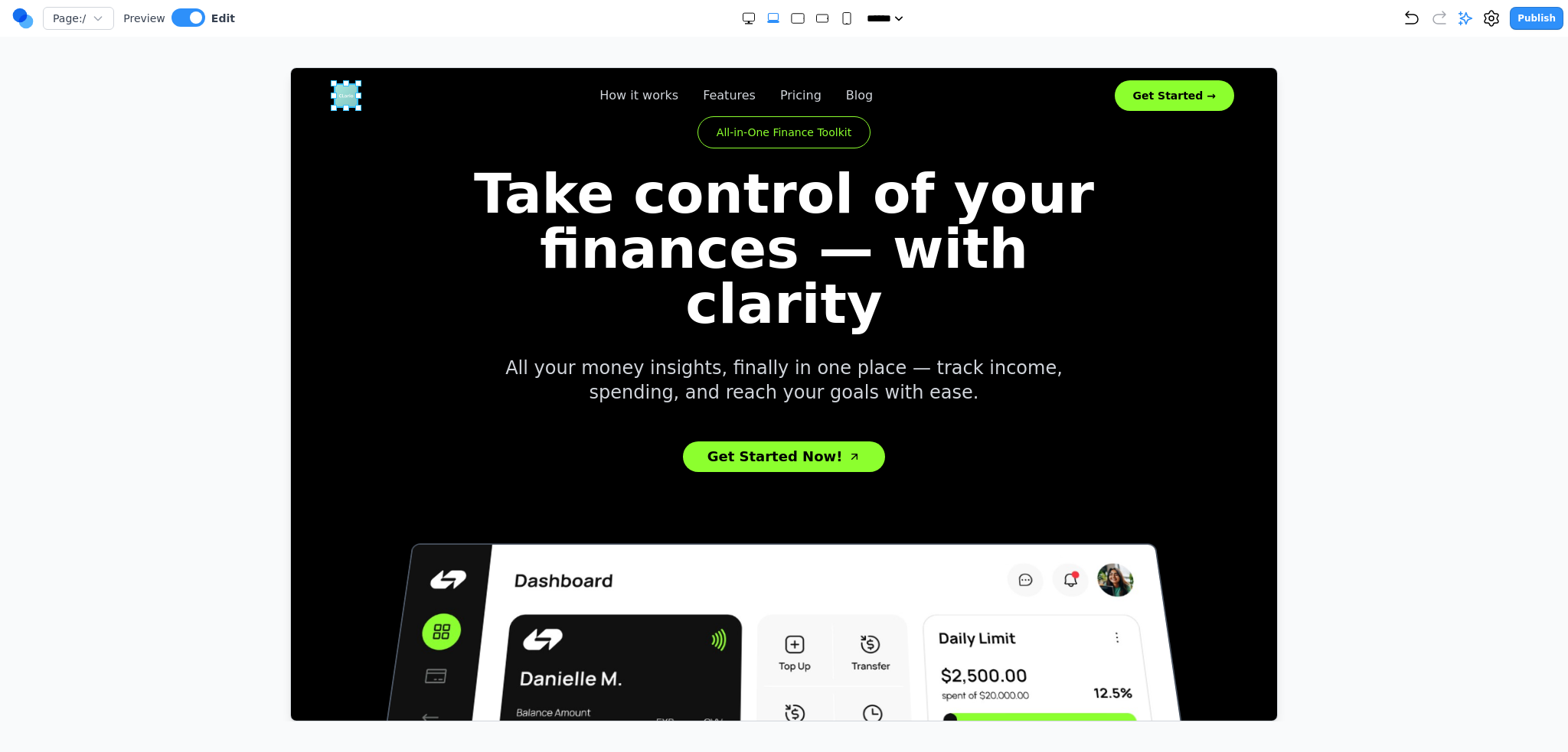
click at [340, 96] on img at bounding box center [345, 95] width 25 height 25
click at [405, 124] on icon at bounding box center [404, 128] width 15 height 15
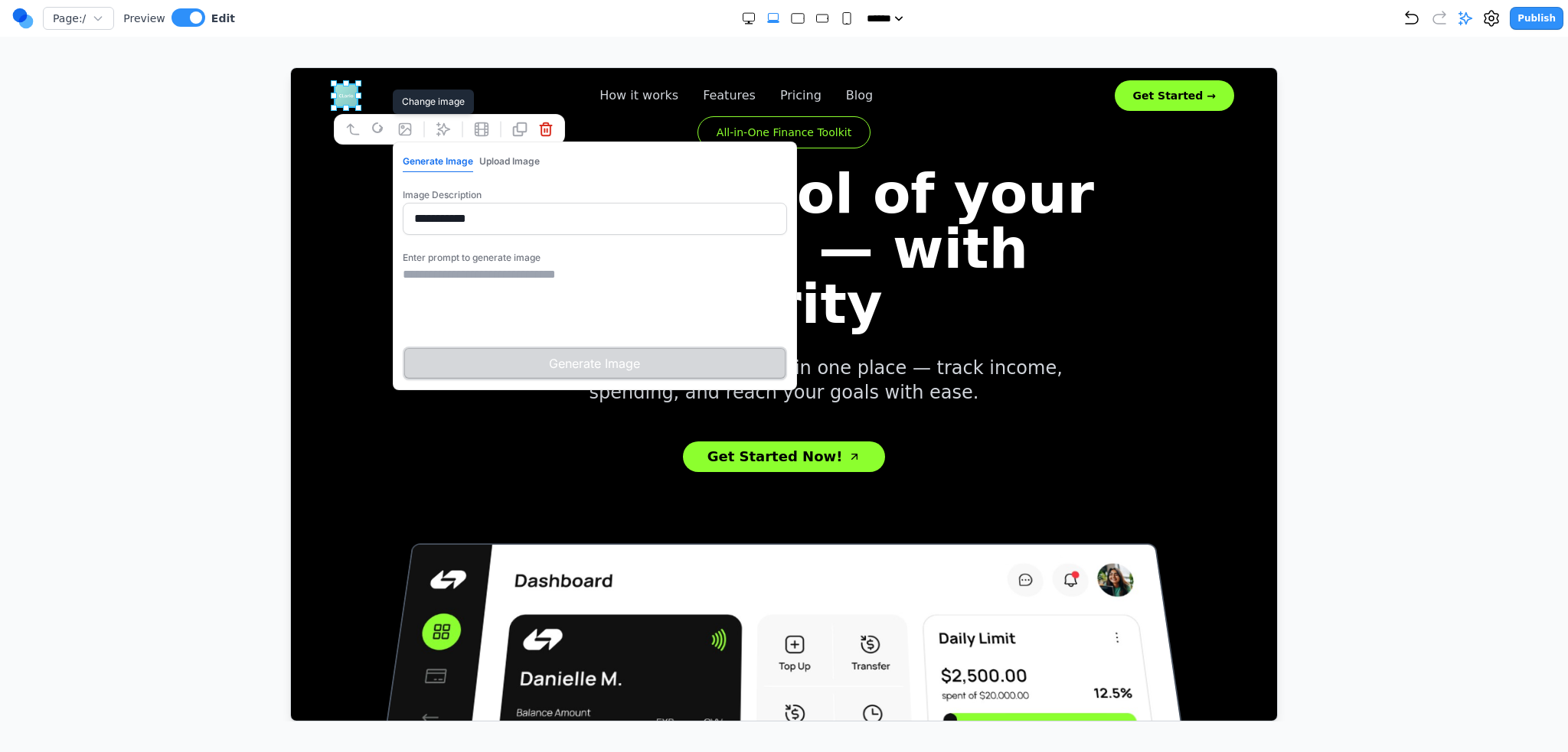
click at [480, 274] on textarea at bounding box center [594, 303] width 385 height 76
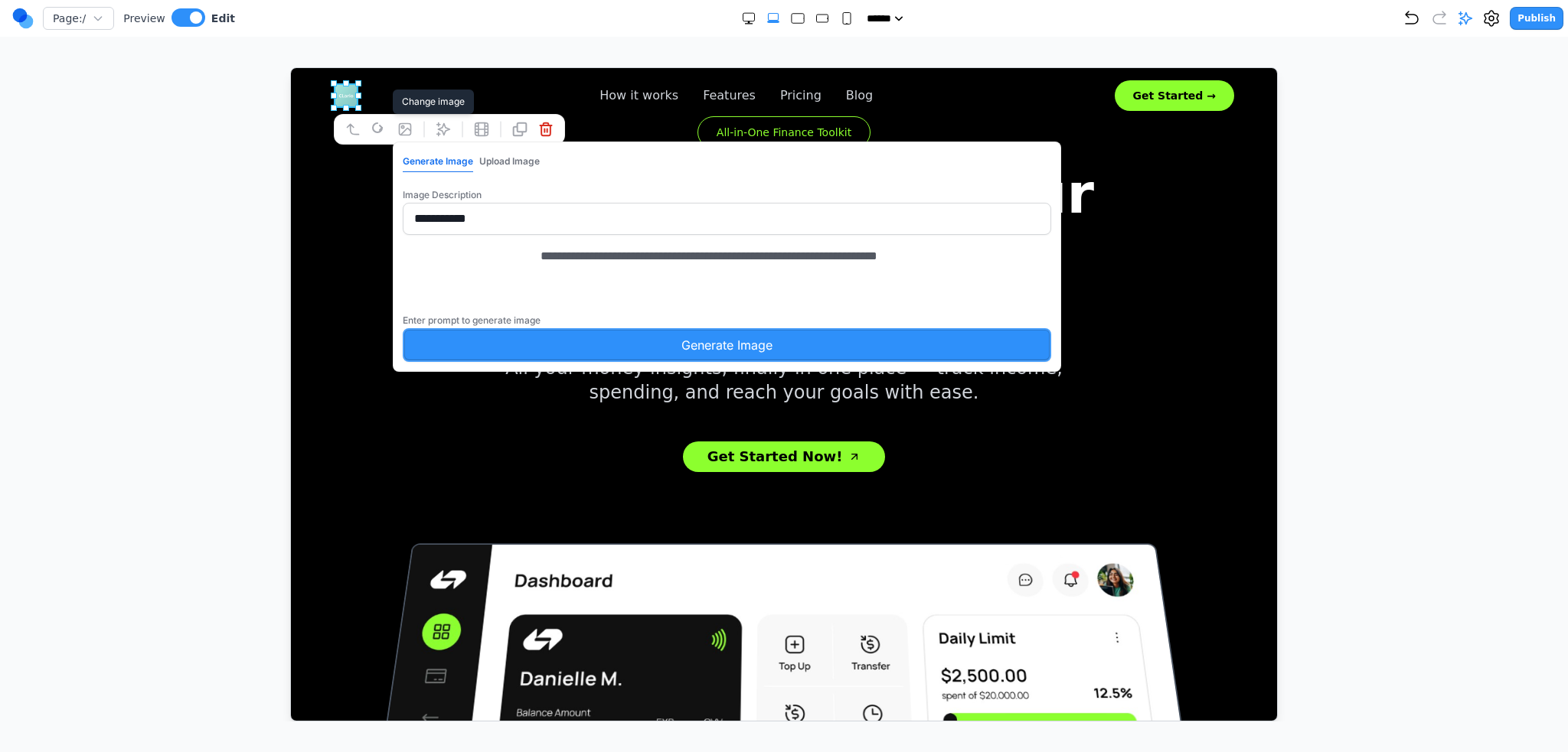
type textarea "**********"
click at [507, 354] on button "Generate Image" at bounding box center [727, 344] width 649 height 34
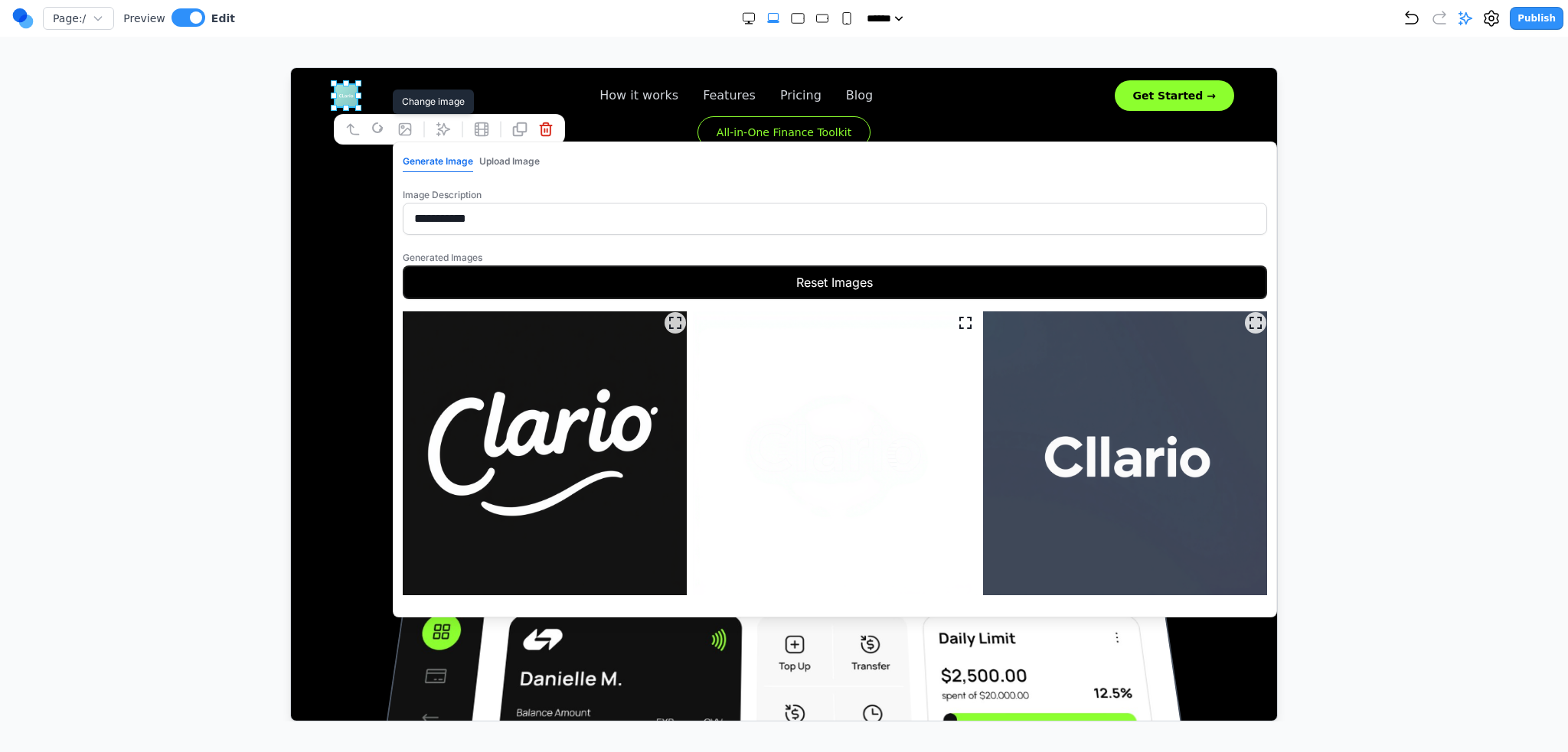
click at [504, 222] on input "**********" at bounding box center [834, 218] width 865 height 32
click at [877, 416] on img at bounding box center [834, 453] width 284 height 284
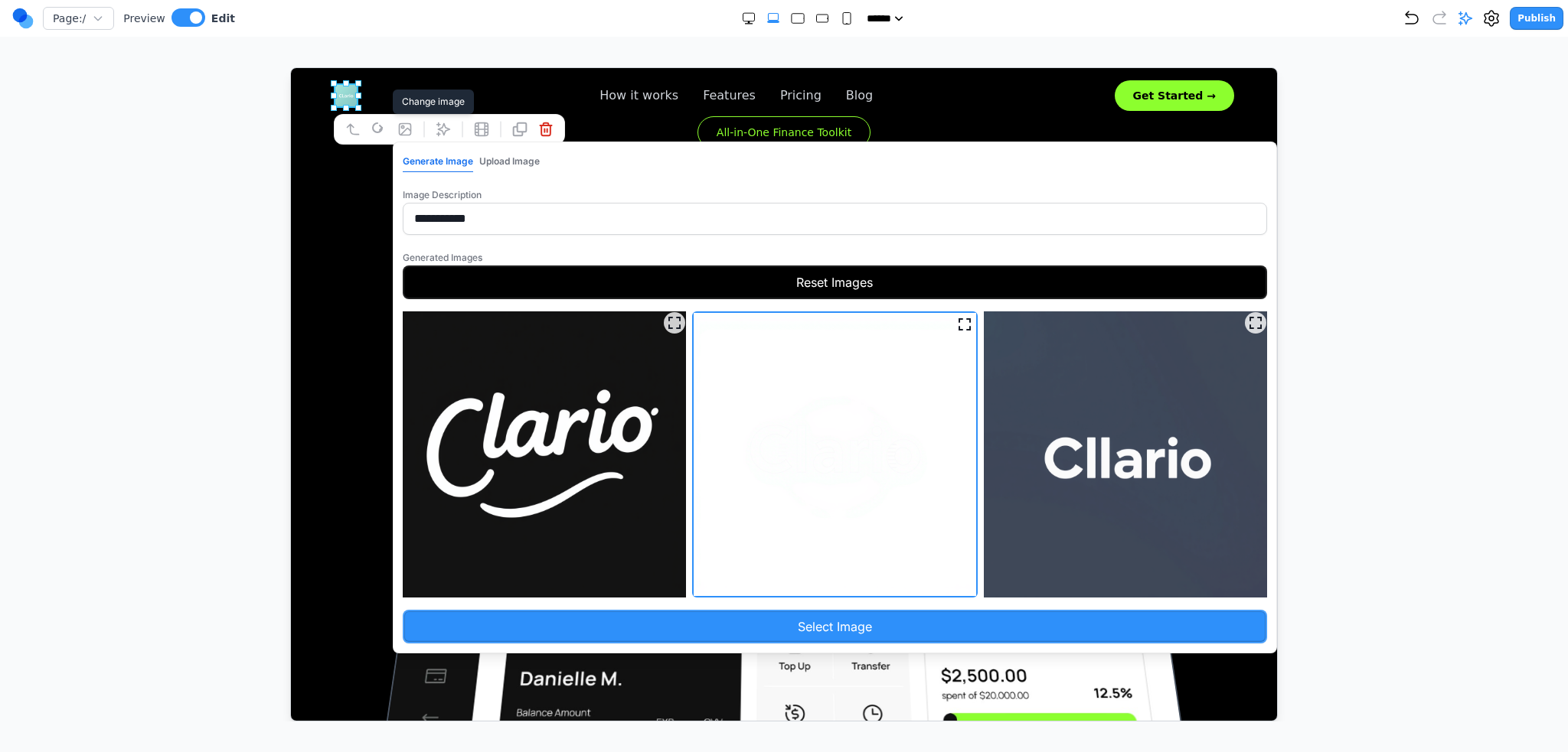
click at [820, 619] on button "Select Image" at bounding box center [834, 626] width 865 height 34
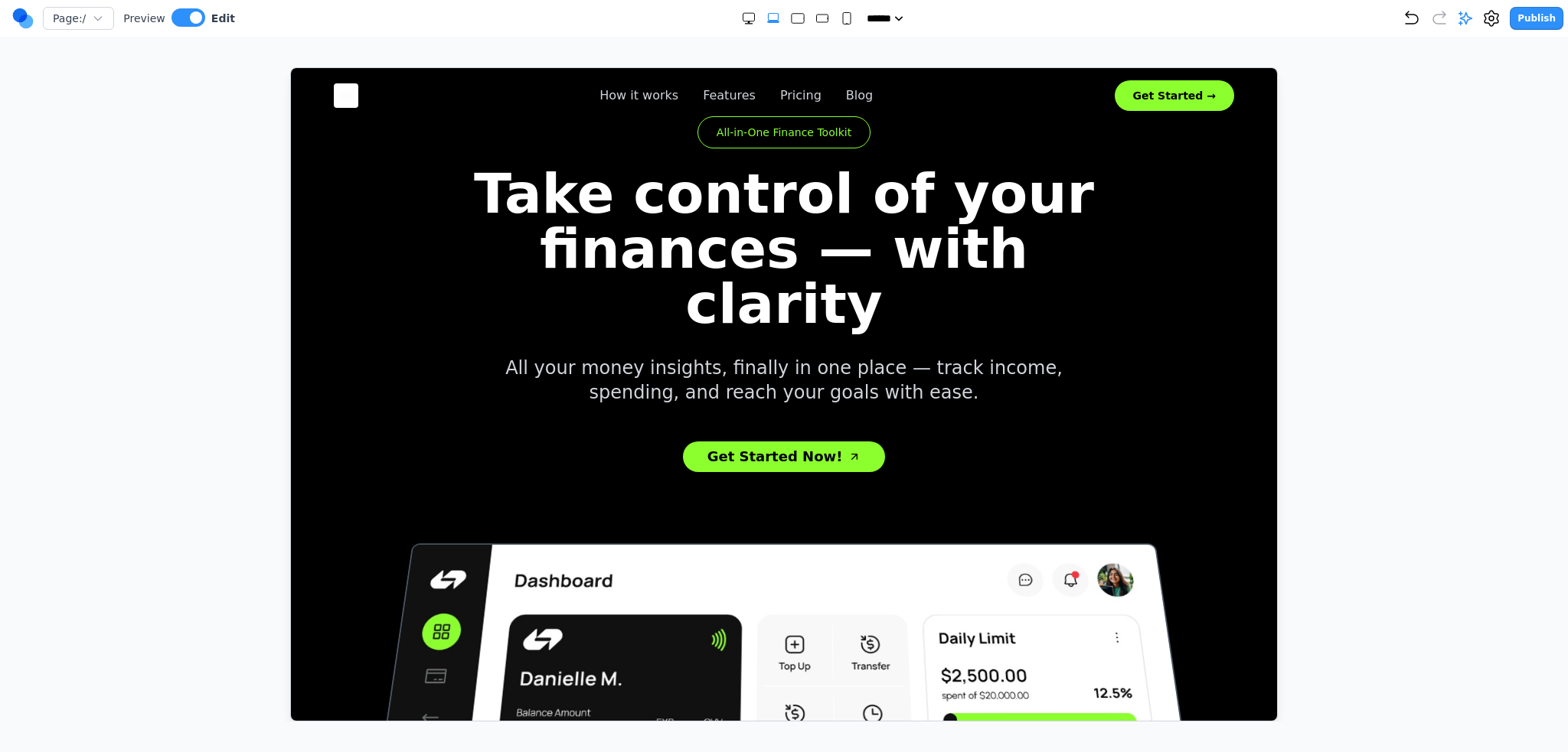
click at [355, 347] on section "All-in-One Finance Toolkit Take control of your finances — with clarity All you…" at bounding box center [783, 469] width 986 height 692
click at [344, 93] on img at bounding box center [345, 95] width 25 height 25
click at [404, 128] on icon at bounding box center [404, 128] width 15 height 15
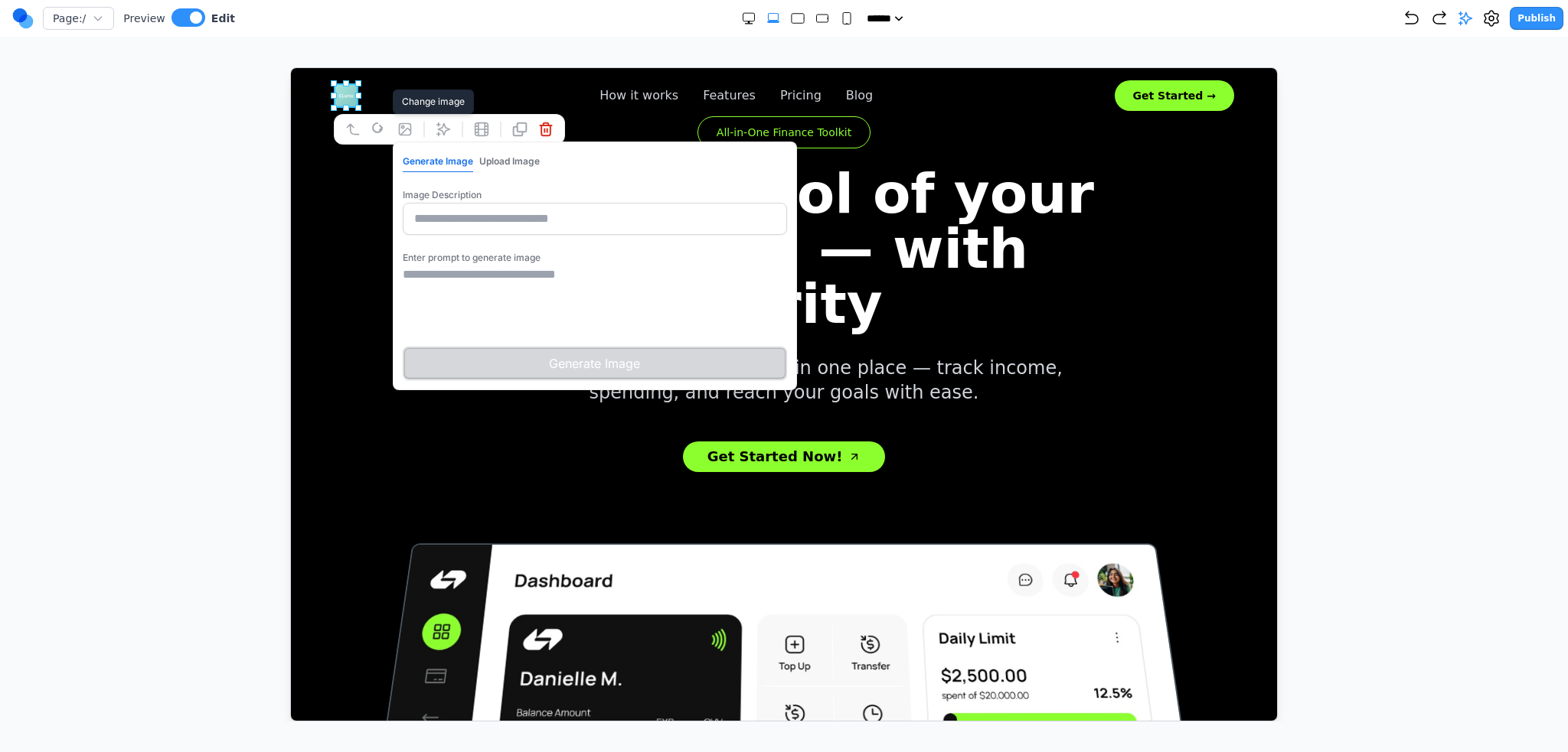
type input "**********"
click at [576, 283] on textarea at bounding box center [594, 303] width 385 height 76
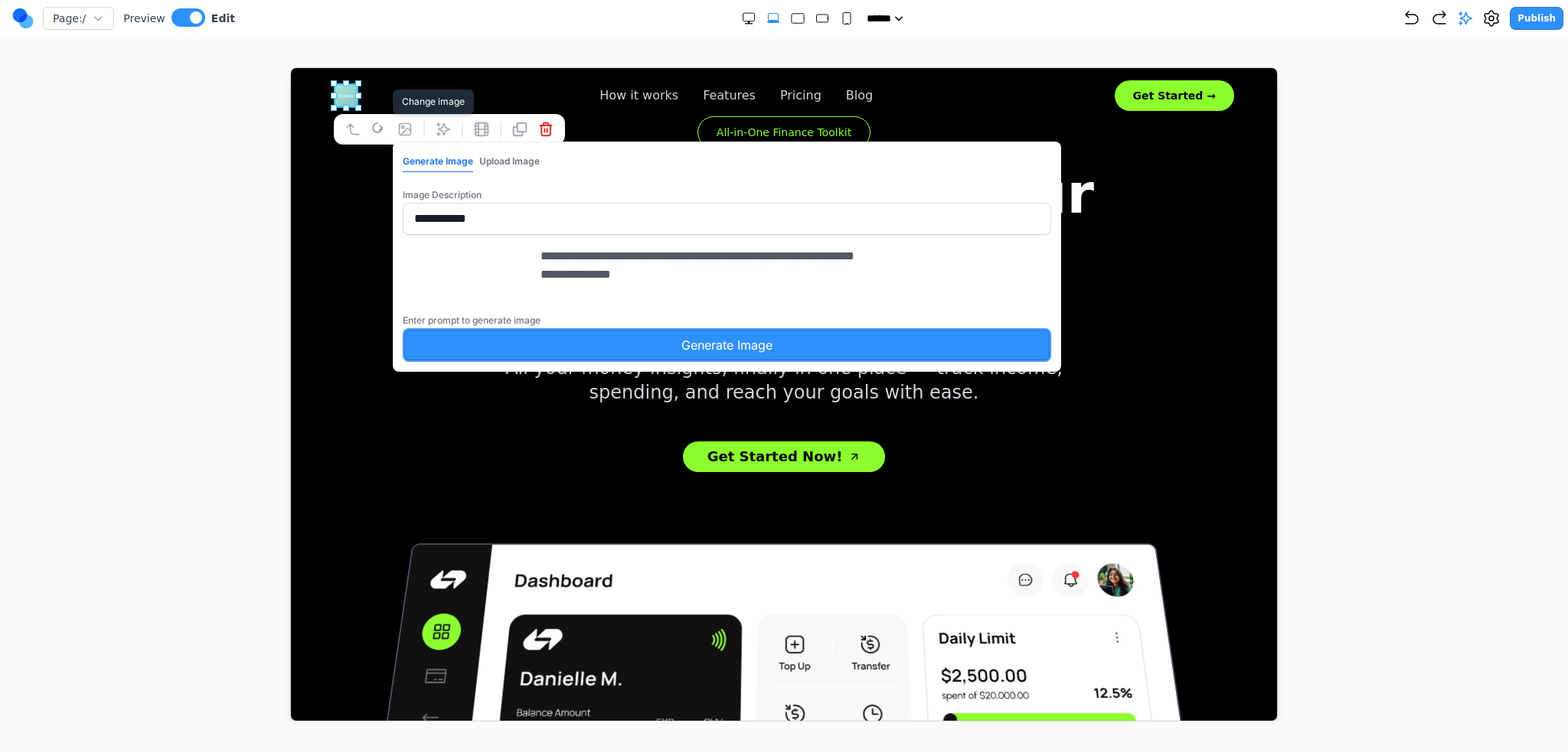
type textarea "**********"
click at [614, 429] on div "Get Started Now!" at bounding box center [783, 449] width 686 height 43
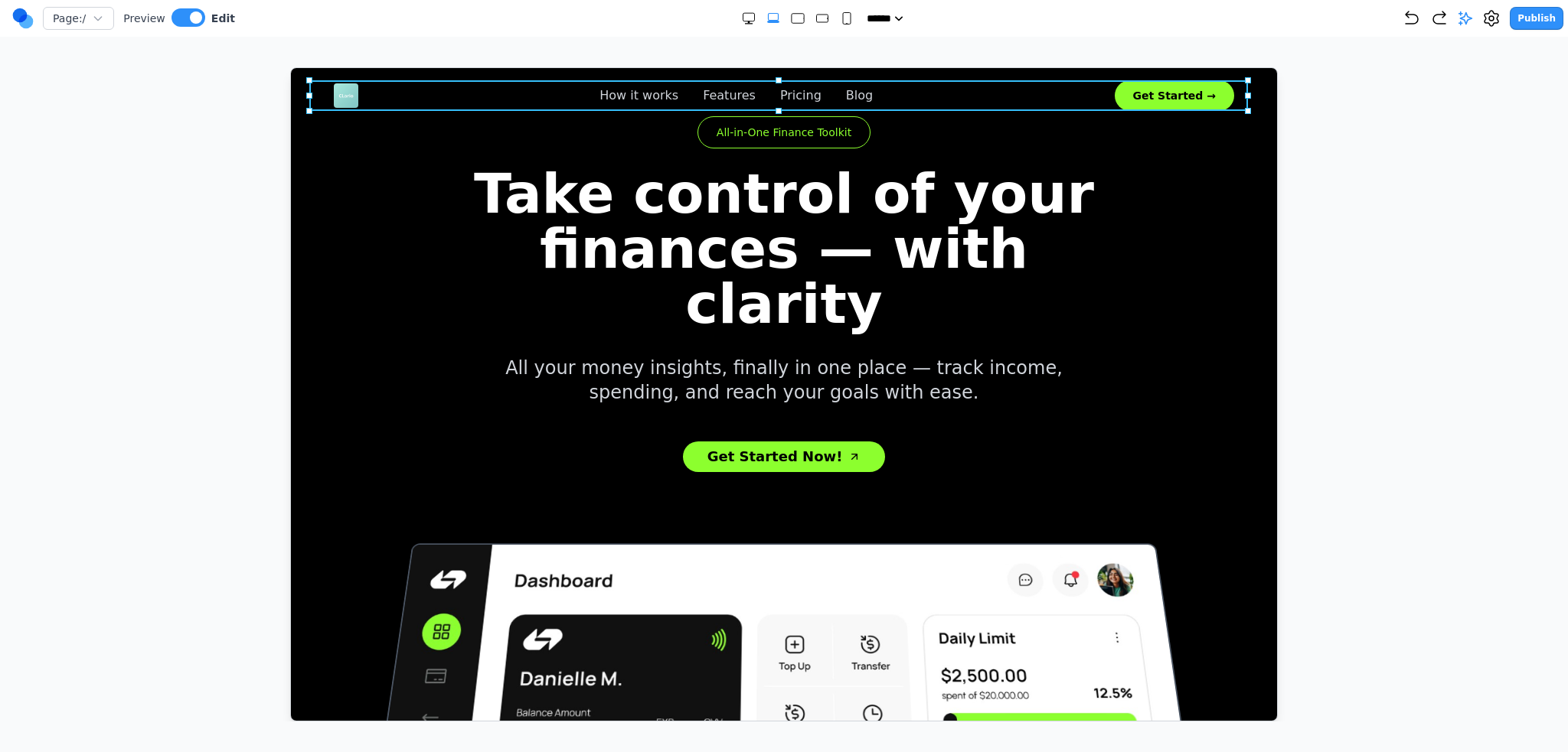
click at [357, 94] on nav "How it works Features Pricing Blog Get Started →" at bounding box center [783, 95] width 949 height 30
click at [351, 92] on img at bounding box center [345, 95] width 25 height 25
click at [343, 233] on section "All-in-One Finance Toolkit Take control of your finances — with clarity All you…" at bounding box center [783, 469] width 986 height 692
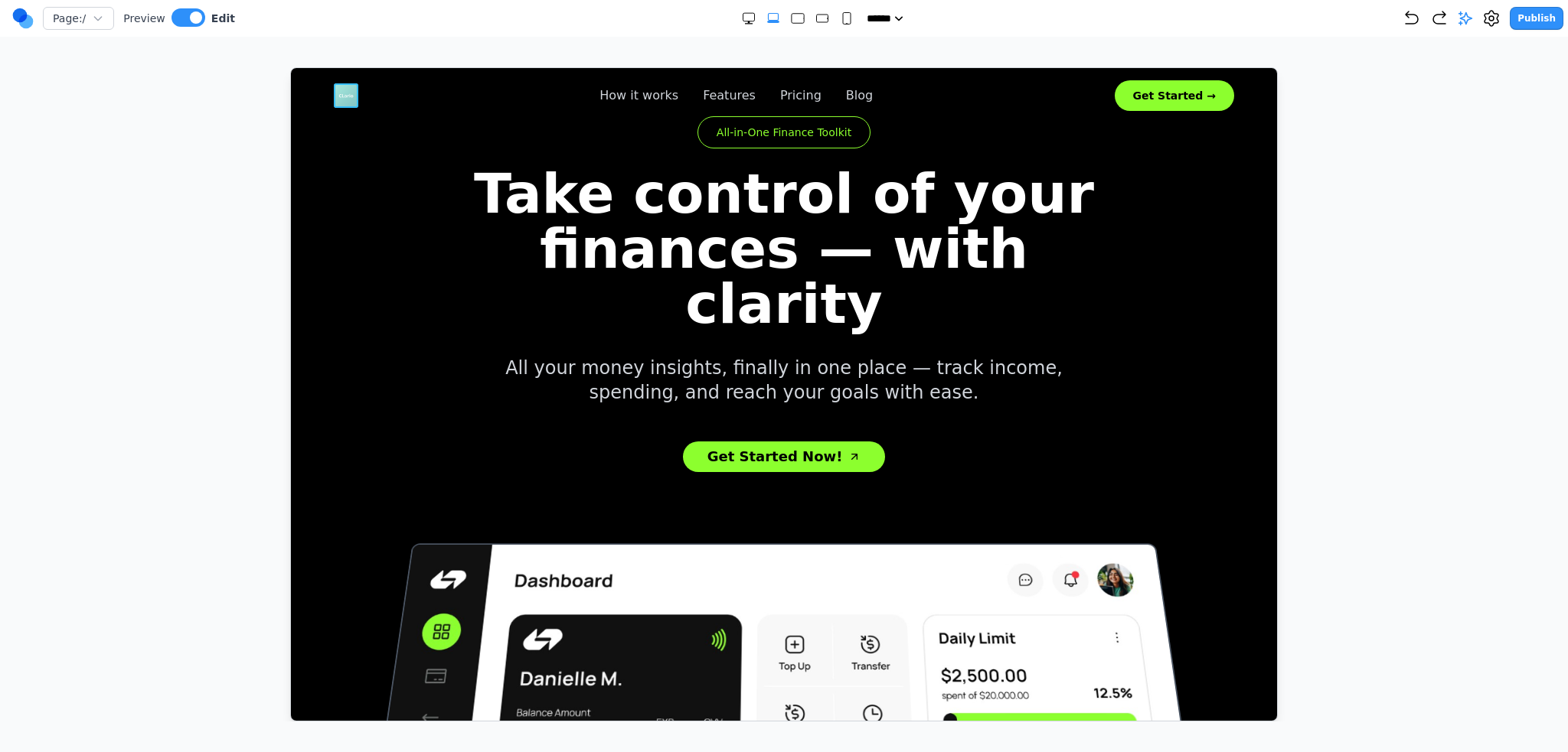
click at [340, 90] on img at bounding box center [345, 95] width 25 height 25
click at [405, 128] on icon at bounding box center [405, 129] width 11 height 11
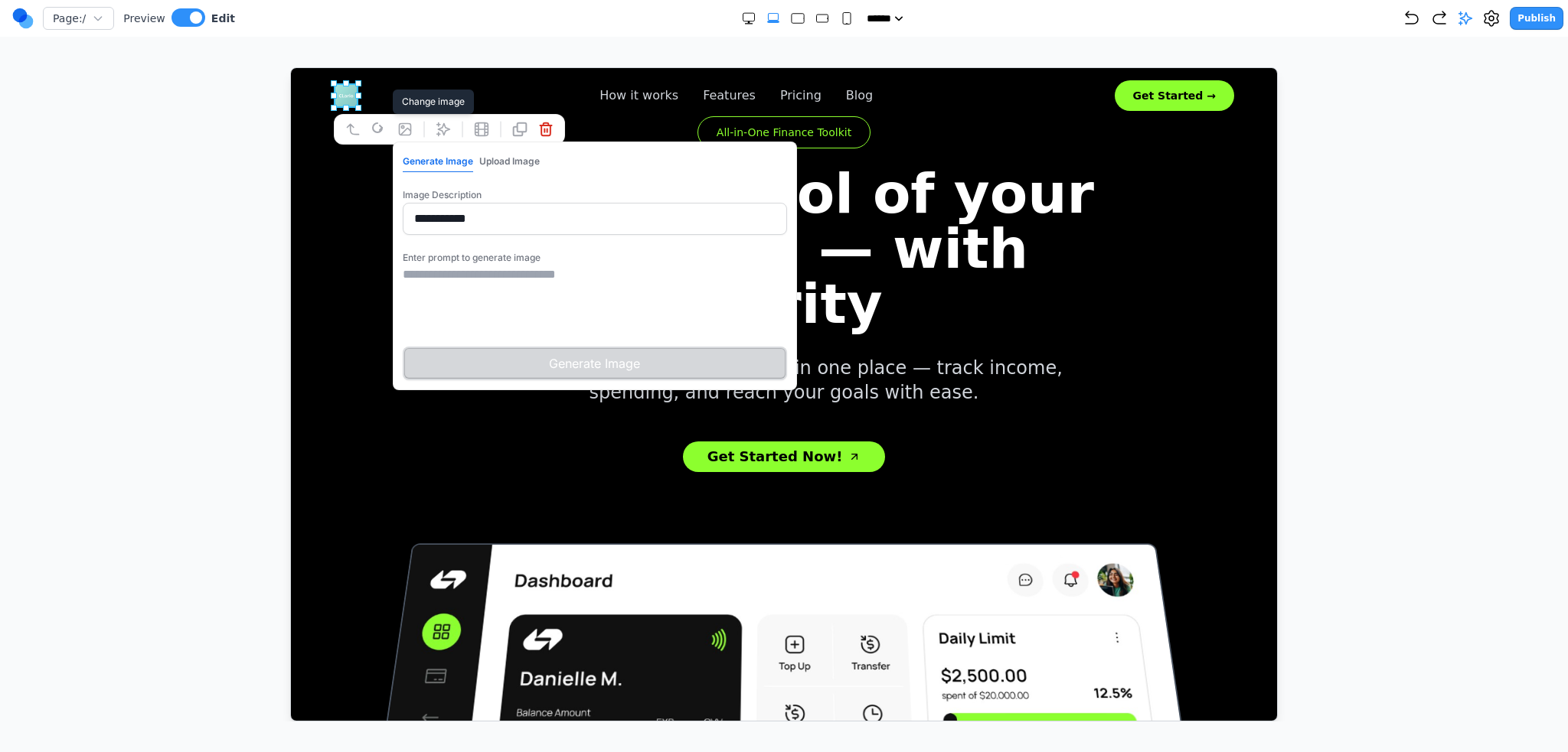
click at [505, 285] on textarea at bounding box center [594, 303] width 385 height 76
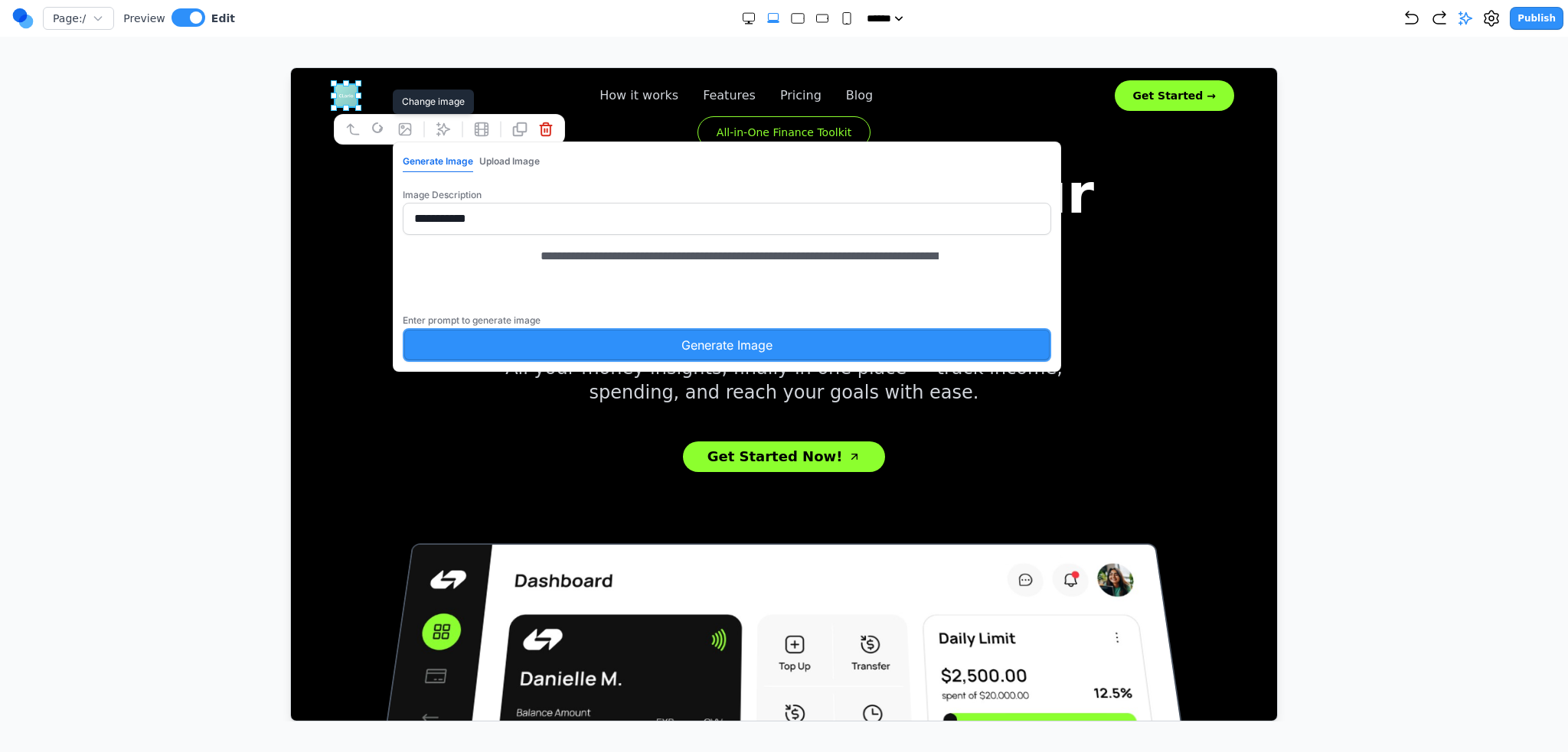
type textarea "**********"
click at [510, 361] on button "Generate Image" at bounding box center [727, 344] width 649 height 34
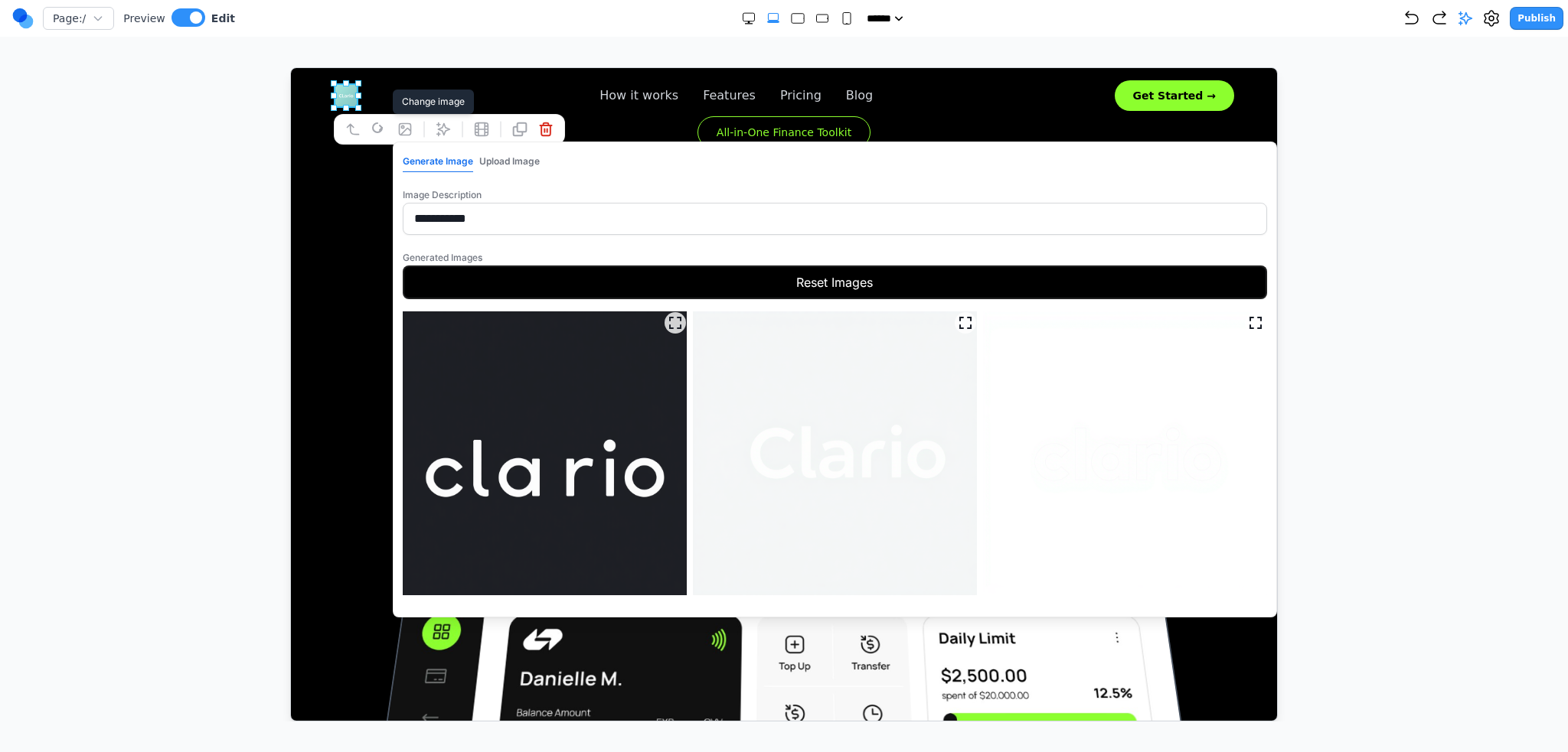
click at [735, 272] on button "Reset Images" at bounding box center [834, 282] width 865 height 34
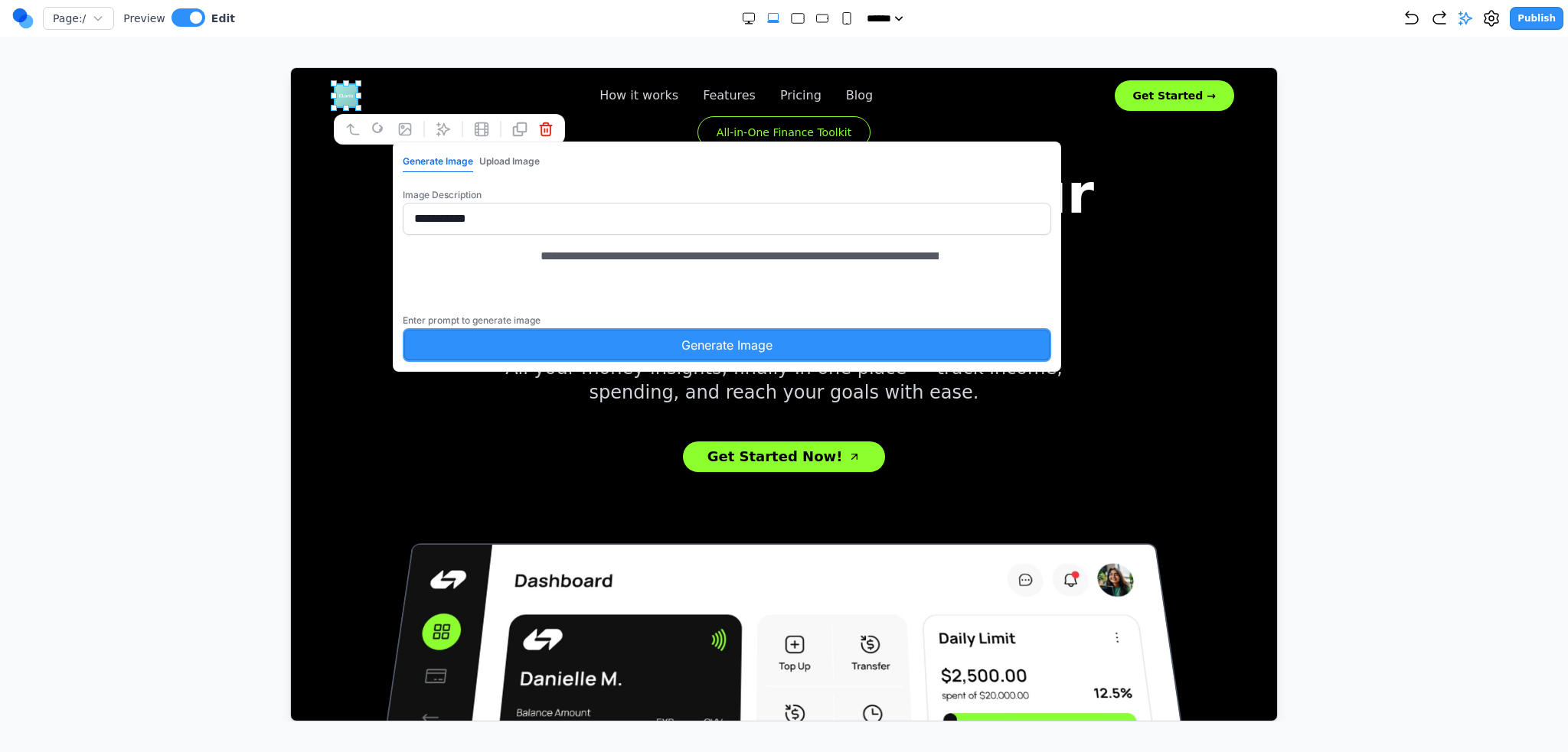
click at [158, 303] on div at bounding box center [784, 394] width 1507 height 654
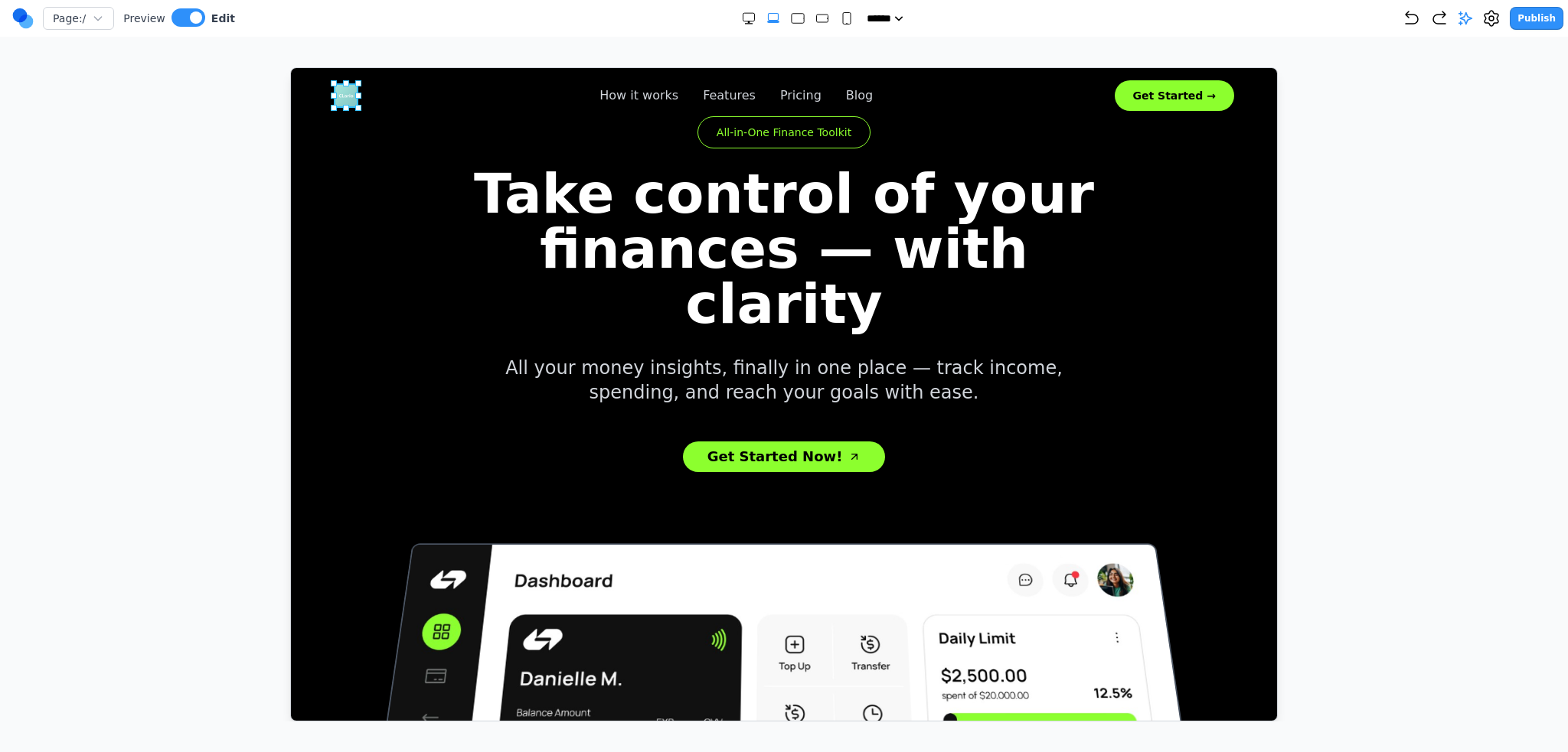
click at [344, 91] on img at bounding box center [345, 95] width 25 height 25
click at [411, 121] on icon at bounding box center [404, 128] width 15 height 15
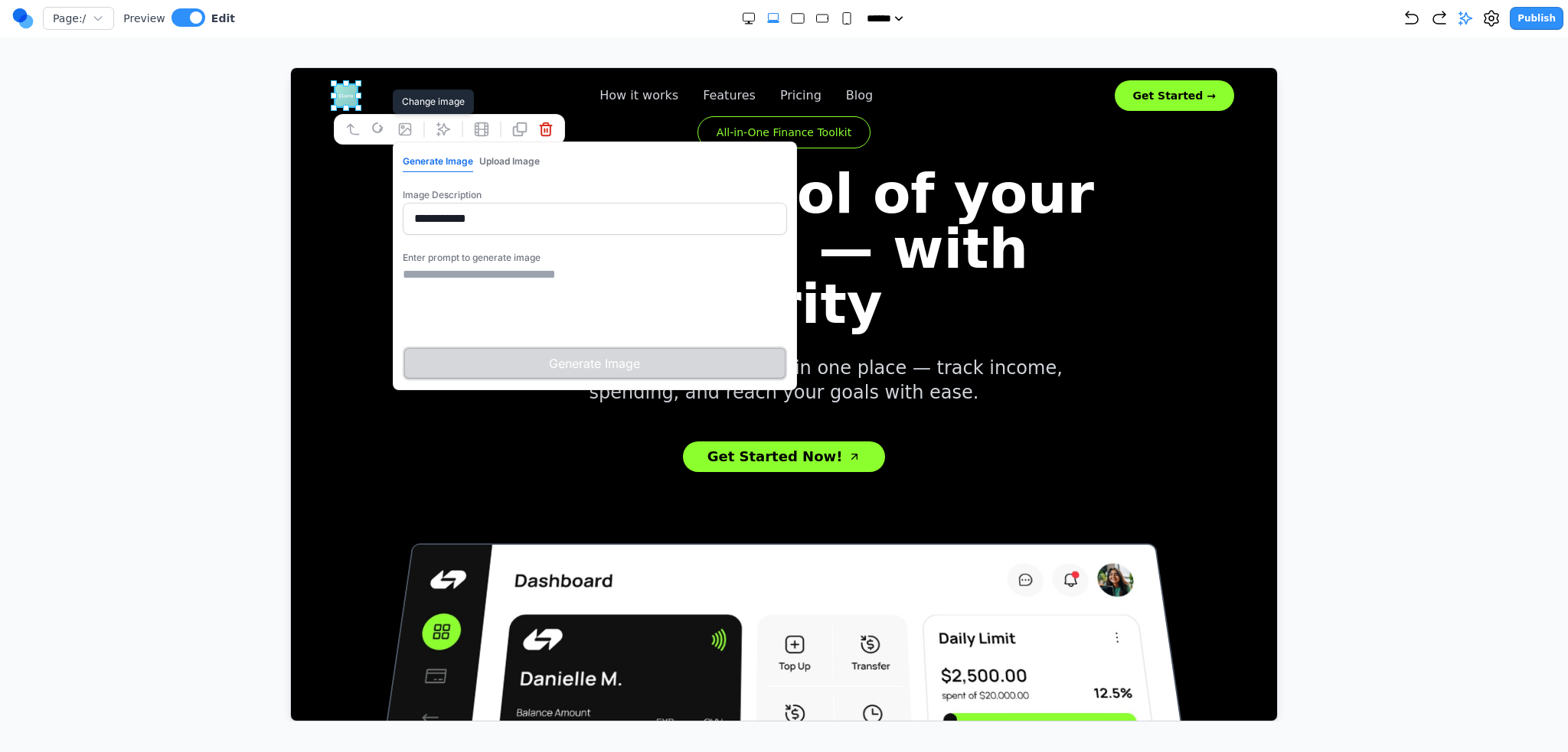
click at [582, 293] on textarea at bounding box center [594, 303] width 385 height 76
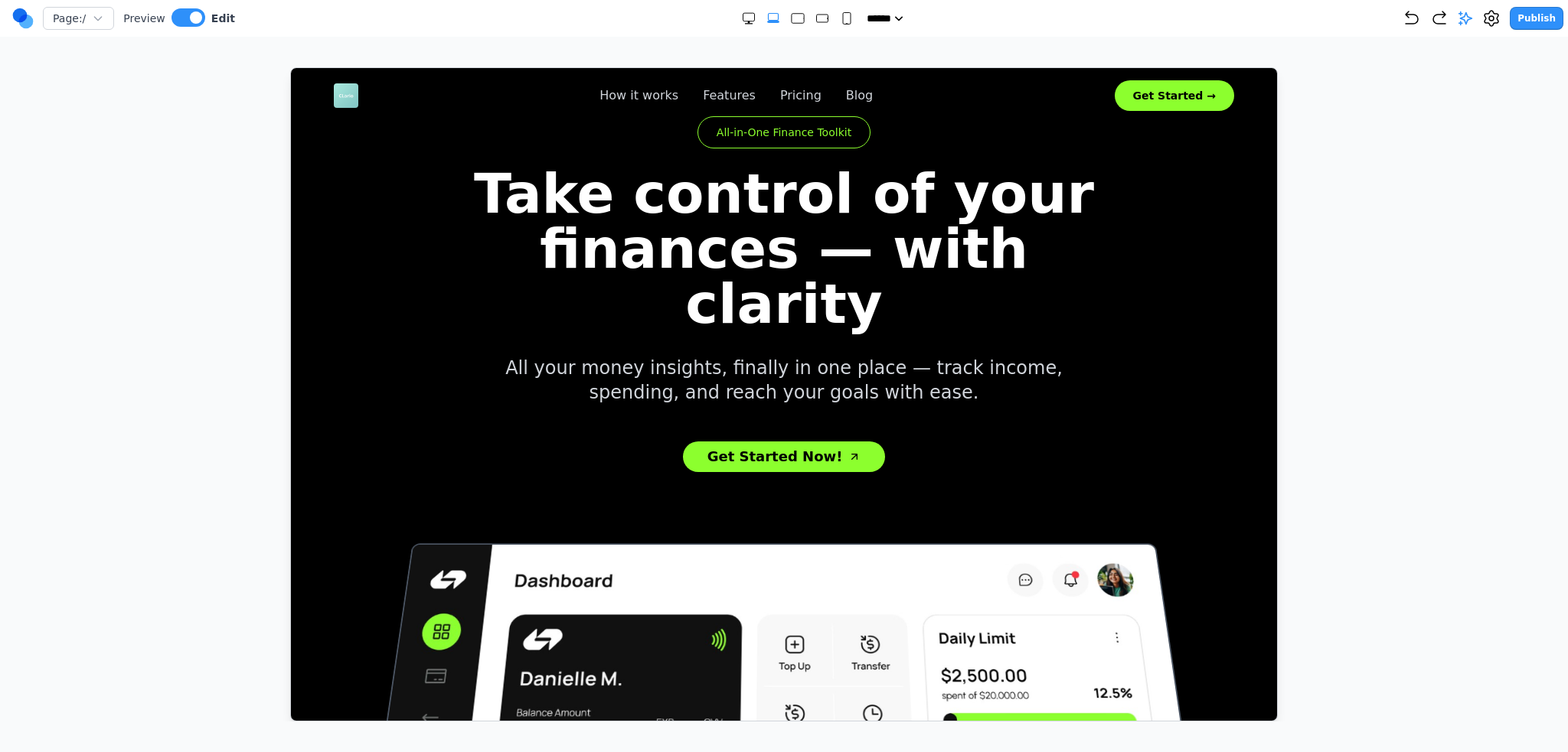
click at [1484, 287] on div at bounding box center [784, 394] width 1507 height 654
click at [1473, 14] on icon at bounding box center [1465, 18] width 15 height 15
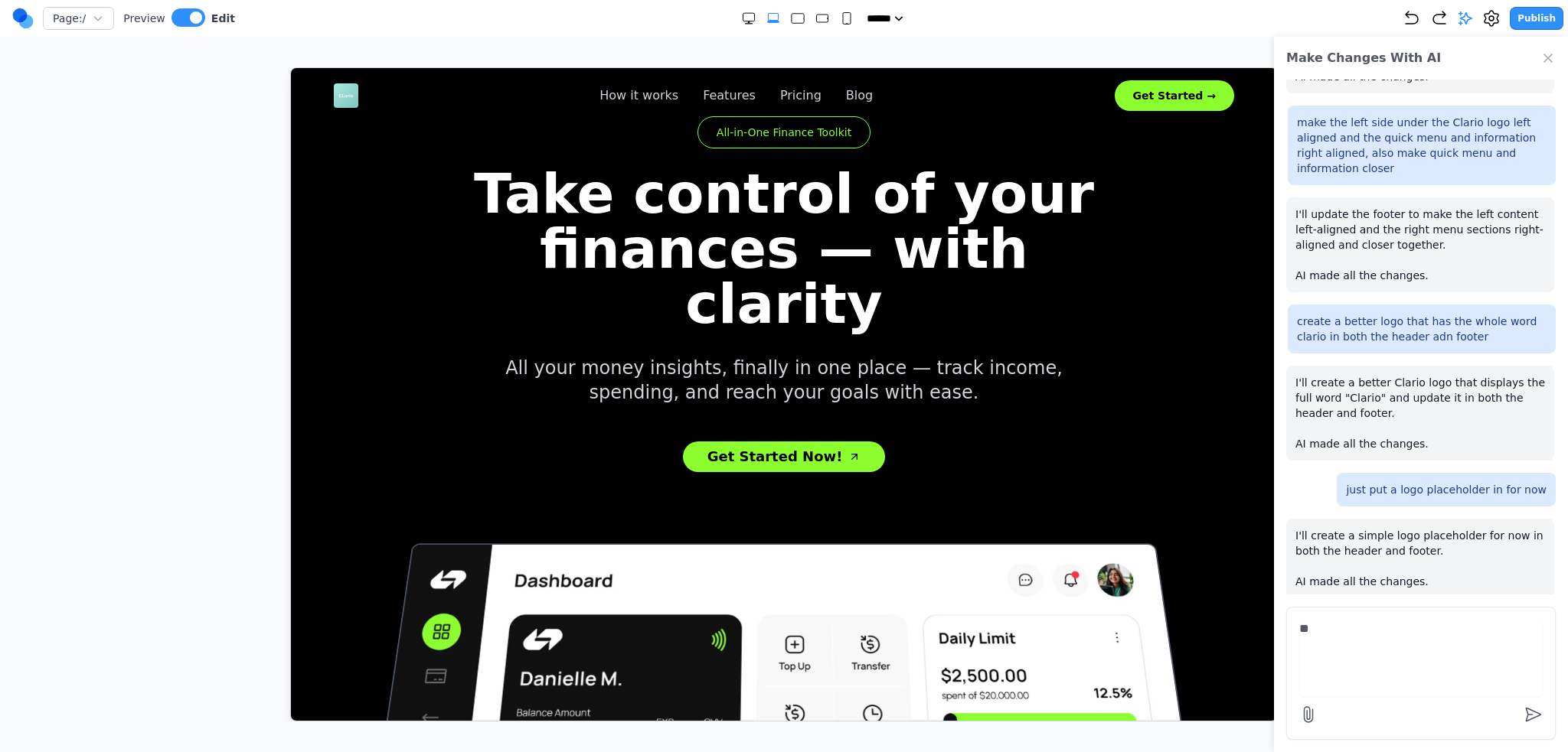
type textarea "*"
type textarea "**********"
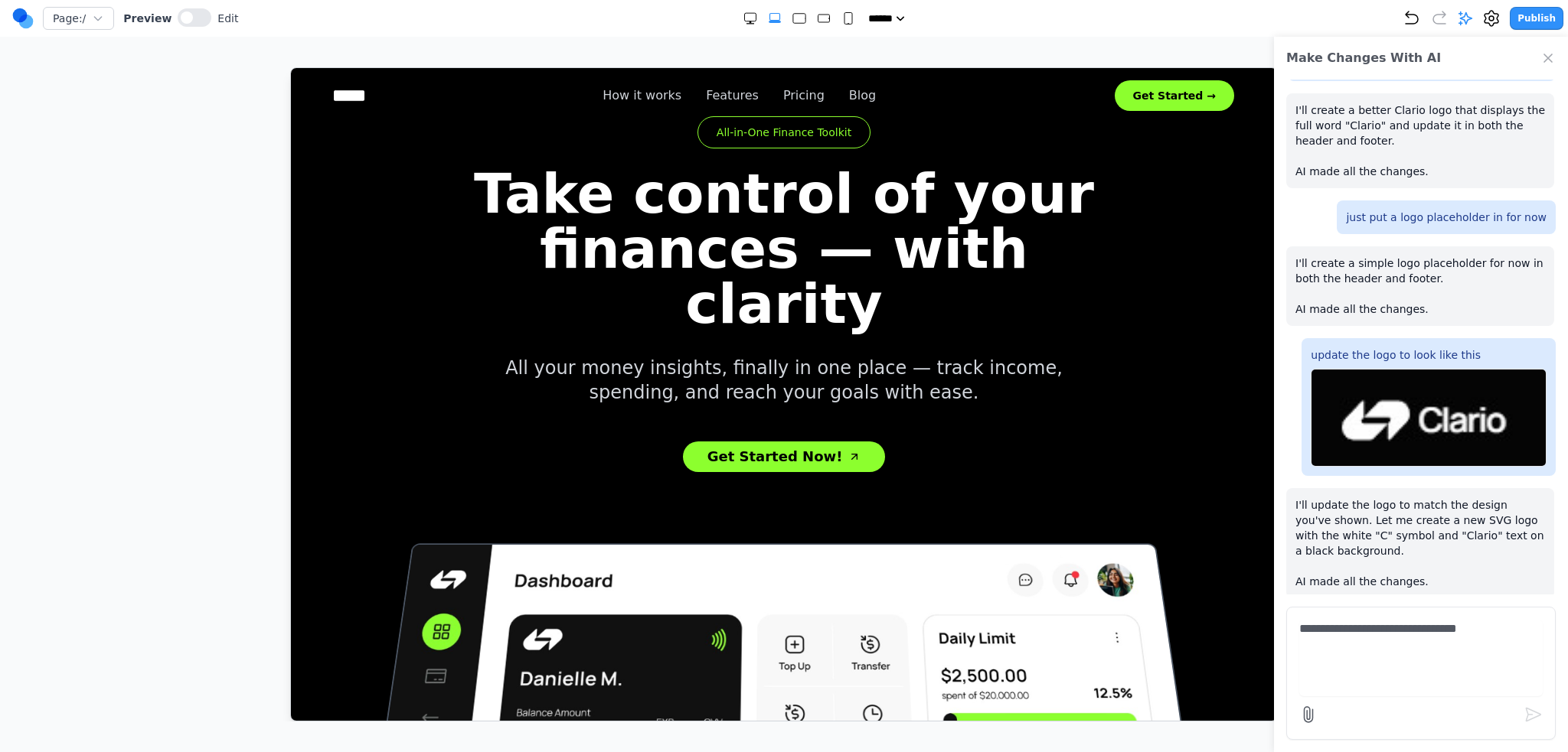
drag, startPoint x: 233, startPoint y: 700, endPoint x: 2, endPoint y: 624, distance: 243.2
click at [233, 700] on div at bounding box center [784, 394] width 1507 height 654
click at [239, 708] on div at bounding box center [784, 394] width 1507 height 654
